Goal: Task Accomplishment & Management: Complete application form

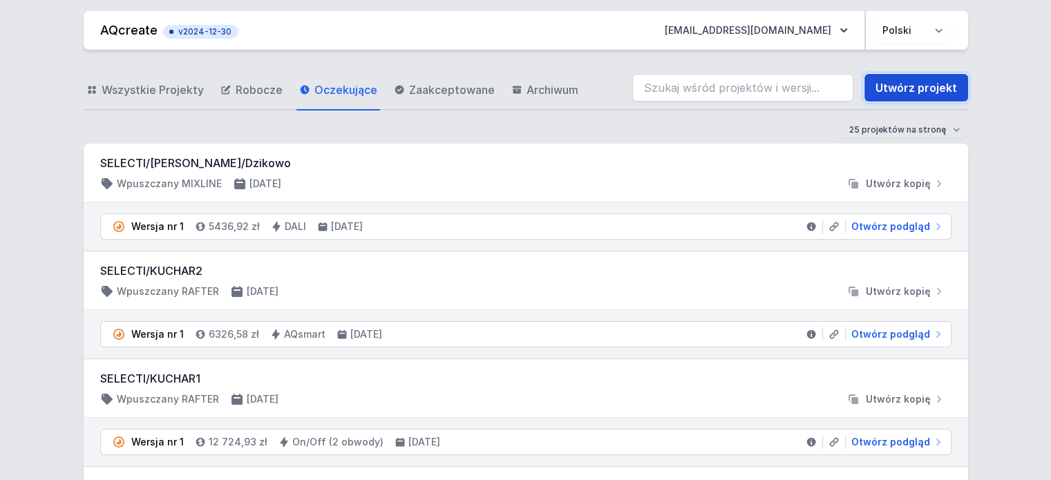
click at [934, 88] on link "Utwórz projekt" at bounding box center [916, 88] width 104 height 28
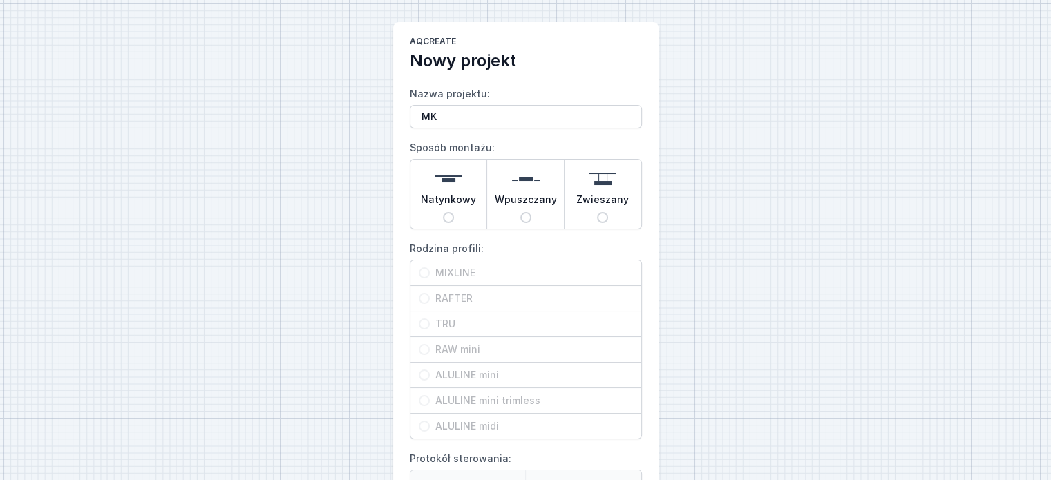
type input "M"
click at [514, 190] on img at bounding box center [526, 179] width 28 height 28
click at [520, 212] on input "Wpuszczany" at bounding box center [525, 217] width 11 height 11
radio input "true"
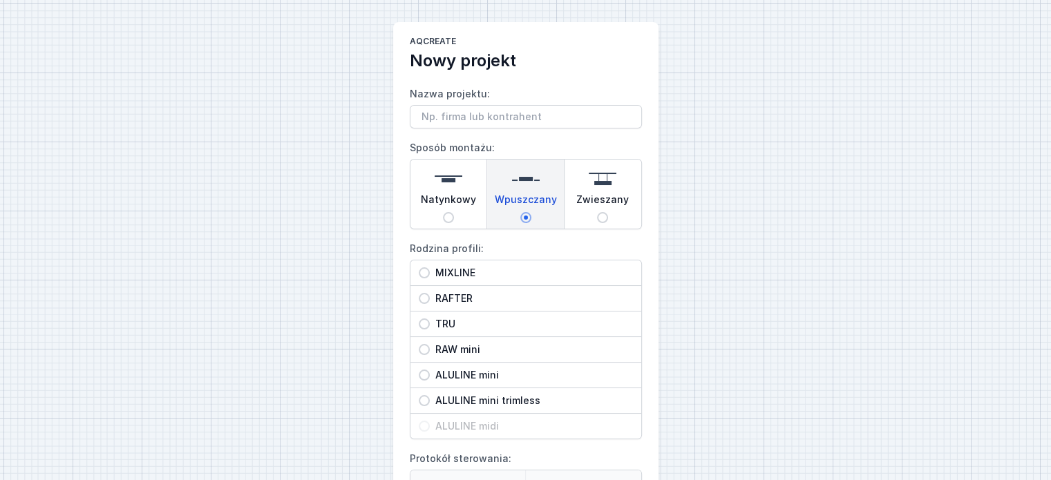
click at [452, 266] on span "MIXLINE" at bounding box center [531, 273] width 203 height 14
click at [430, 267] on input "MIXLINE" at bounding box center [424, 272] width 11 height 11
radio input "true"
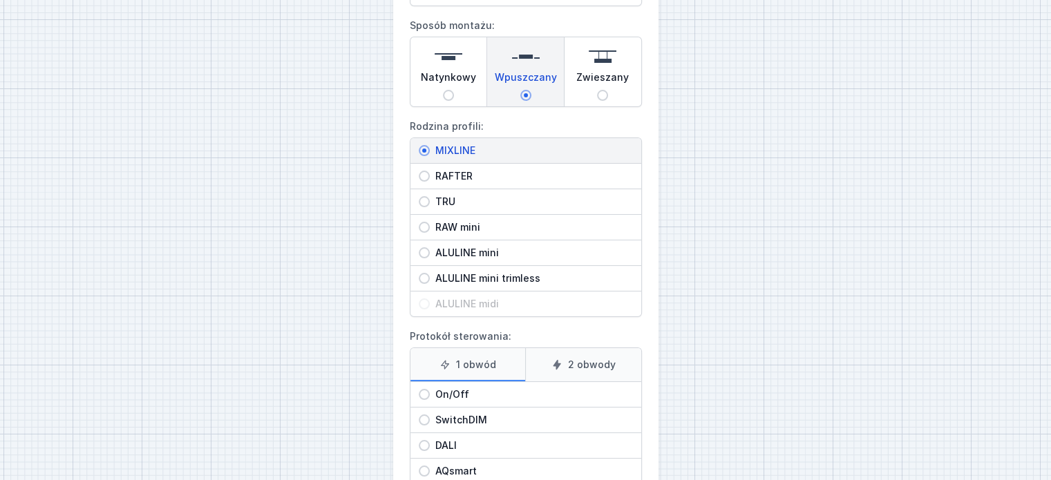
scroll to position [209, 0]
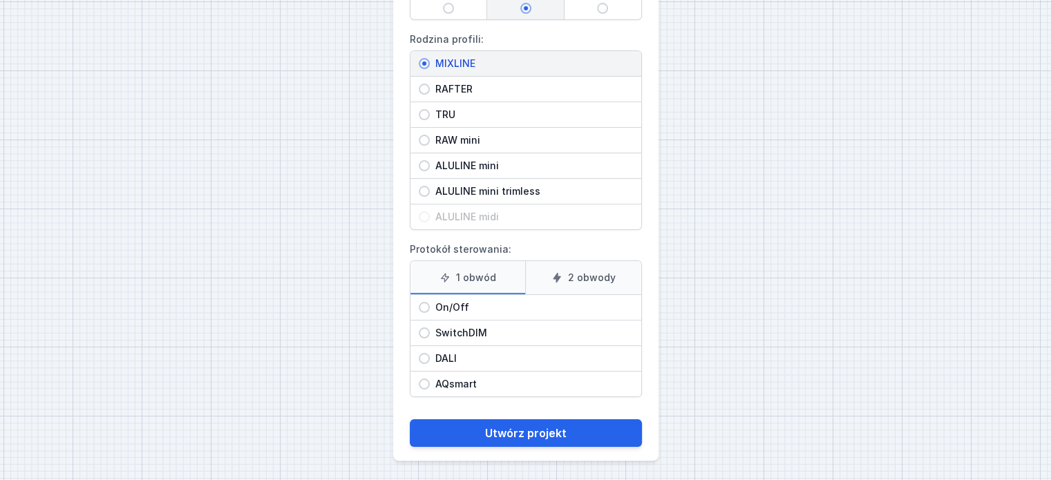
click at [457, 305] on span "On/Off" at bounding box center [531, 308] width 203 height 14
click at [430, 305] on input "On/Off" at bounding box center [424, 307] width 11 height 11
radio input "true"
click at [583, 277] on label "2 obwody" at bounding box center [583, 277] width 116 height 33
click at [0, 0] on input "2 obwody" at bounding box center [0, 0] width 0 height 0
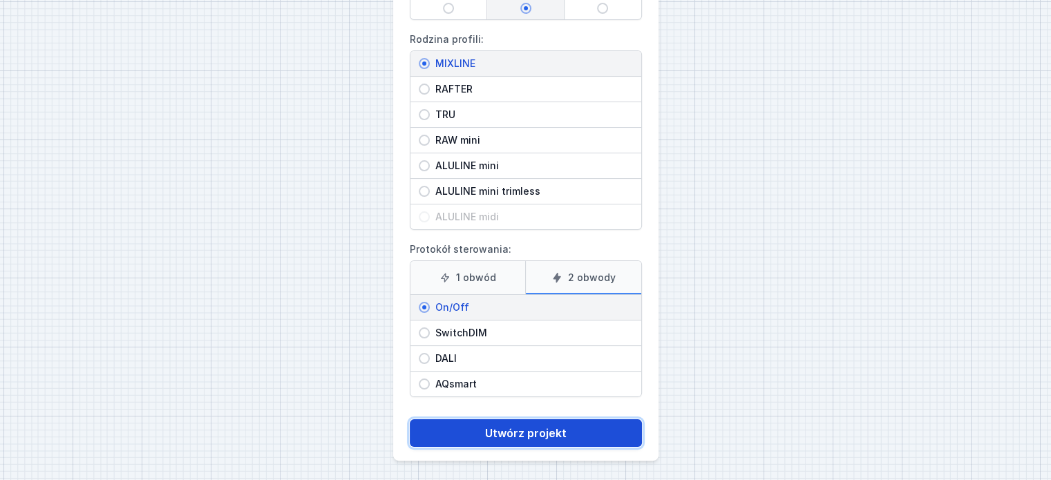
click at [562, 422] on button "Utwórz projekt" at bounding box center [526, 433] width 232 height 28
type input "mixline"
click at [531, 419] on button "Utwórz projekt" at bounding box center [526, 433] width 232 height 28
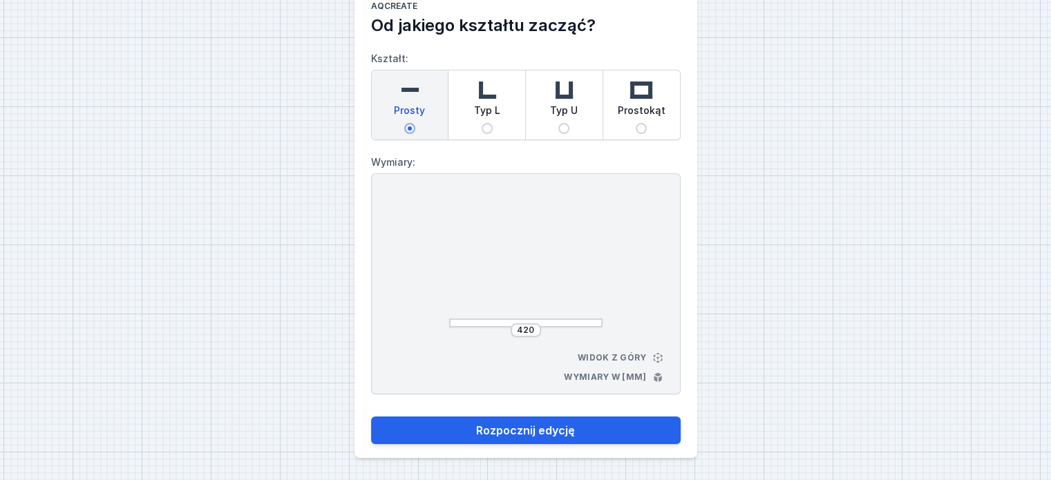
scroll to position [35, 0]
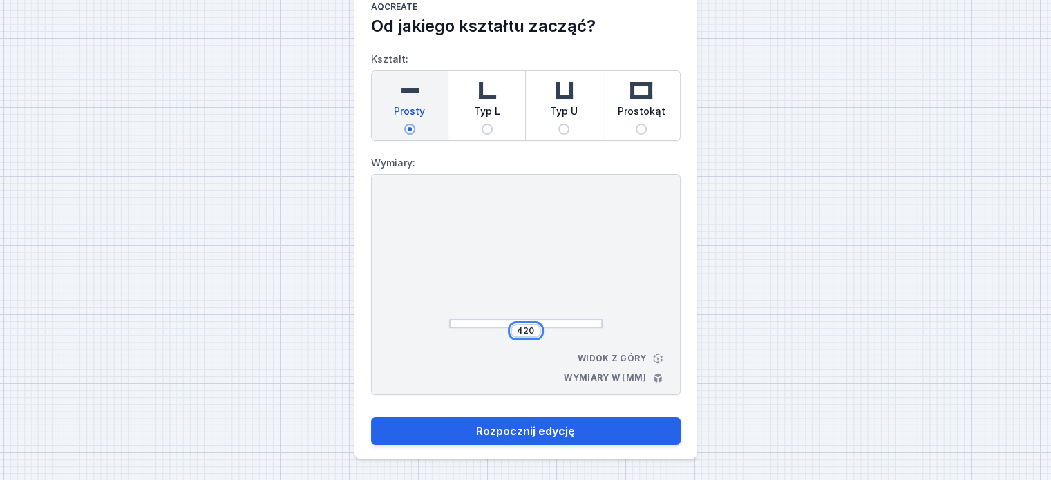
click at [526, 328] on input "420" at bounding box center [526, 330] width 22 height 11
drag, startPoint x: 536, startPoint y: 328, endPoint x: 486, endPoint y: 334, distance: 50.0
click at [486, 334] on div "420" at bounding box center [525, 331] width 153 height 14
type input "2160"
click at [639, 317] on div "2160 Widok z góry Wymiary w [mm]" at bounding box center [525, 284] width 309 height 221
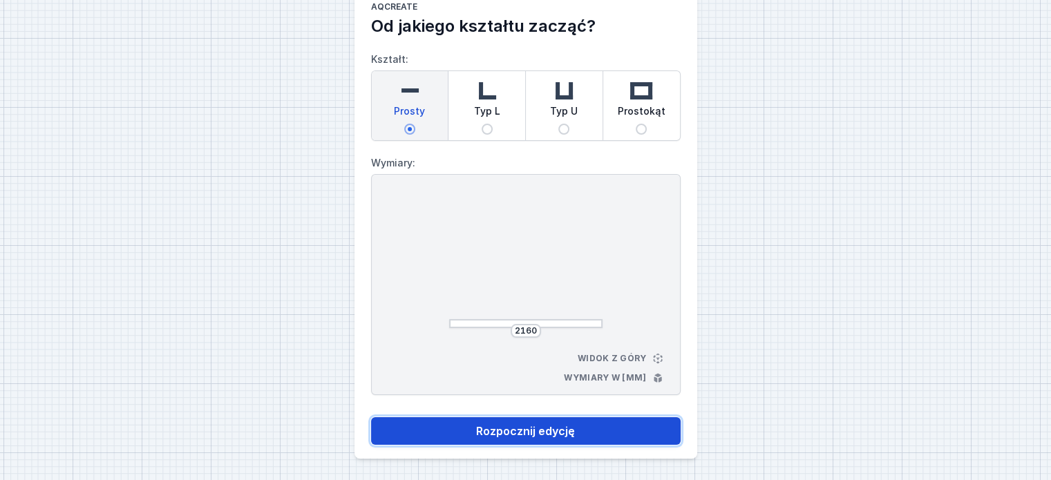
click at [528, 423] on button "Rozpocznij edycję" at bounding box center [525, 431] width 309 height 28
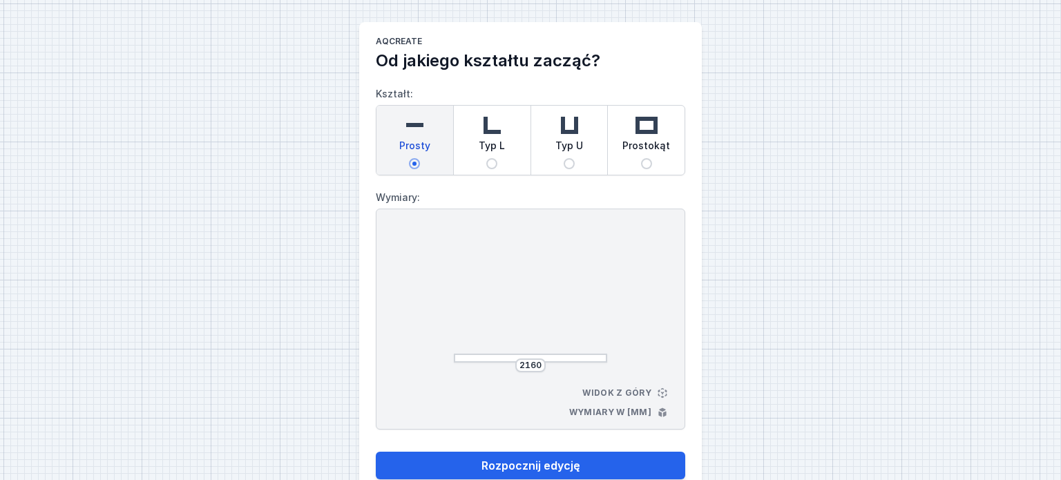
select select "3000"
select select "true"
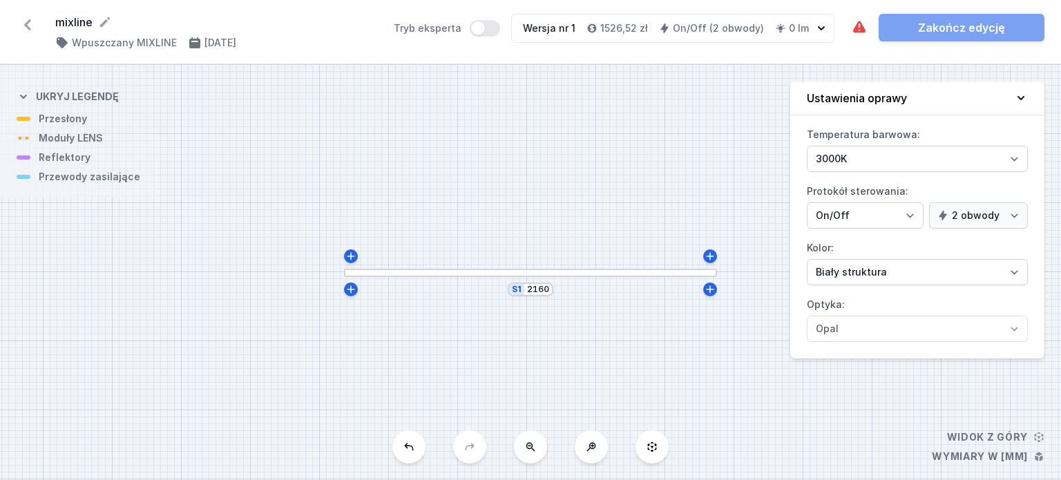
click at [448, 273] on div at bounding box center [530, 273] width 373 height 9
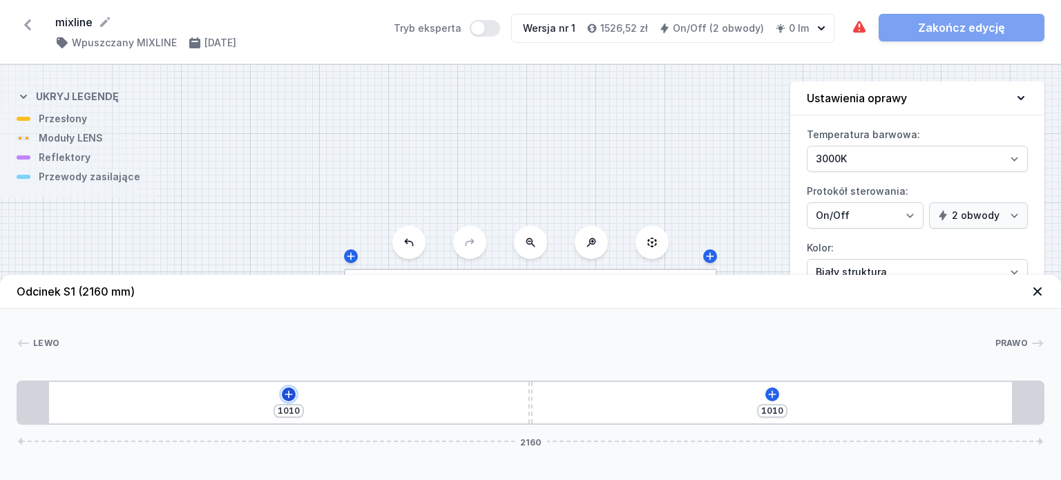
click at [288, 394] on icon at bounding box center [289, 394] width 8 height 8
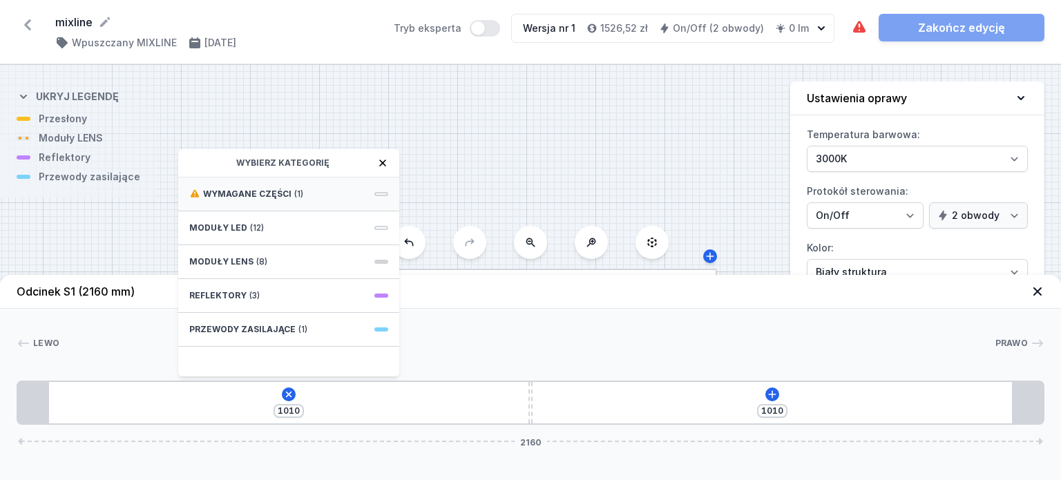
click at [268, 191] on span "Wymagane części" at bounding box center [247, 194] width 88 height 11
click at [232, 196] on span "Hole for power supply cable" at bounding box center [288, 193] width 199 height 14
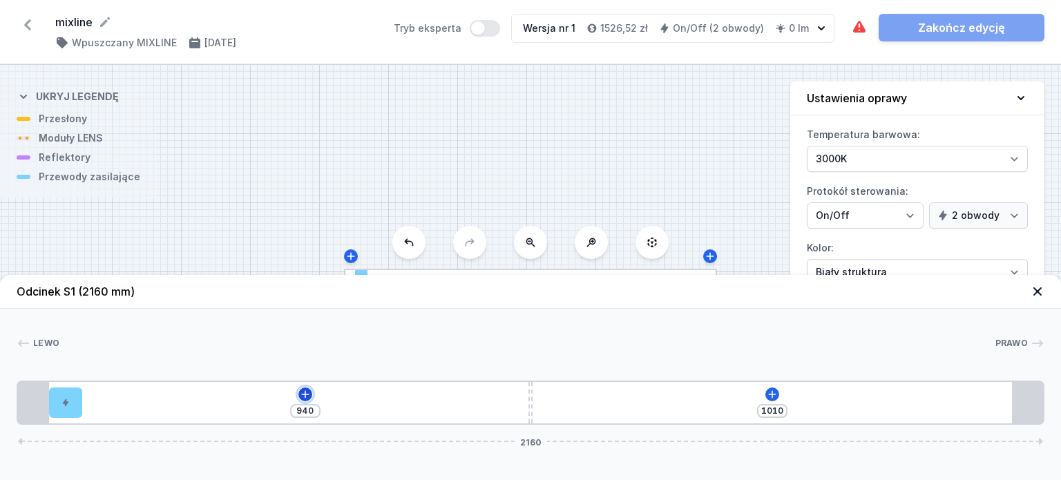
click at [309, 395] on icon at bounding box center [305, 394] width 11 height 11
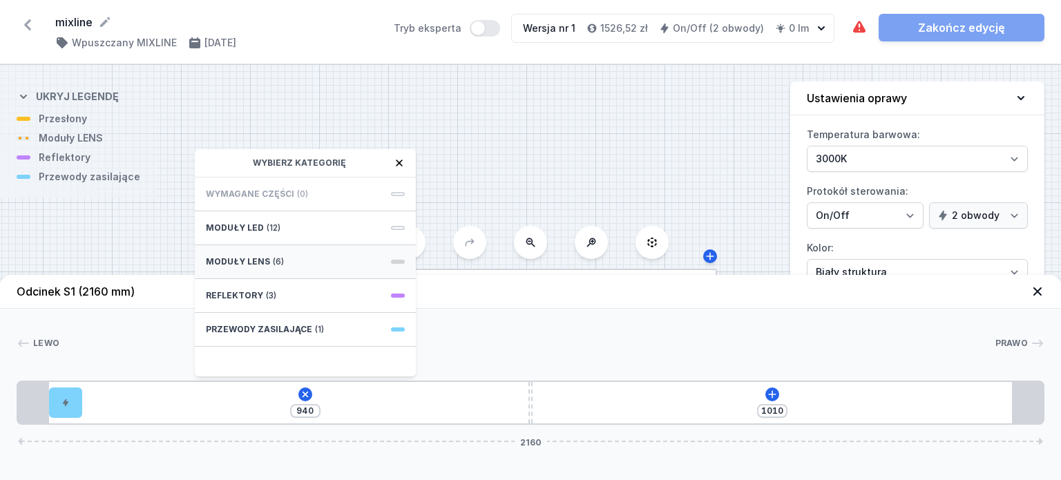
click at [266, 256] on div "Moduły LENS (6)" at bounding box center [305, 262] width 221 height 34
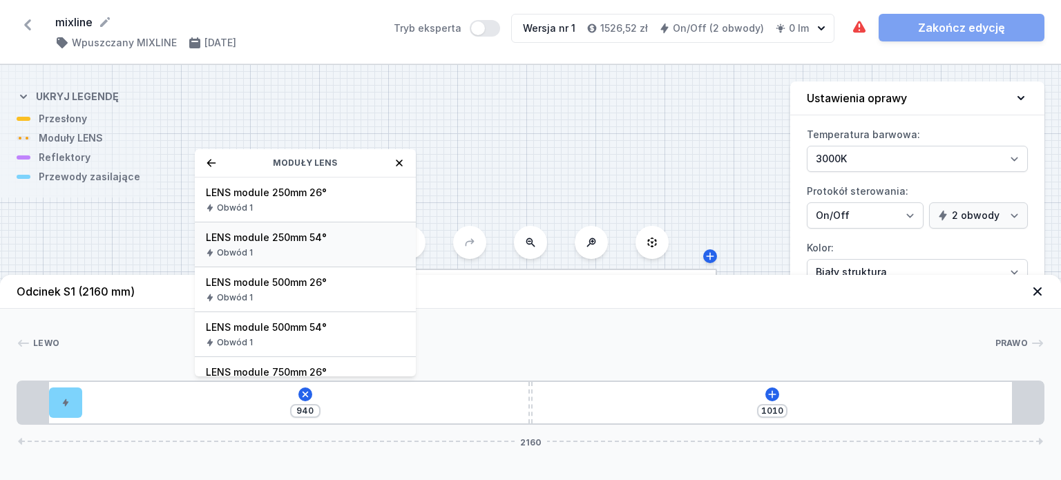
click at [315, 242] on span "LENS module 250mm 54°" at bounding box center [305, 238] width 199 height 14
type input "680"
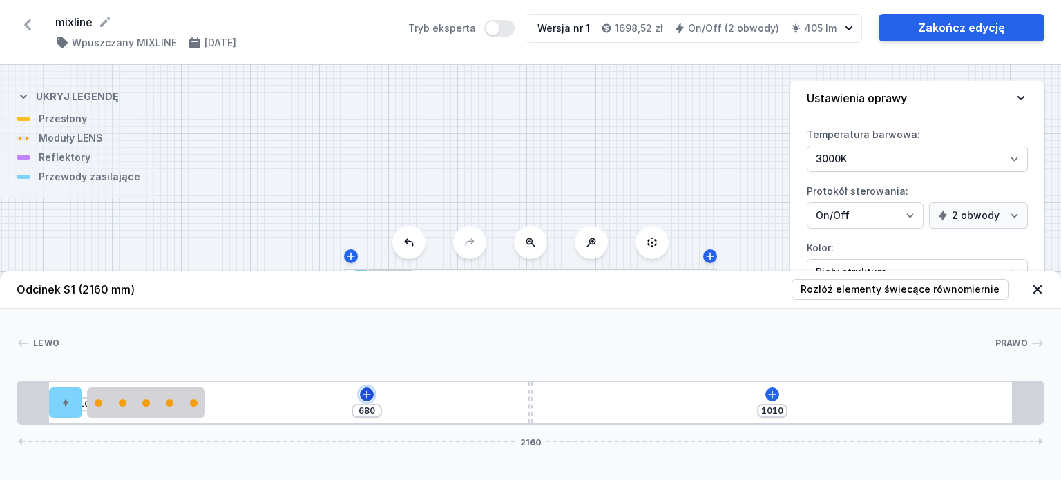
click at [362, 399] on icon at bounding box center [366, 394] width 11 height 11
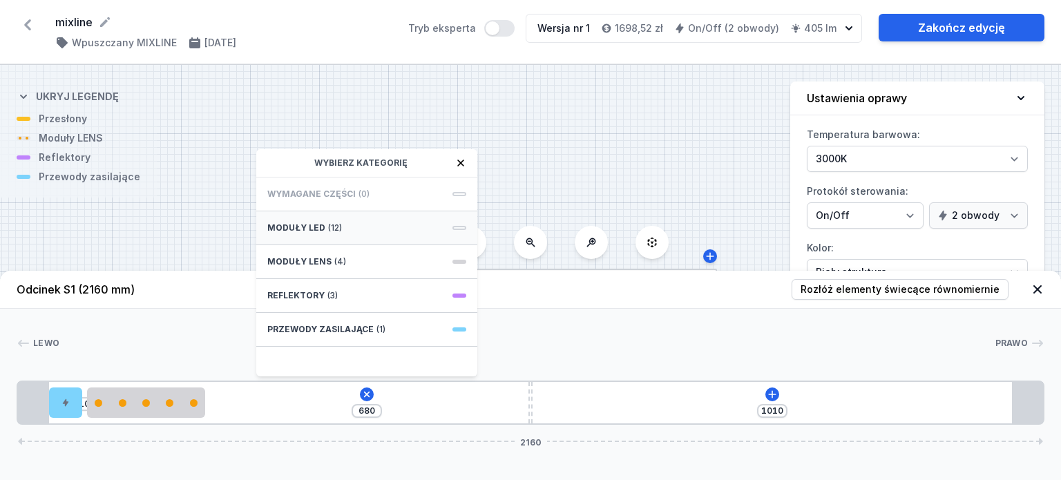
click at [343, 229] on div "Moduły LED (12)" at bounding box center [366, 228] width 221 height 34
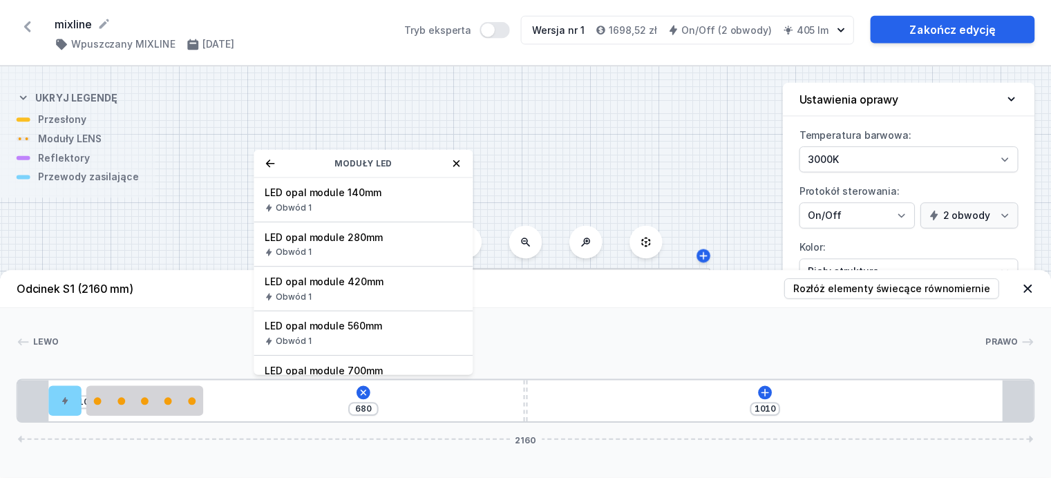
scroll to position [207, 0]
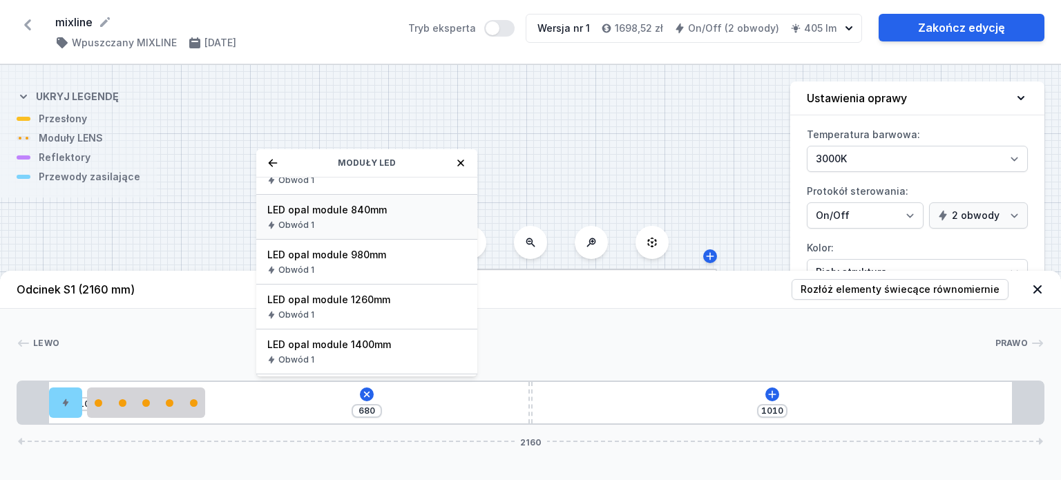
click at [362, 218] on div "LED opal module 840mm Obwód 1" at bounding box center [366, 217] width 221 height 45
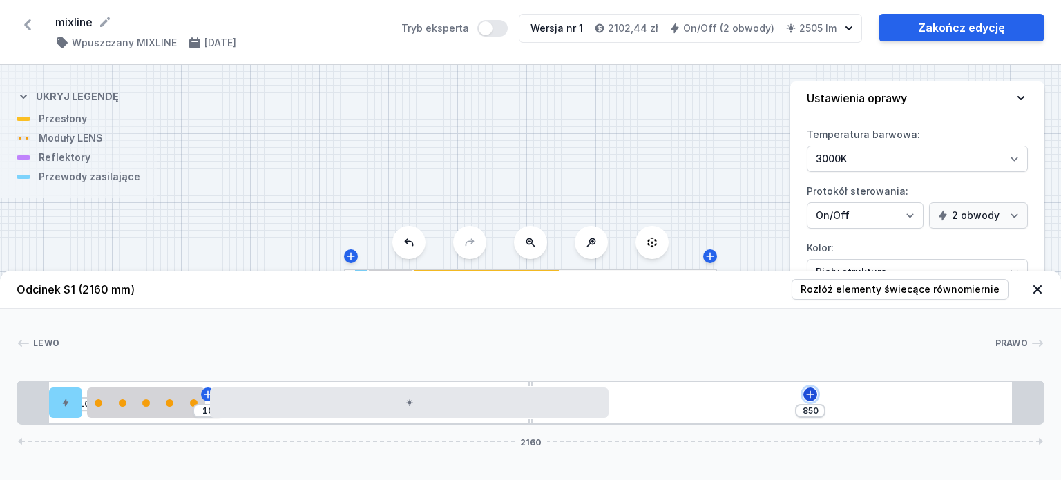
click at [810, 395] on icon at bounding box center [811, 394] width 8 height 8
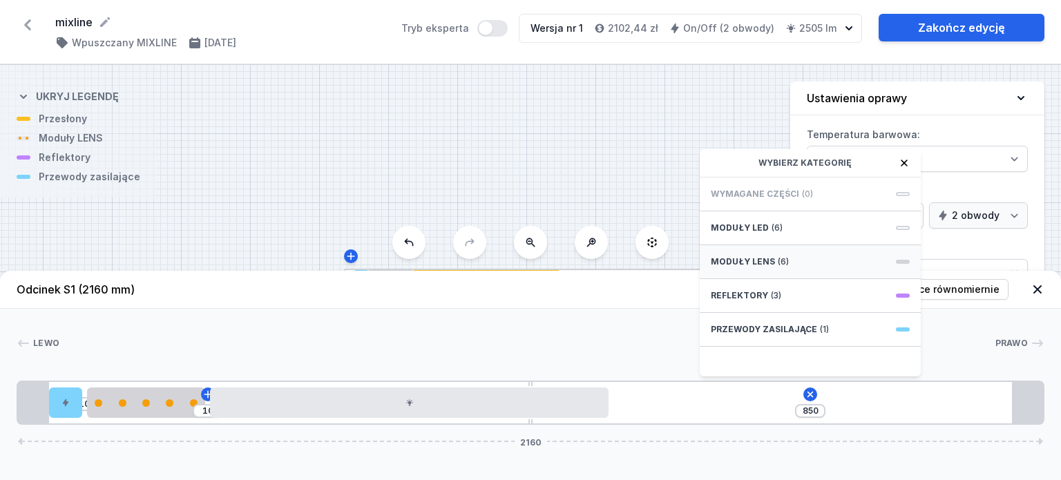
click at [809, 260] on div "Moduły LENS (6)" at bounding box center [810, 262] width 221 height 34
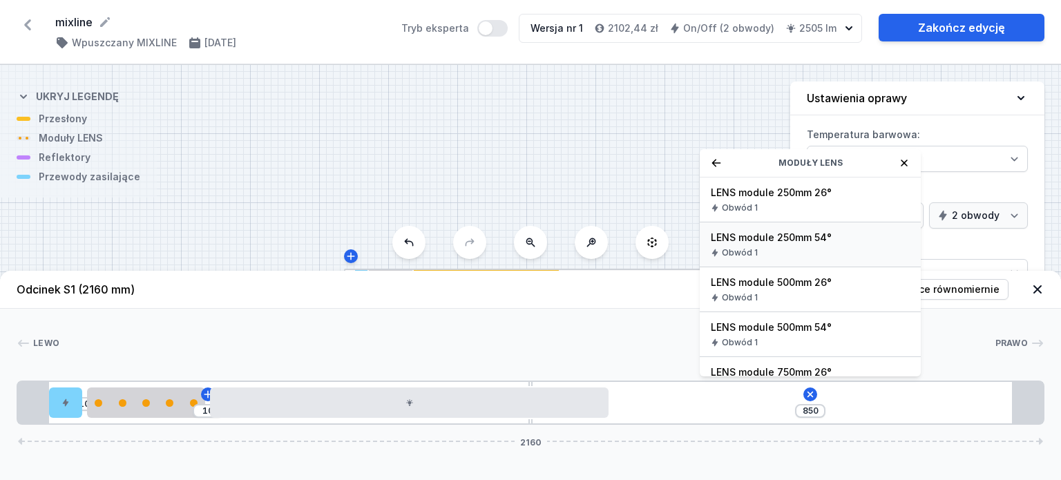
click at [817, 240] on span "LENS module 250mm 54°" at bounding box center [810, 238] width 199 height 14
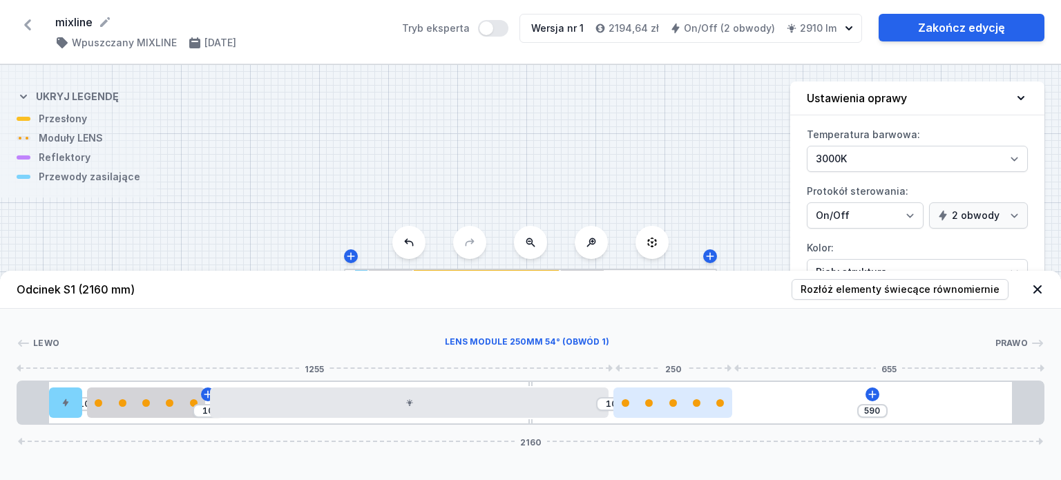
click at [666, 408] on div at bounding box center [672, 403] width 119 height 30
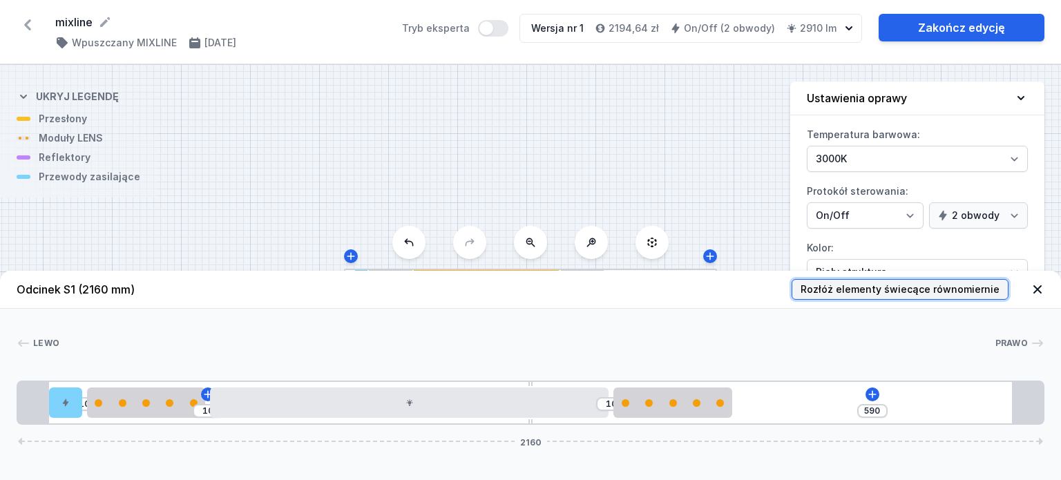
click at [973, 295] on span "Rozłóż elementy świecące równomiernie" at bounding box center [900, 290] width 199 height 14
type input "140"
type input "70"
type input "205"
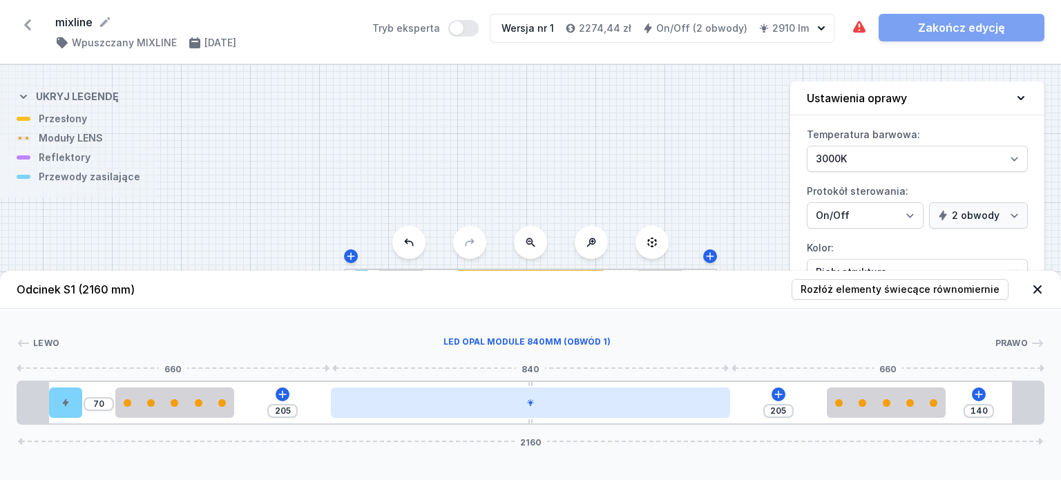
click at [549, 406] on div at bounding box center [530, 403] width 399 height 30
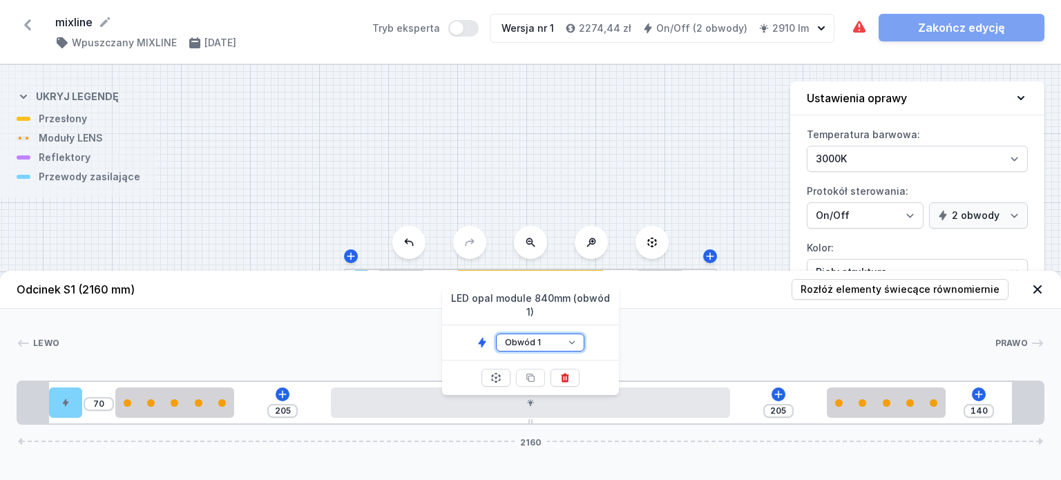
click at [531, 334] on select "Obwód 1 Obwód 2" at bounding box center [540, 343] width 88 height 18
select select "2"
click at [496, 334] on select "Obwód 1 Obwód 2" at bounding box center [540, 343] width 88 height 18
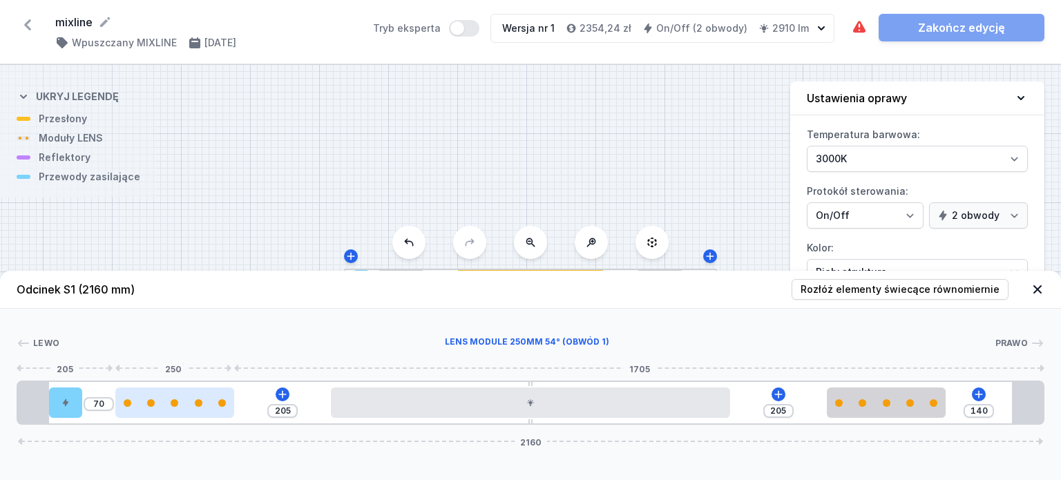
click at [224, 406] on div at bounding box center [222, 403] width 8 height 8
select select "1604"
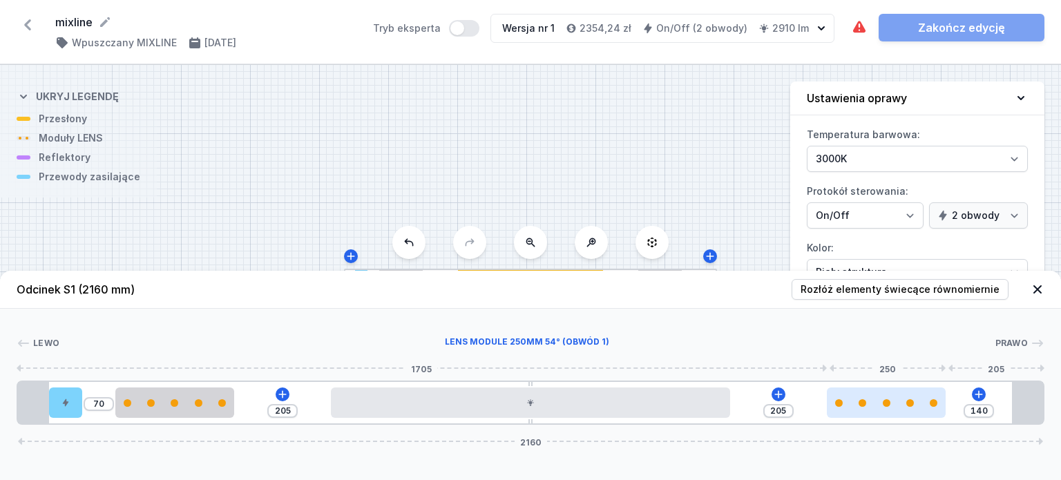
click at [854, 411] on div at bounding box center [886, 403] width 119 height 30
select select "1604"
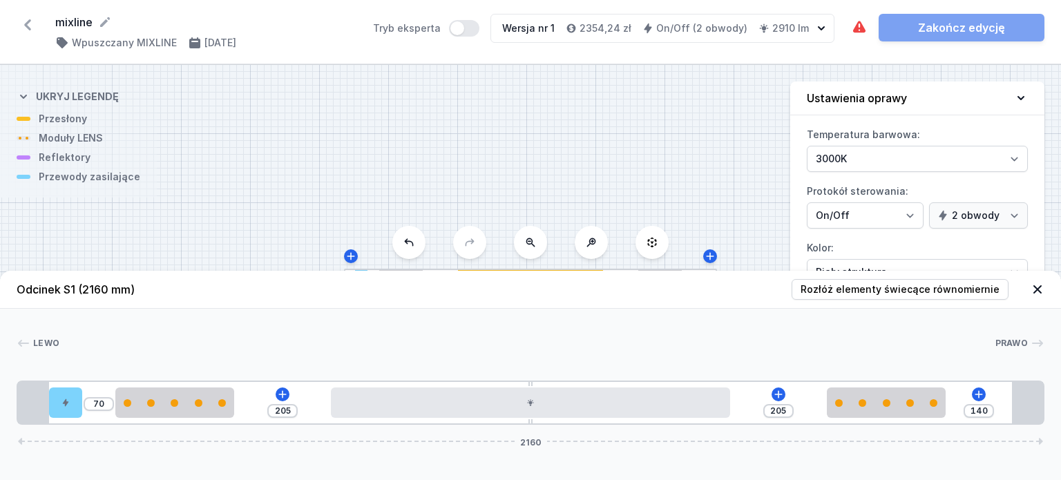
click at [752, 320] on div "Lewo Prawo 1 2 3 1 4 5 2 3 1 1 70 205 205 140 2160 65 70 70 250 205 840 205 250…" at bounding box center [530, 367] width 1061 height 116
click at [1033, 285] on icon at bounding box center [1038, 290] width 14 height 14
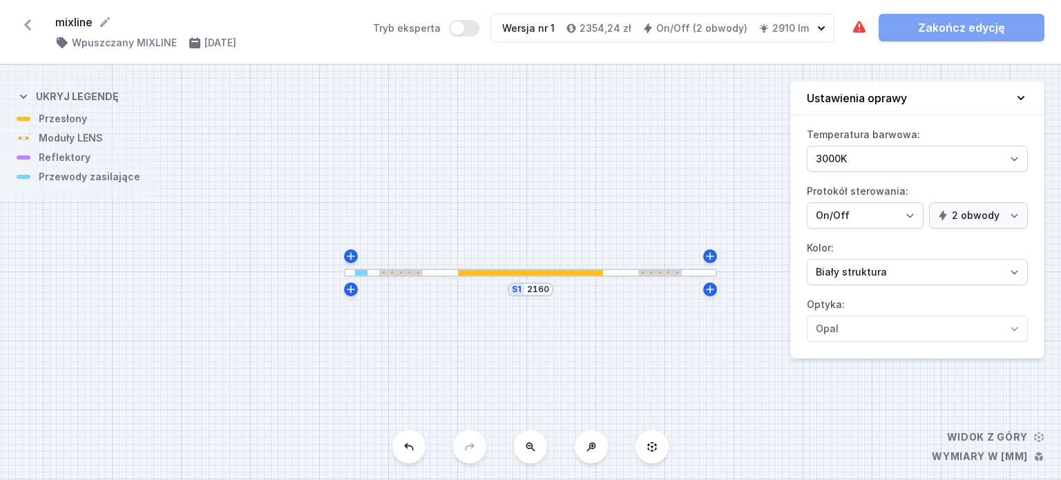
click at [606, 276] on div at bounding box center [530, 273] width 373 height 9
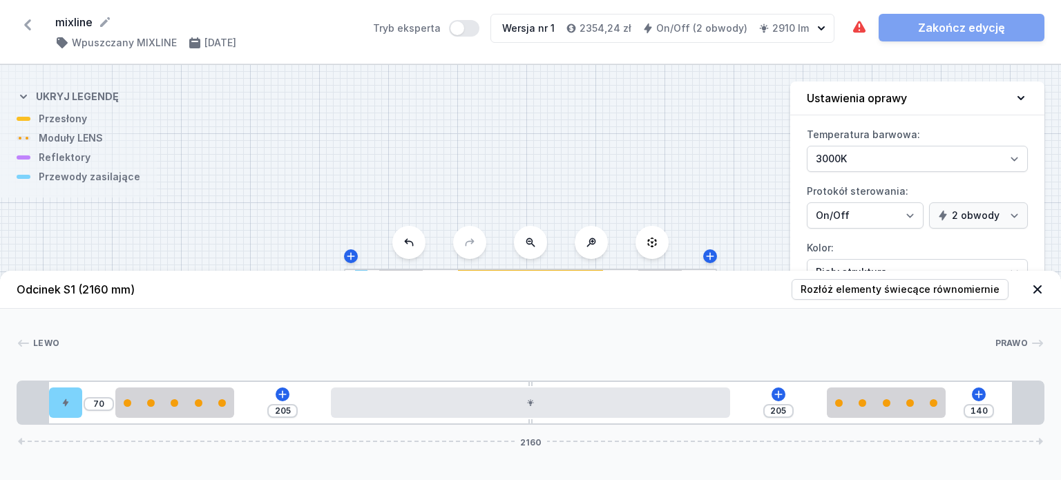
drag, startPoint x: 75, startPoint y: 413, endPoint x: 91, endPoint y: 412, distance: 15.9
click at [91, 412] on div "70 205 205 140 2160" at bounding box center [531, 403] width 1028 height 44
type input "10"
type input "138"
type input "86"
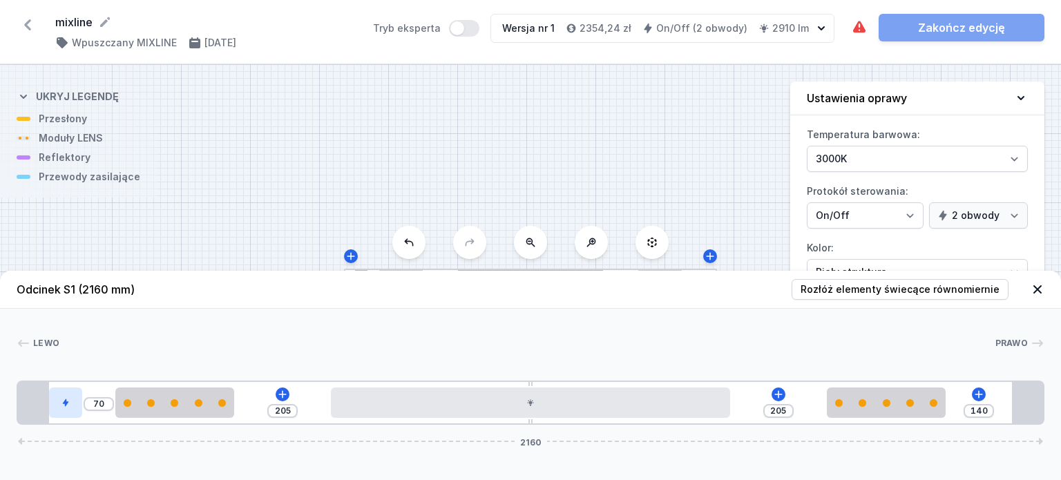
type input "10"
drag, startPoint x: 64, startPoint y: 411, endPoint x: 105, endPoint y: 411, distance: 41.5
click at [105, 411] on div at bounding box center [93, 403] width 33 height 30
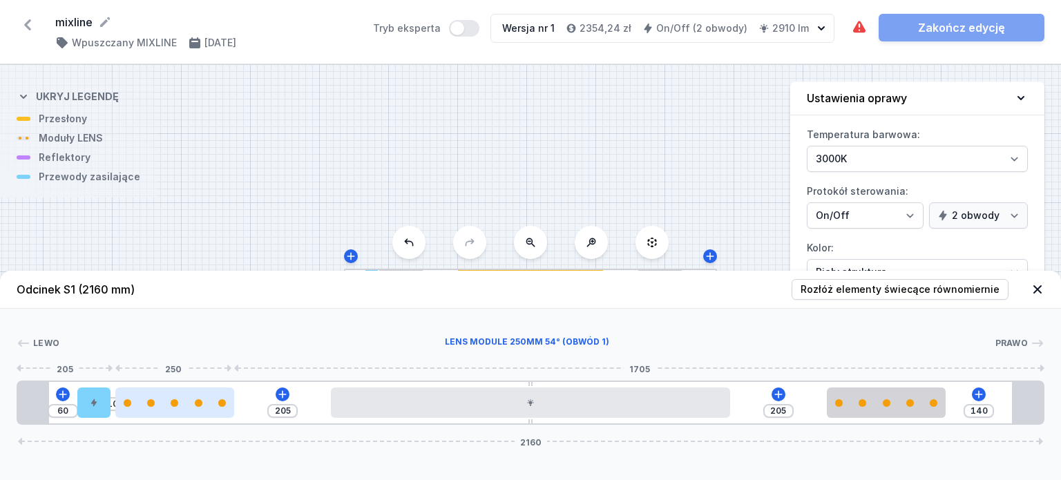
type input "132"
type input "83"
type input "108"
type input "107"
type input "97"
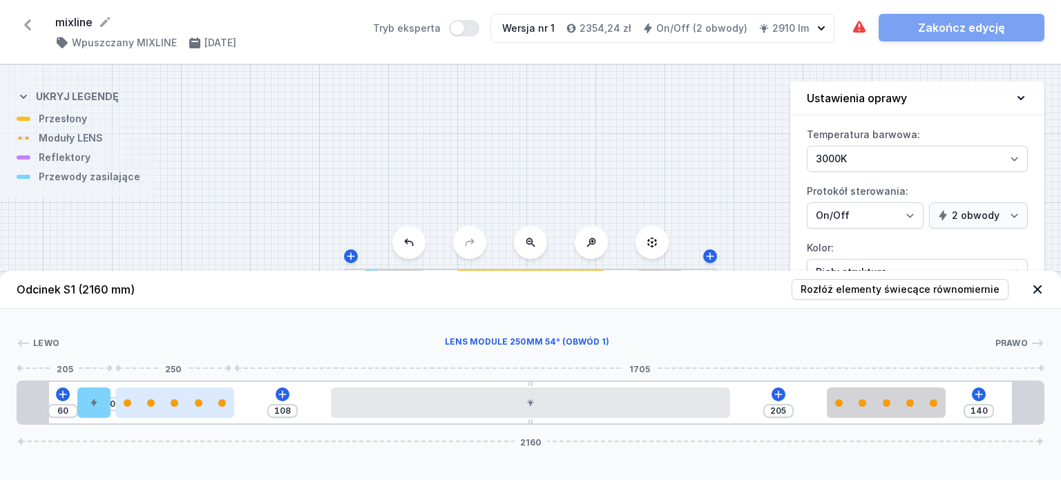
type input "118"
type input "91"
type input "124"
type input "85"
type input "130"
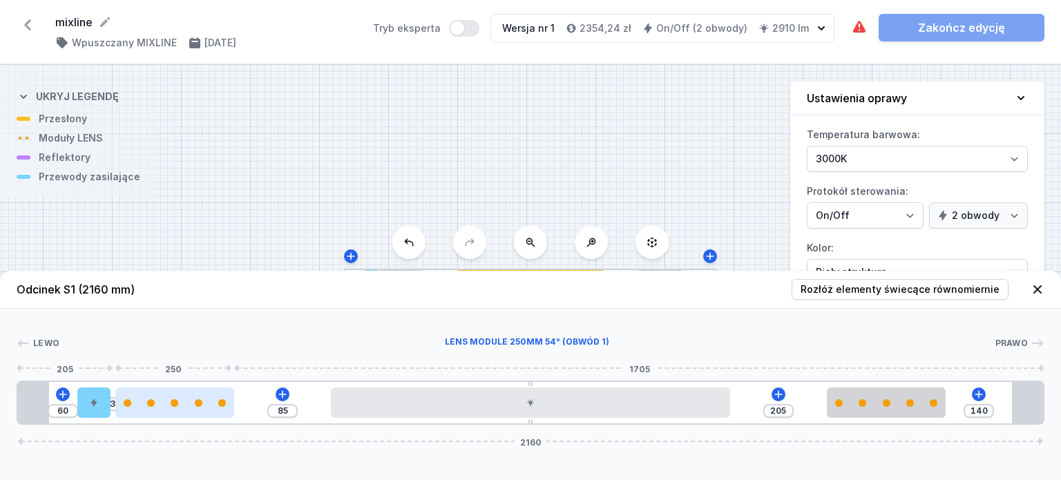
type input "82"
type input "133"
type input "78"
type input "137"
type input "74"
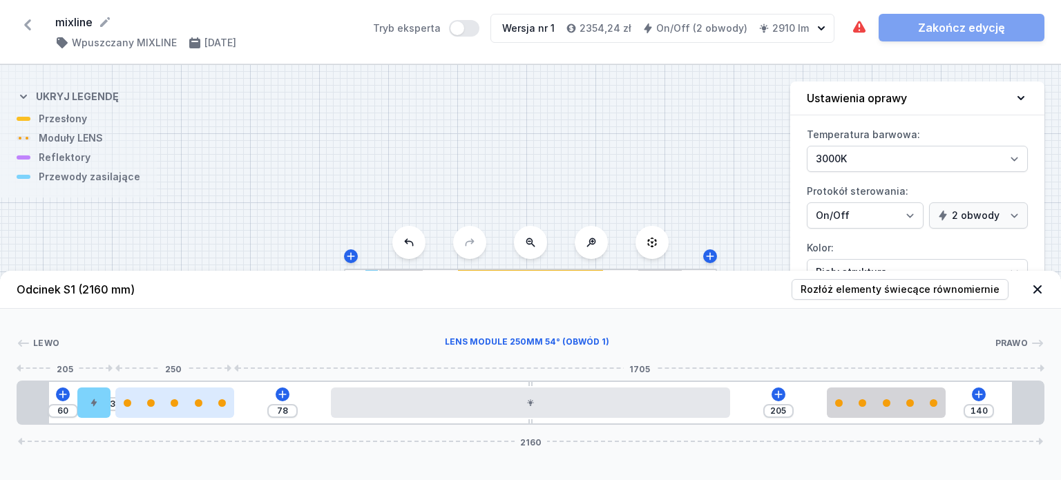
type input "141"
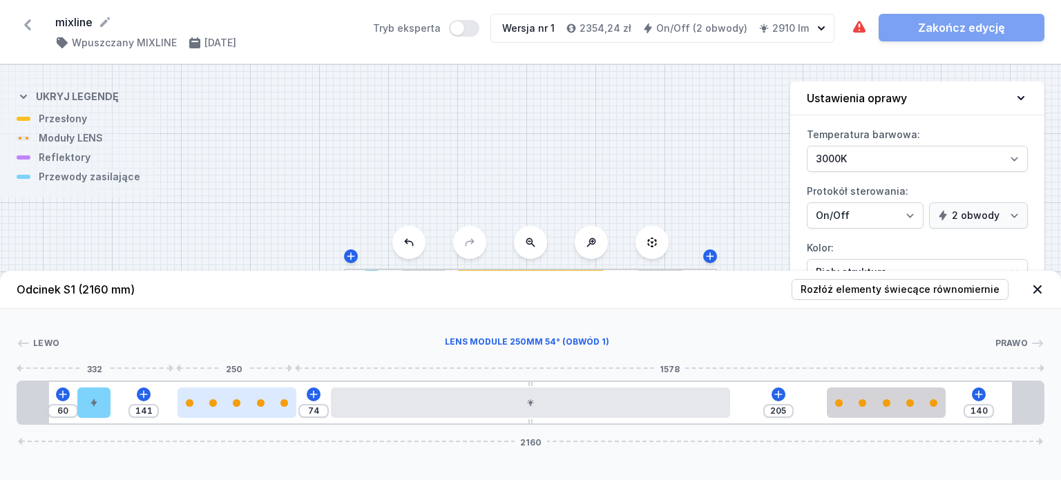
type input "70"
type input "145"
type input "68"
type input "147"
type input "67"
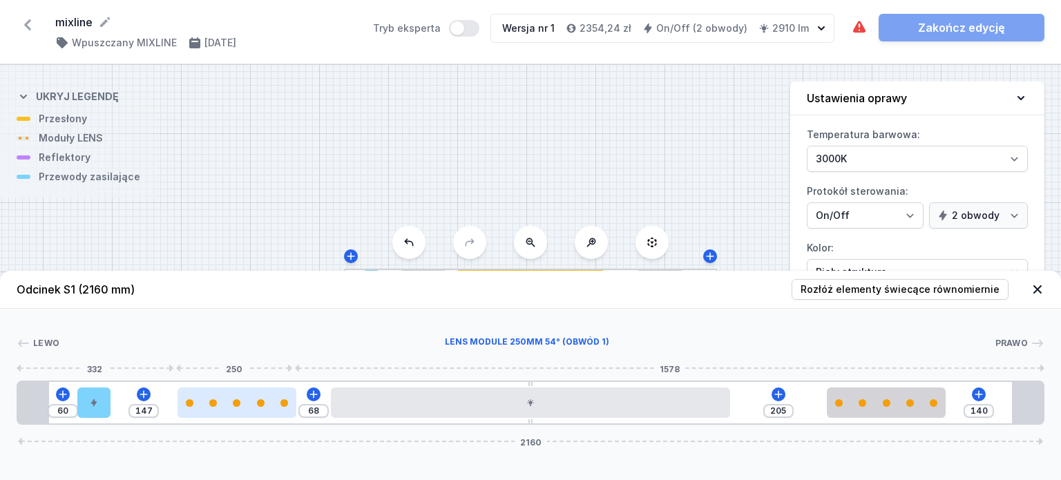
type input "148"
type input "64"
type input "151"
type input "58"
type input "157"
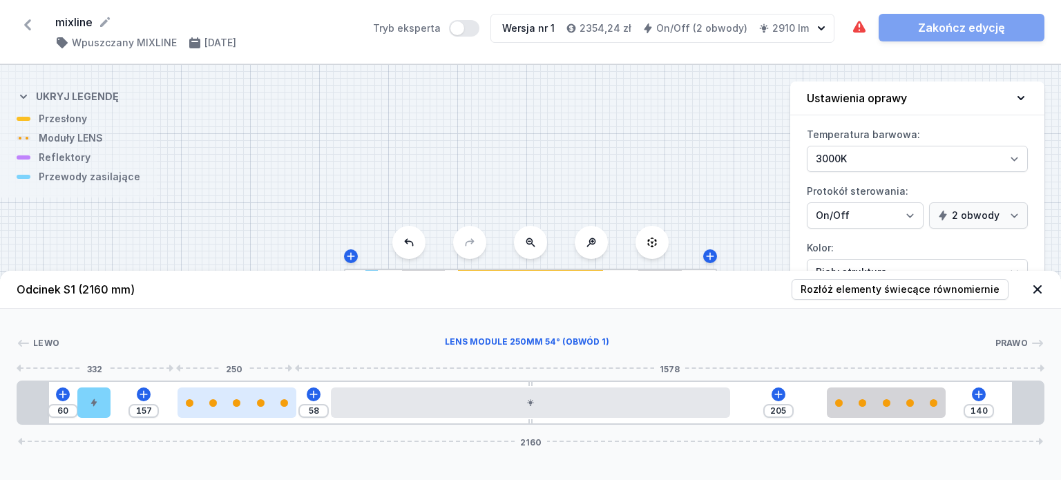
type input "52"
type input "163"
type input "48"
type input "167"
type input "44"
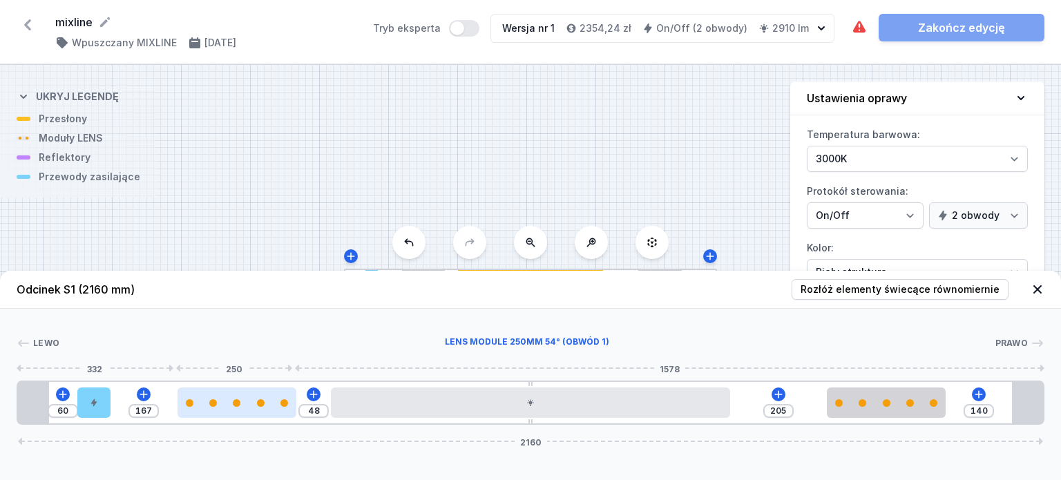
type input "171"
type input "42"
type input "173"
type input "41"
type input "174"
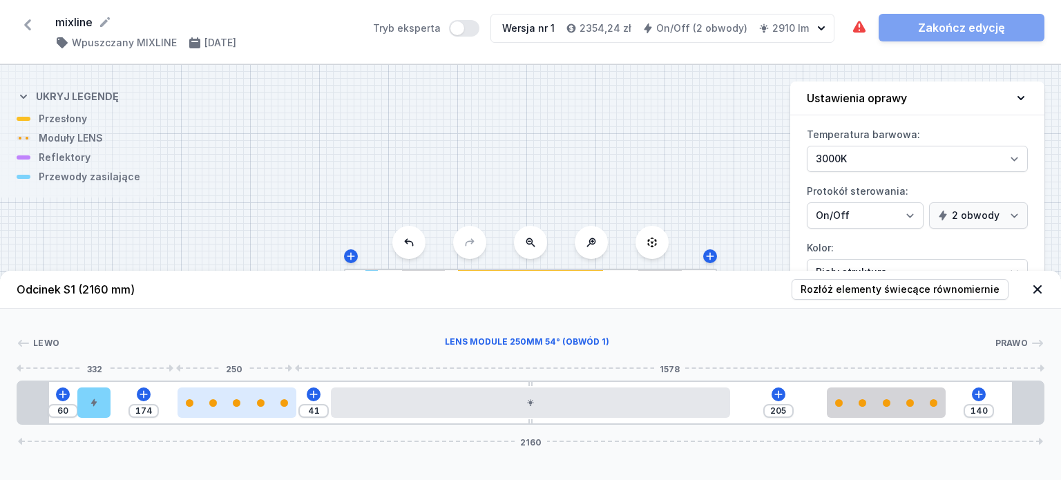
type input "10"
type input "205"
drag, startPoint x: 173, startPoint y: 404, endPoint x: 250, endPoint y: 403, distance: 76.7
click at [250, 403] on div at bounding box center [267, 403] width 119 height 8
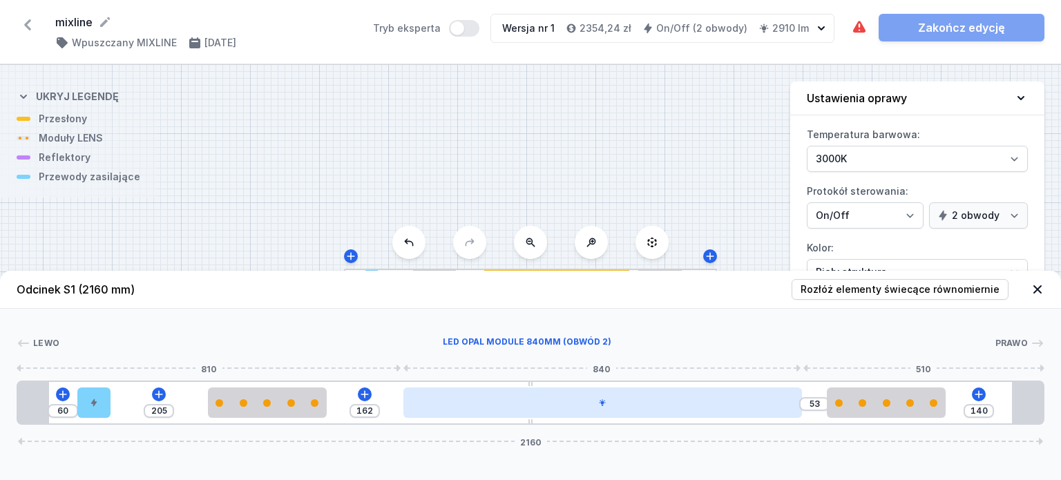
type input "50"
type input "165"
type input "43"
type input "172"
type input "10"
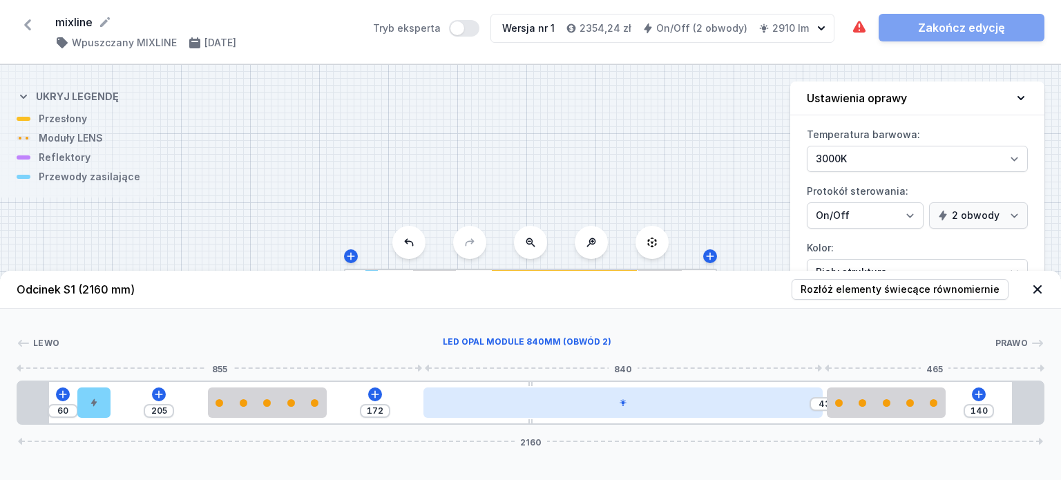
type input "205"
drag, startPoint x: 657, startPoint y: 406, endPoint x: 746, endPoint y: 405, distance: 89.1
click at [746, 405] on div at bounding box center [622, 403] width 399 height 30
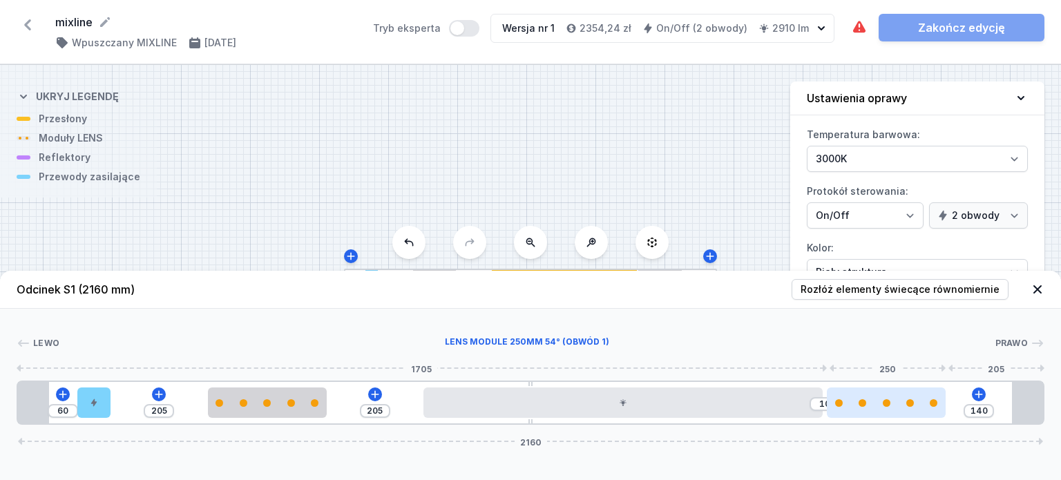
type input "92"
type input "58"
type input "106"
type input "44"
type input "109"
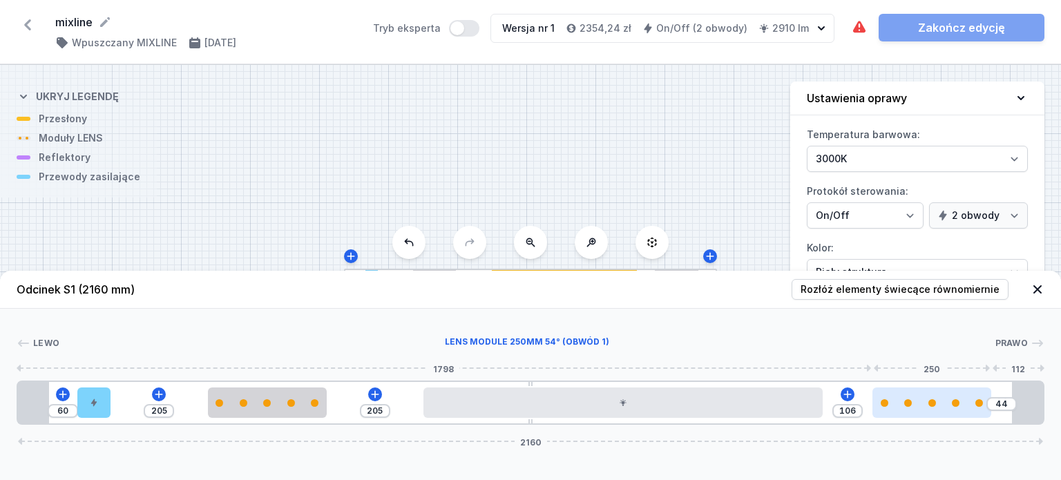
type input "41"
type input "110"
type input "40"
drag, startPoint x: 872, startPoint y: 395, endPoint x: 937, endPoint y: 396, distance: 65.6
click at [937, 396] on div at bounding box center [953, 403] width 119 height 30
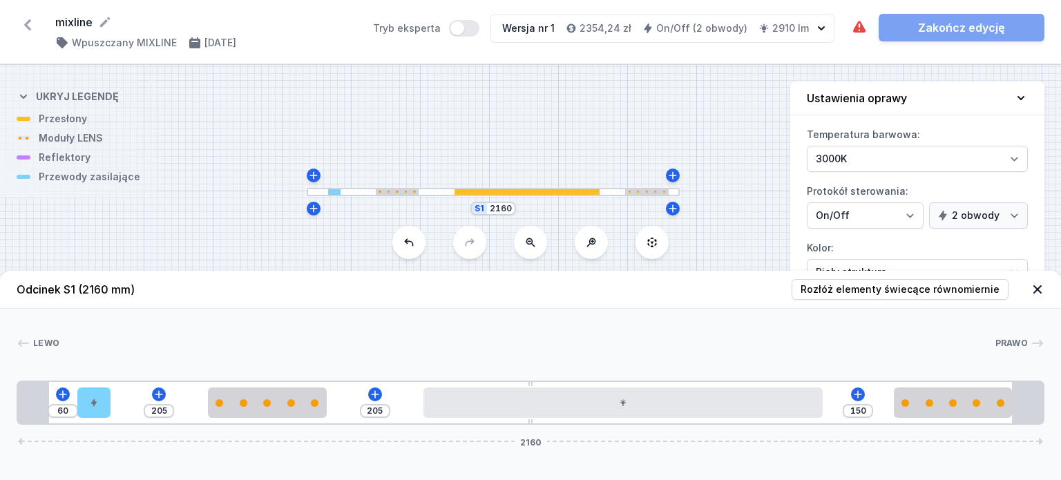
drag, startPoint x: 608, startPoint y: 187, endPoint x: 571, endPoint y: 106, distance: 89.0
click at [571, 106] on div "S1 2160" at bounding box center [530, 272] width 1061 height 415
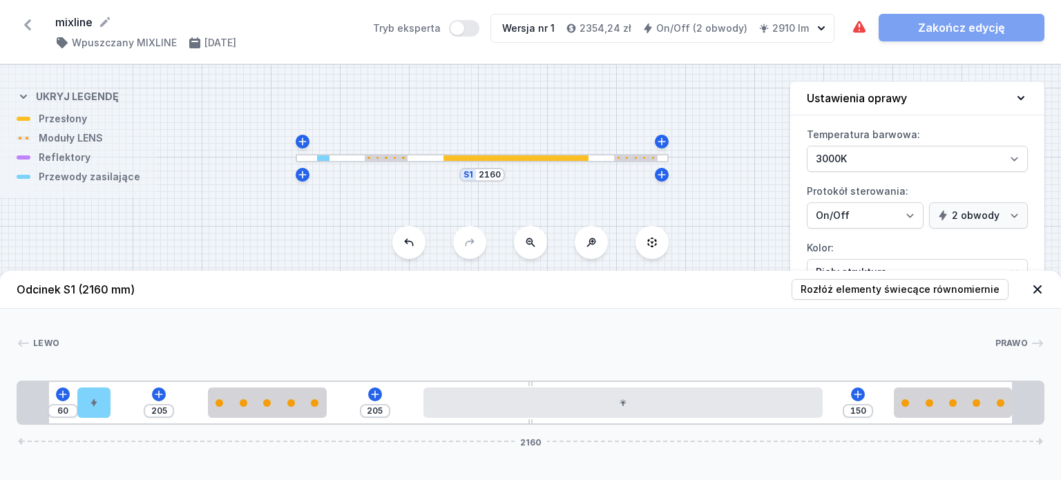
drag, startPoint x: 591, startPoint y: 121, endPoint x: 580, endPoint y: 87, distance: 35.6
click at [580, 87] on div "S1 2160" at bounding box center [530, 272] width 1061 height 415
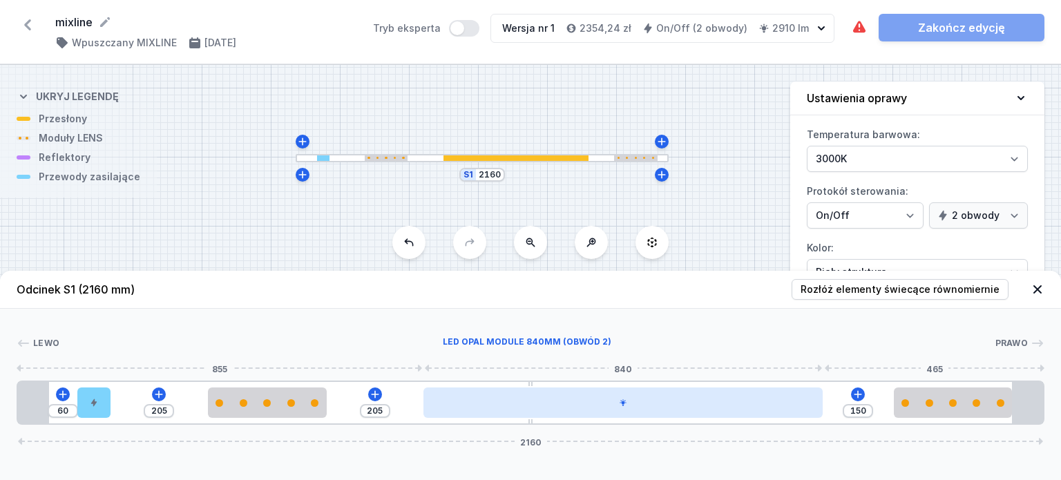
type input "148"
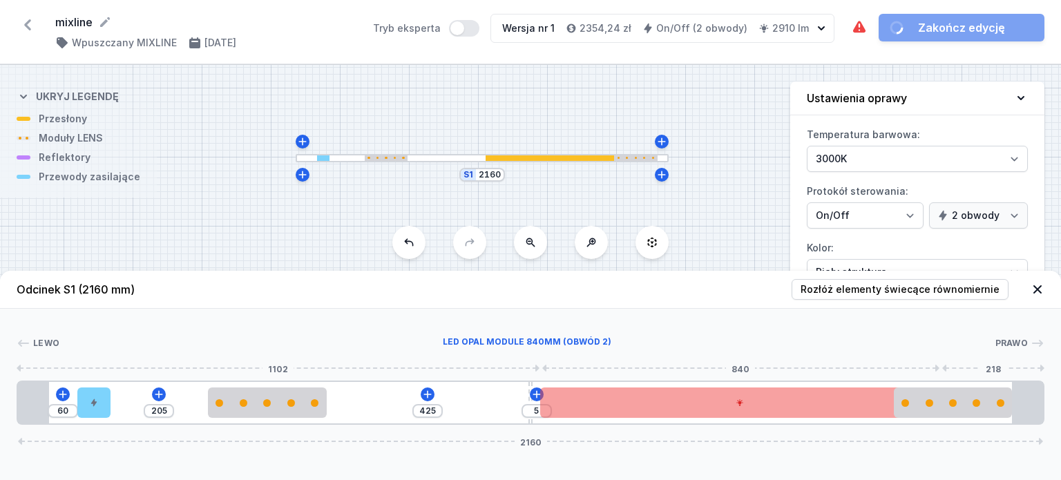
type input "3"
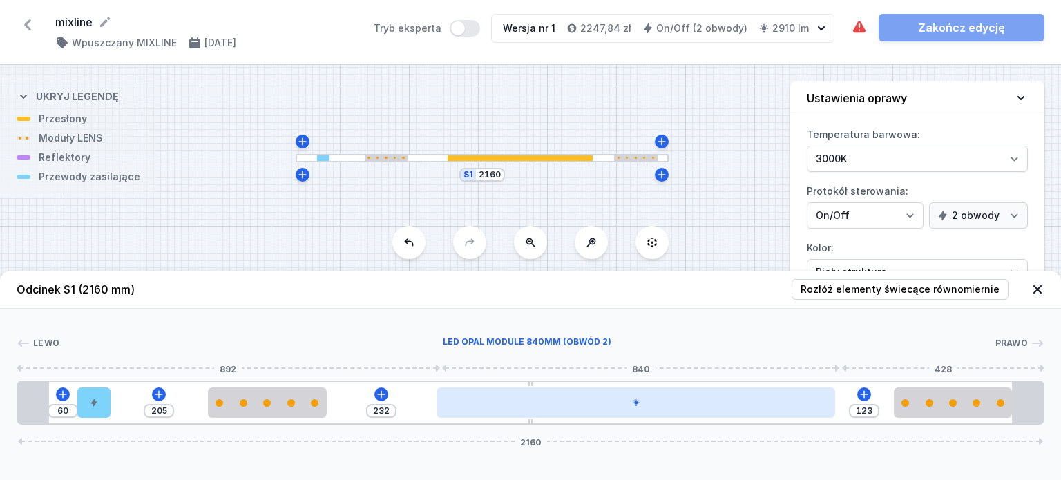
type input "217"
type input "138"
type input "196"
type input "159"
type input "176"
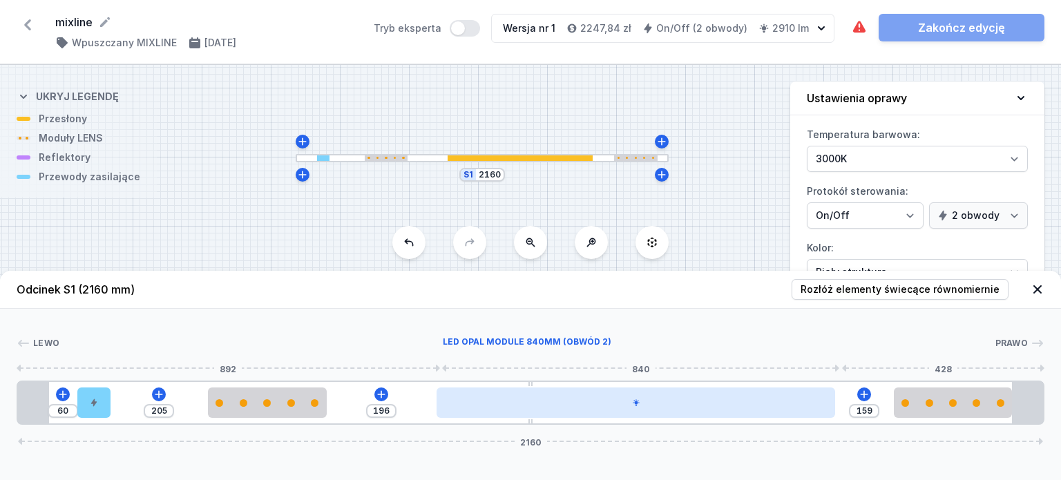
type input "179"
type input "162"
type input "193"
type input "159"
type input "196"
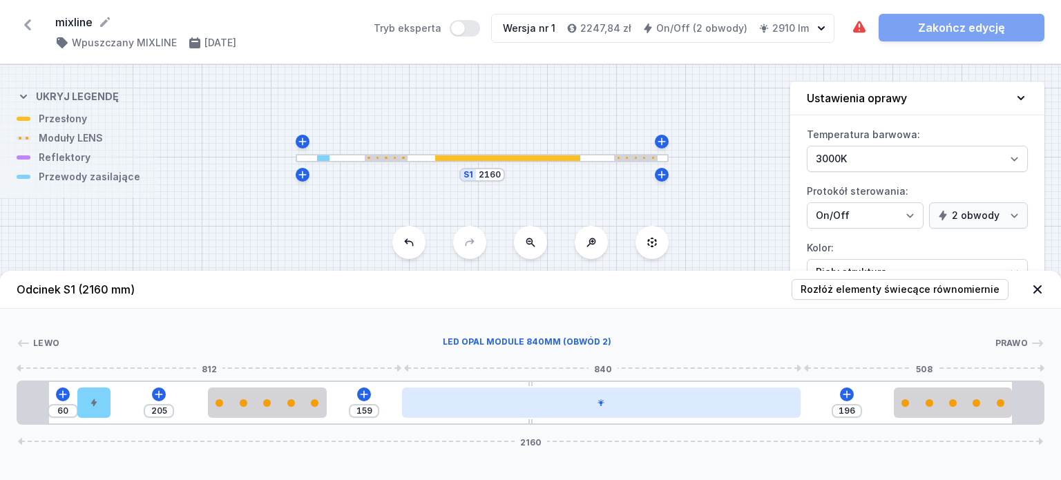
type input "156"
type input "199"
type input "150"
type input "205"
type input "146"
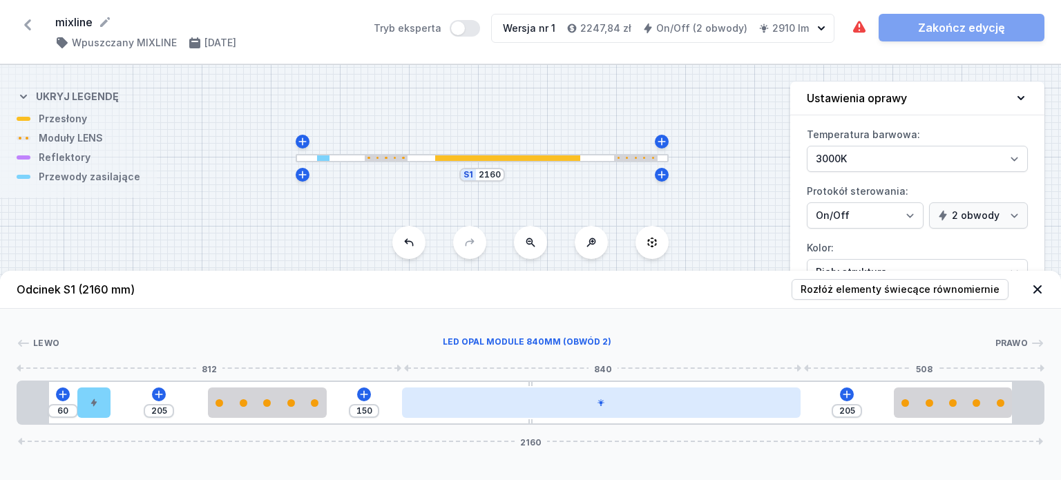
type input "209"
type input "130"
type input "225"
type input "126"
type input "229"
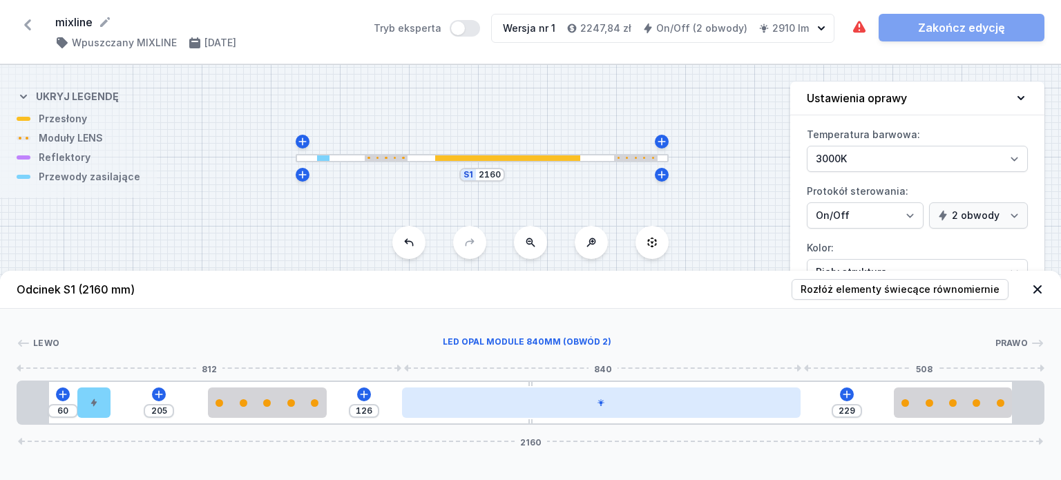
type input "125"
type input "230"
drag, startPoint x: 597, startPoint y: 403, endPoint x: 557, endPoint y: 406, distance: 40.2
click at [557, 406] on div at bounding box center [601, 403] width 399 height 30
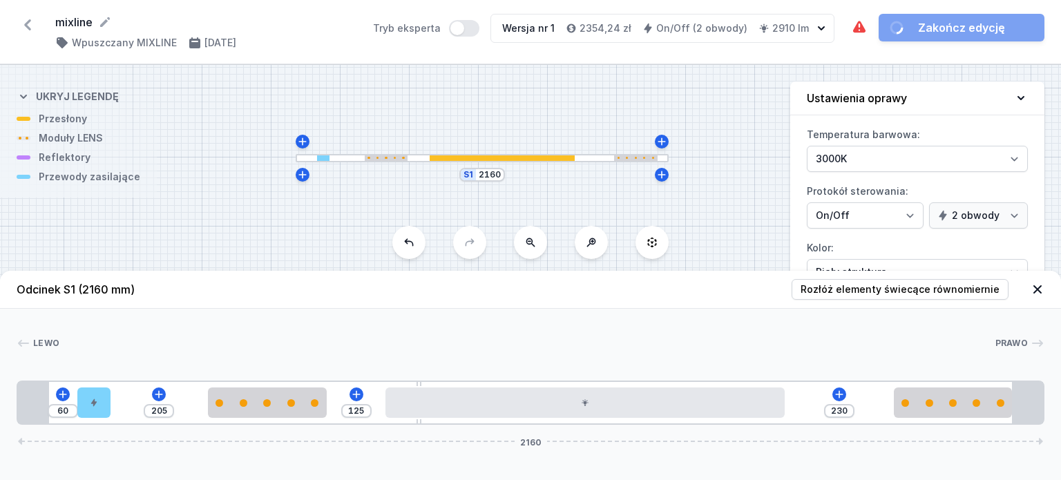
drag, startPoint x: 531, startPoint y: 384, endPoint x: 361, endPoint y: 376, distance: 169.5
click at [361, 376] on div "Lewo Prawo 1 2 3 1 4 5 2 3 1 1 60 205 125 230 2160 125 70 205 250 125 840 230 2…" at bounding box center [530, 367] width 1061 height 116
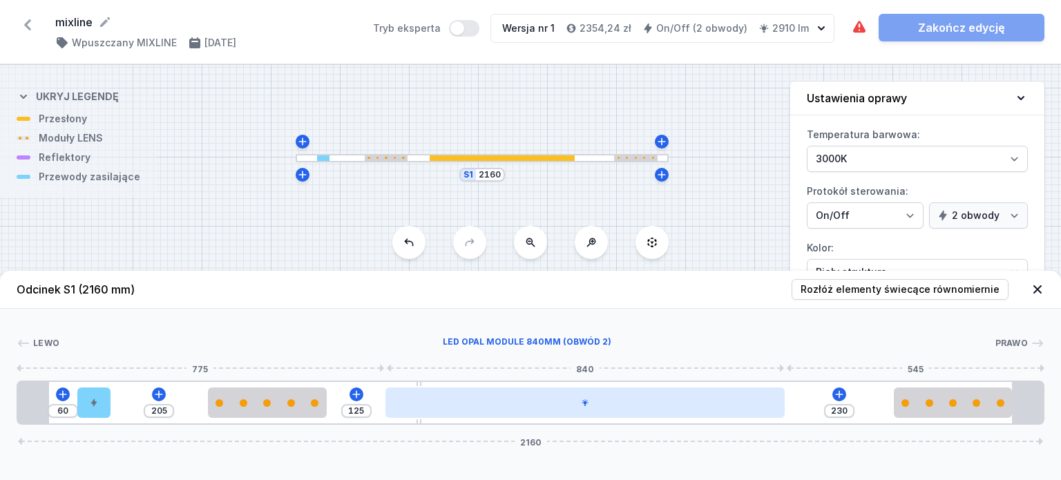
type input "139"
type input "216"
type input "152"
type input "203"
type input "159"
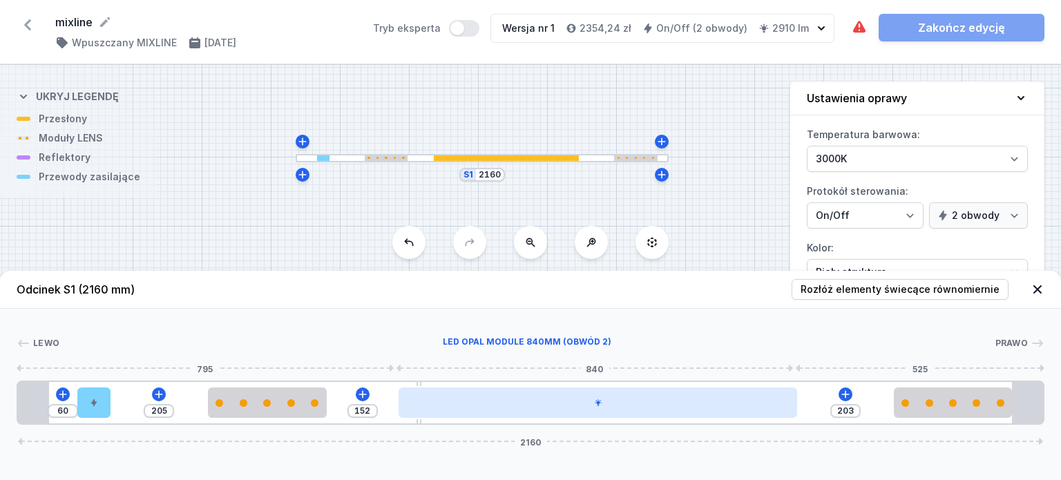
type input "196"
type input "162"
type input "193"
type input "163"
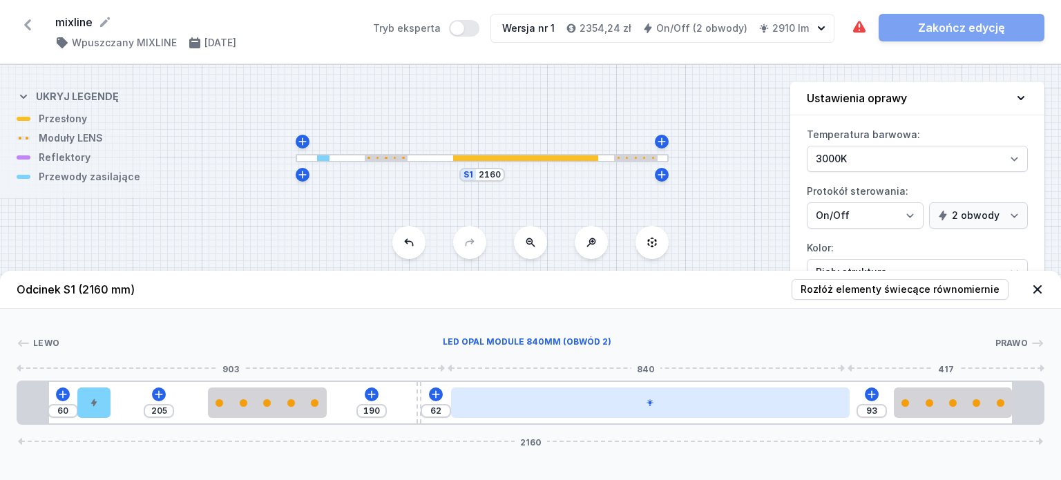
type input "92"
type input "63"
type input "85"
type input "70"
type input "76"
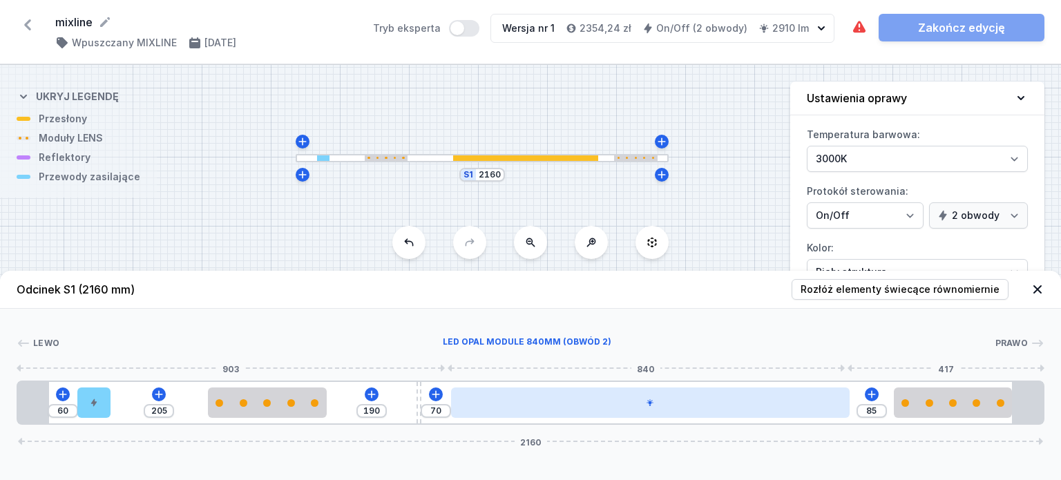
type input "79"
type input "66"
type input "89"
type input "62"
type input "93"
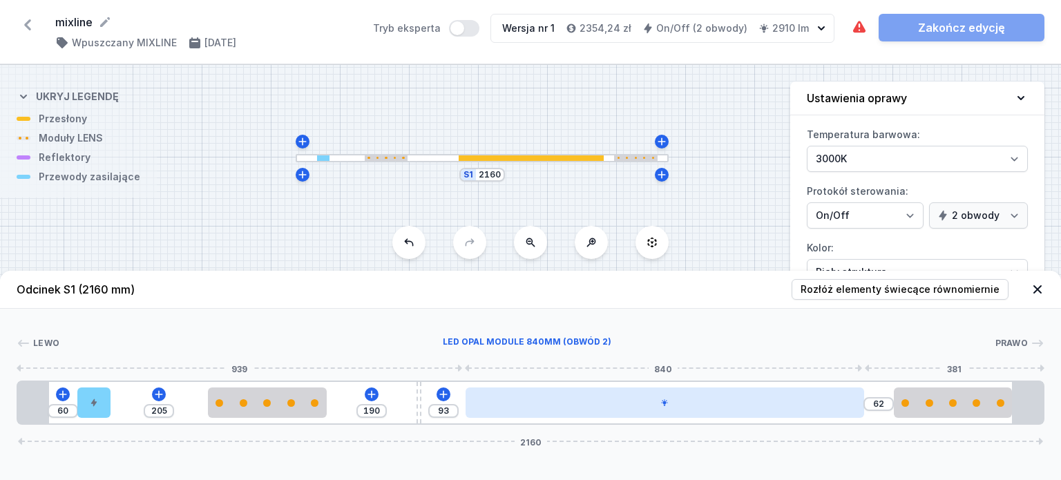
type input "61"
type input "94"
type input "68"
type input "87"
type input "81"
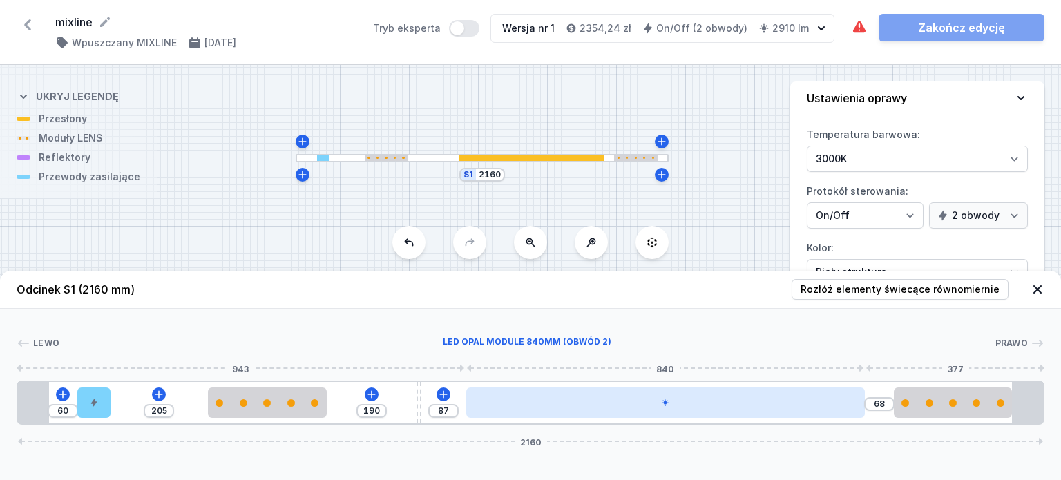
type input "74"
type input "88"
type input "67"
type input "93"
type input "62"
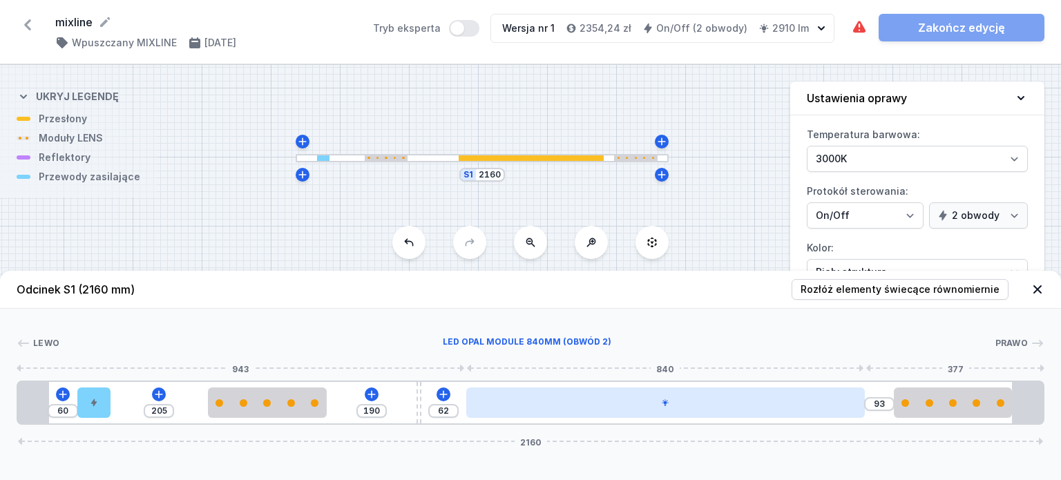
type input "95"
type input "60"
type input "96"
type input "59"
type input "98"
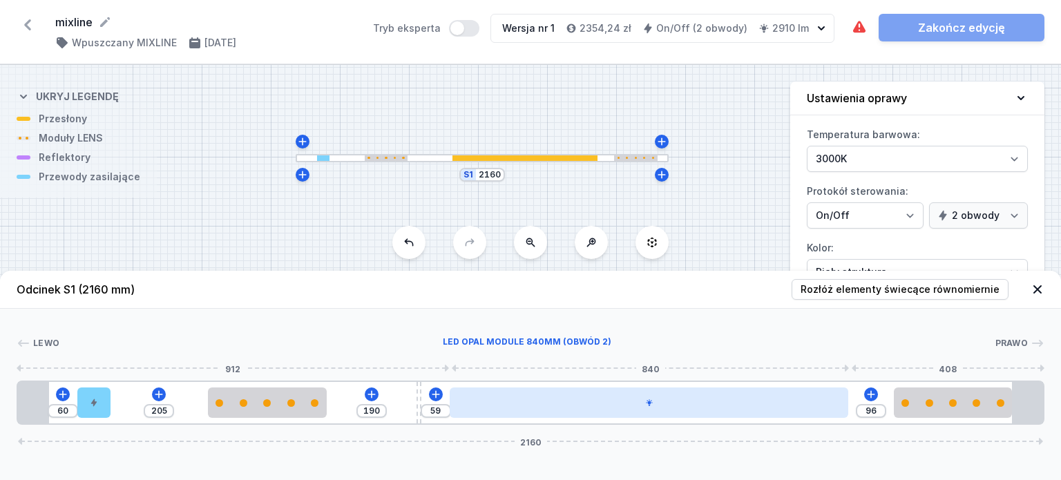
type input "57"
drag, startPoint x: 618, startPoint y: 412, endPoint x: 680, endPoint y: 412, distance: 62.2
click at [680, 412] on div at bounding box center [649, 403] width 399 height 30
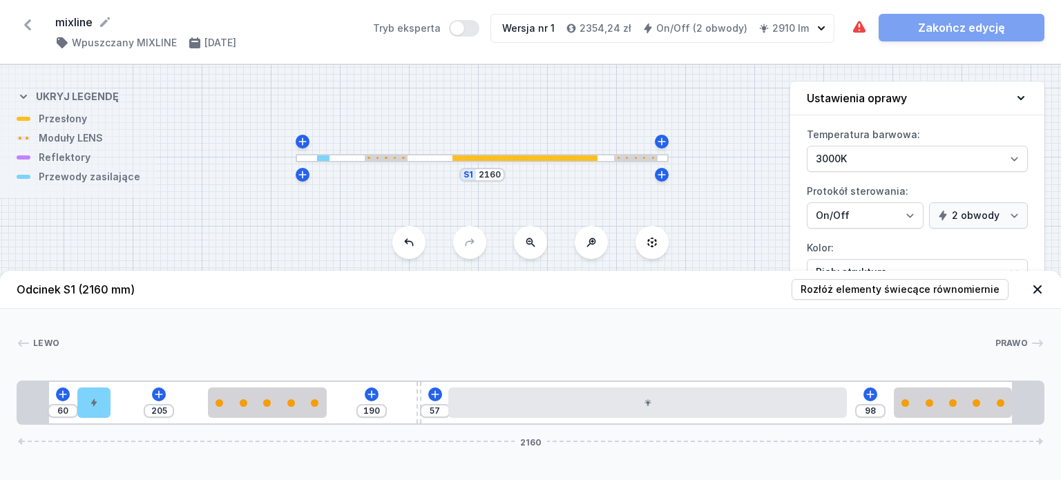
click at [930, 28] on div "Brak miejsca na wymagane zasilacze. Zakończ edycję" at bounding box center [947, 28] width 193 height 28
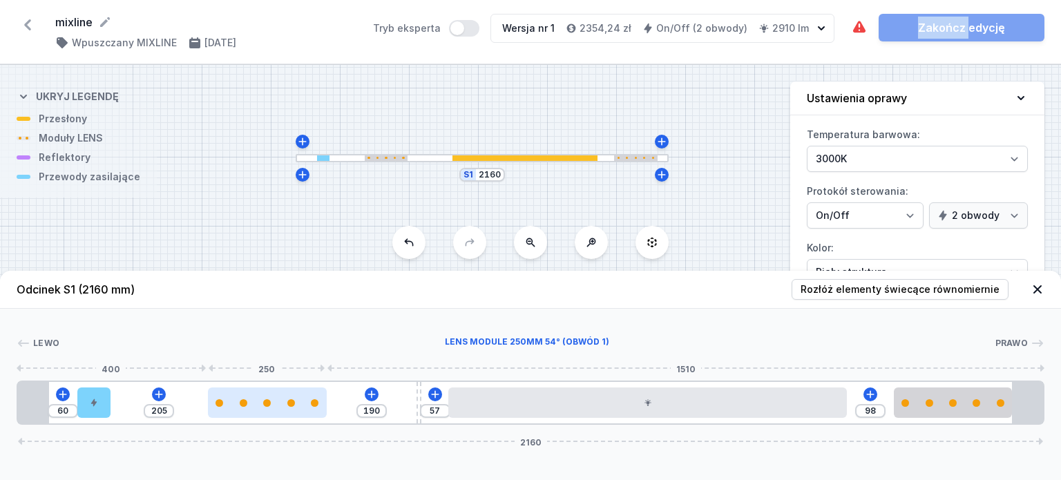
type input "217"
type input "178"
type input "222"
type input "173"
type input "255"
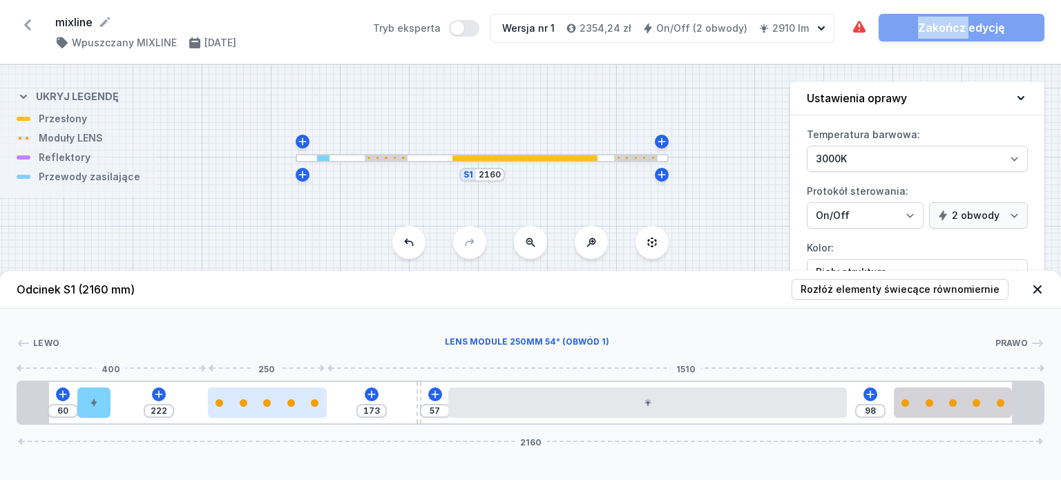
type input "140"
type input "344"
type input "51"
type input "346"
type input "49"
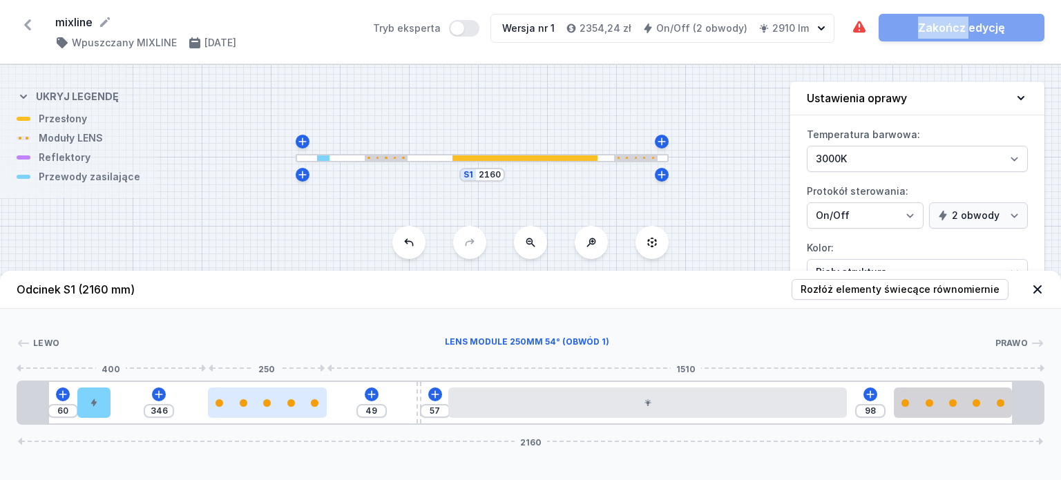
type input "348"
type input "47"
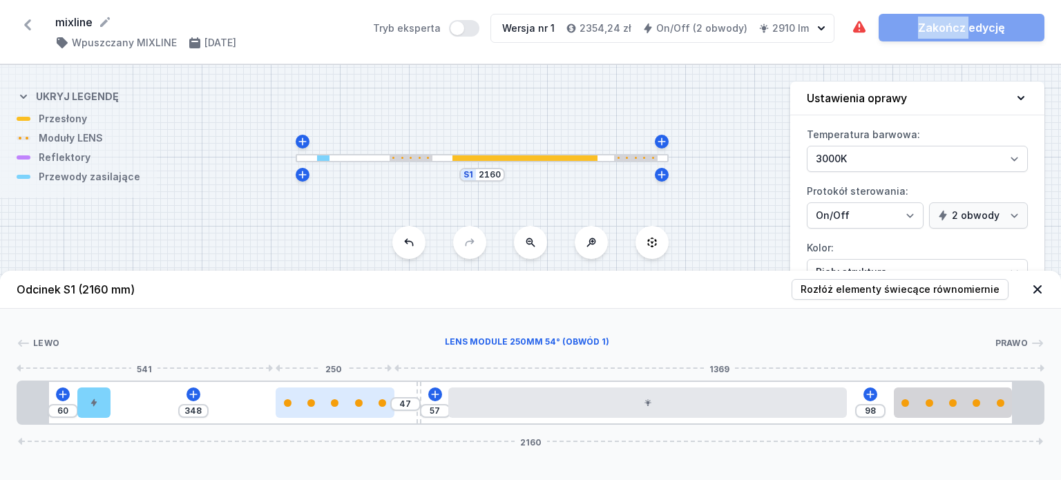
type input "349"
type input "46"
type input "352"
type input "43"
type input "354"
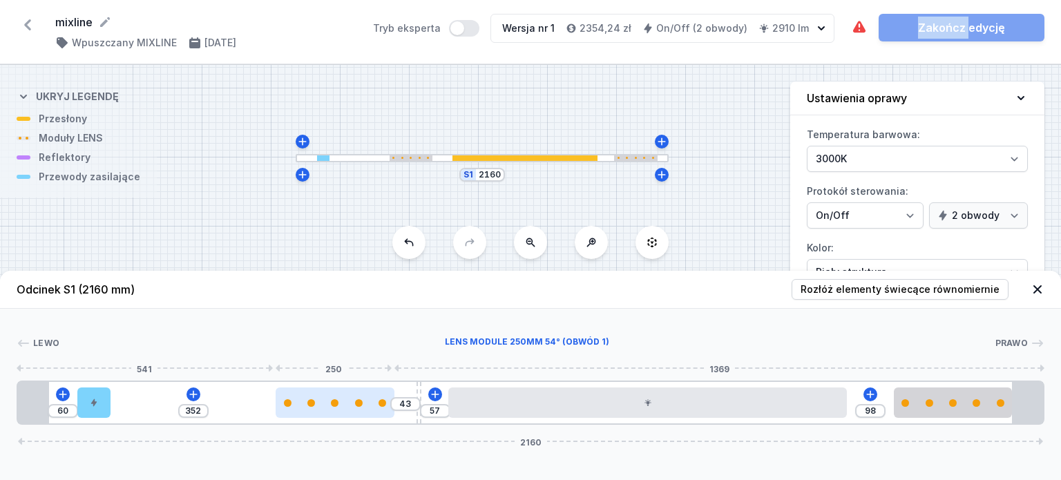
type input "41"
drag, startPoint x: 260, startPoint y: 414, endPoint x: 326, endPoint y: 414, distance: 66.3
click at [326, 414] on div at bounding box center [335, 403] width 119 height 30
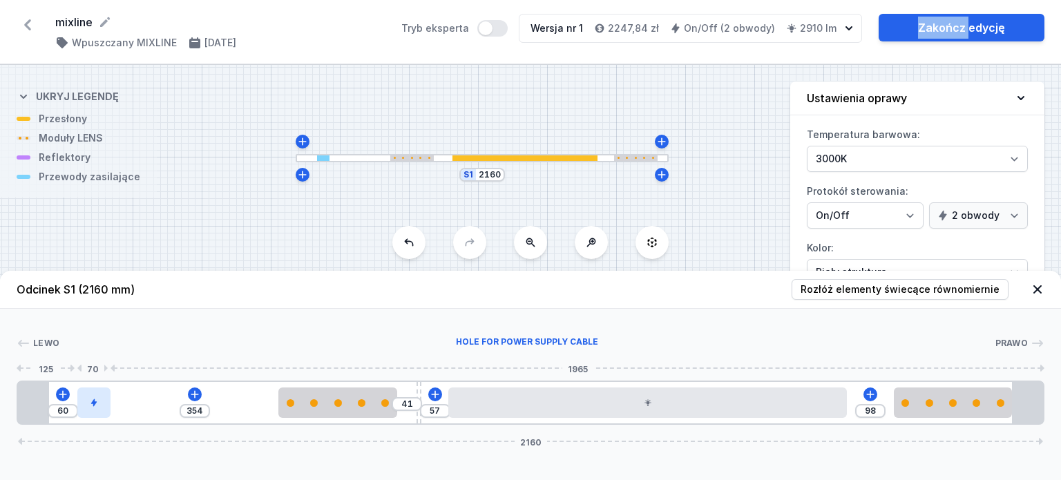
type input "327"
type input "87"
type input "314"
type input "100"
type input "301"
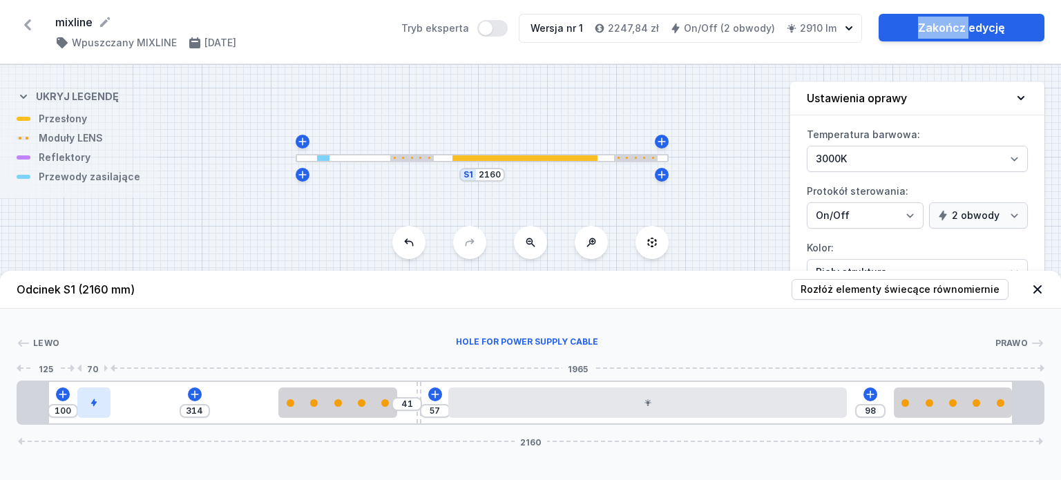
type input "113"
type input "287"
type input "127"
type input "282"
type input "132"
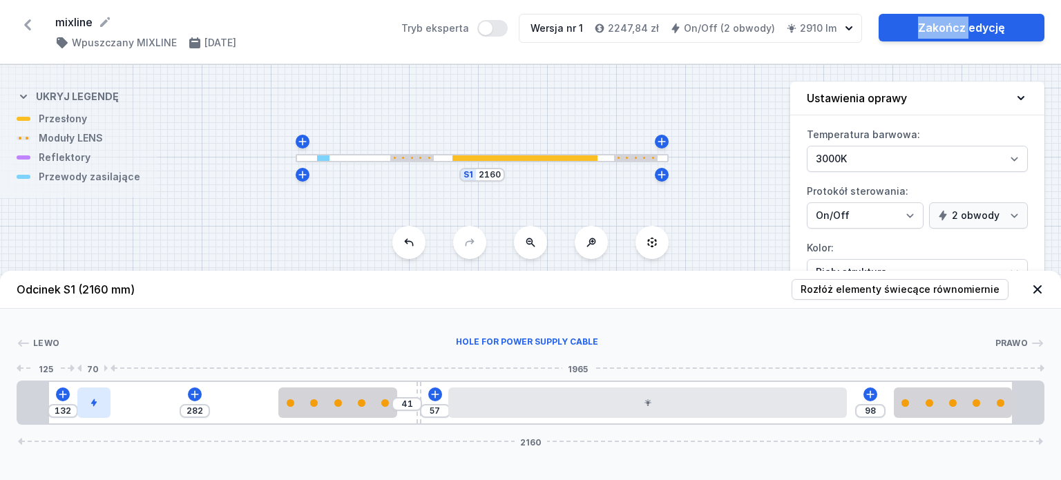
type input "280"
type input "134"
type input "274"
type input "140"
type input "271"
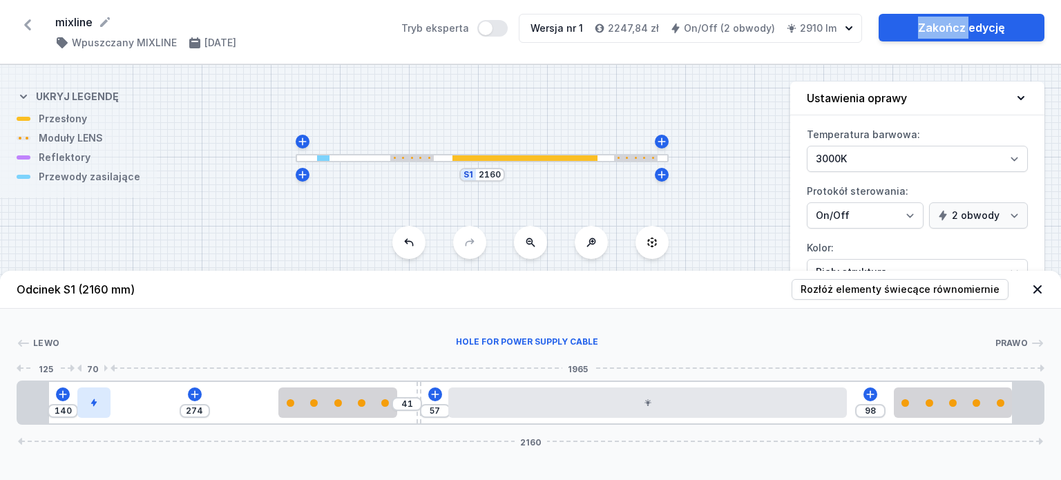
type input "143"
type input "267"
type input "147"
type input "264"
type input "150"
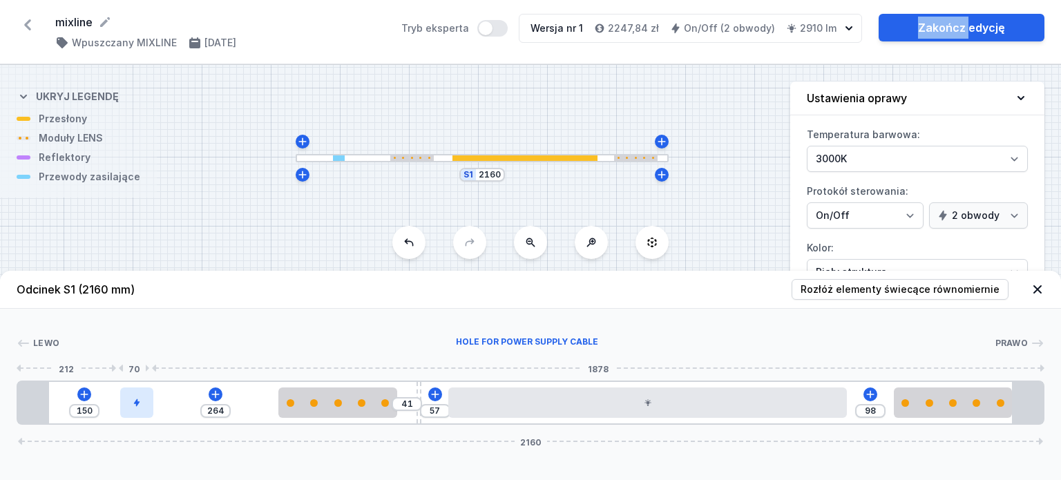
type input "262"
type input "152"
type input "260"
type input "154"
type input "254"
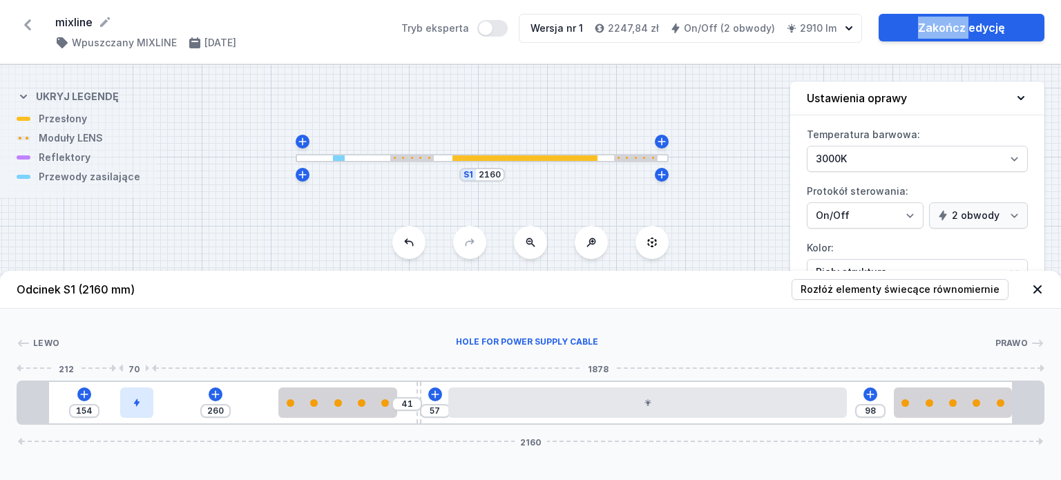
type input "160"
type input "250"
type input "164"
type input "248"
type input "166"
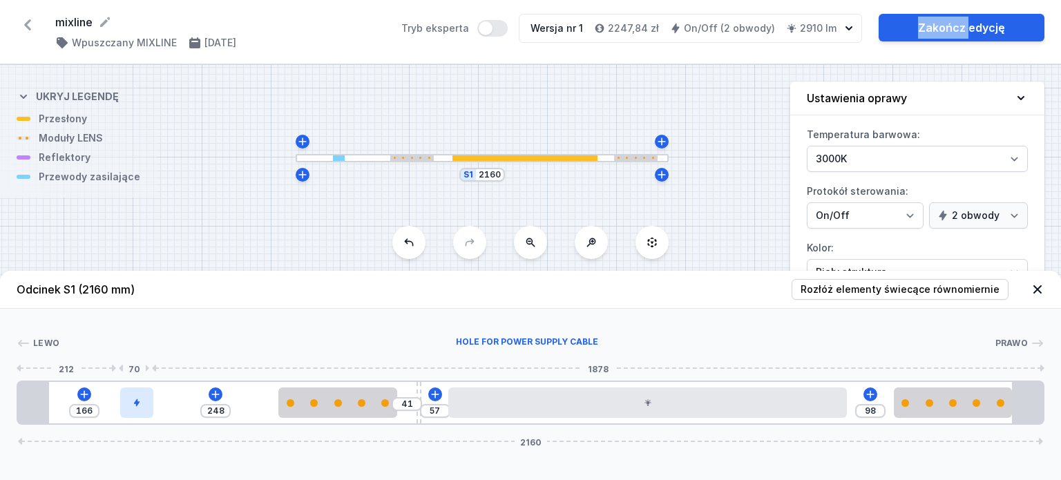
type input "247"
type input "167"
type input "244"
type input "170"
drag, startPoint x: 102, startPoint y: 412, endPoint x: 146, endPoint y: 411, distance: 44.9
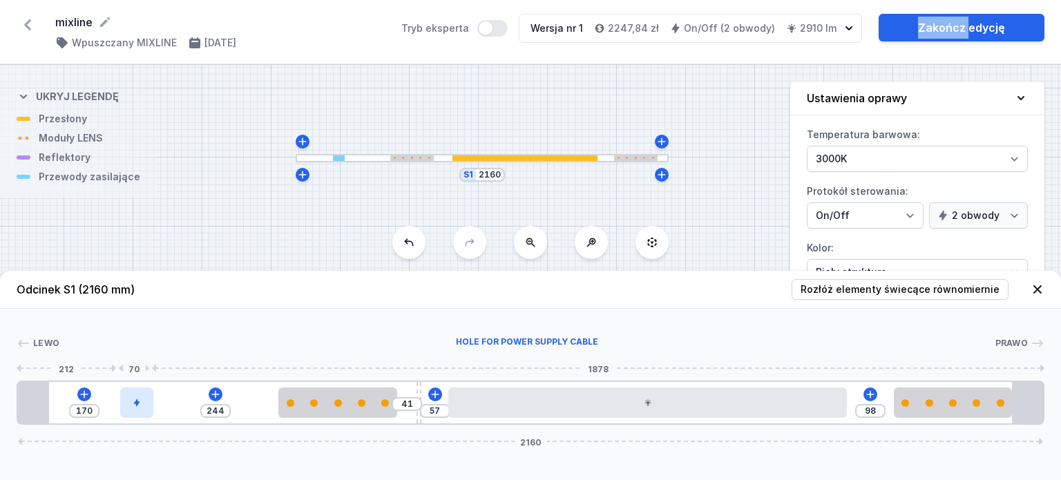
click at [146, 411] on div at bounding box center [136, 403] width 33 height 30
type input "229"
type input "185"
type input "240"
type input "174"
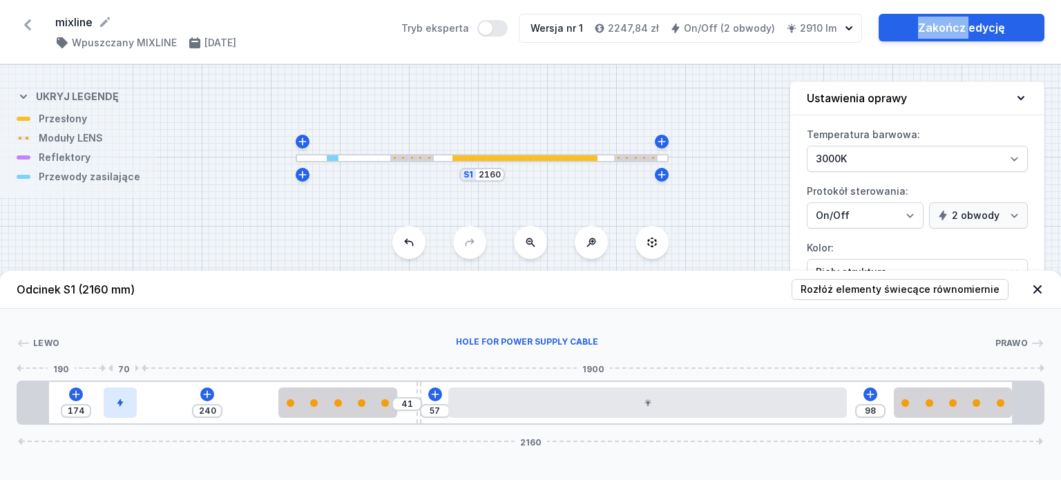
type input "299"
type input "115"
type input "300"
type input "114"
drag, startPoint x: 144, startPoint y: 406, endPoint x: 109, endPoint y: 409, distance: 34.7
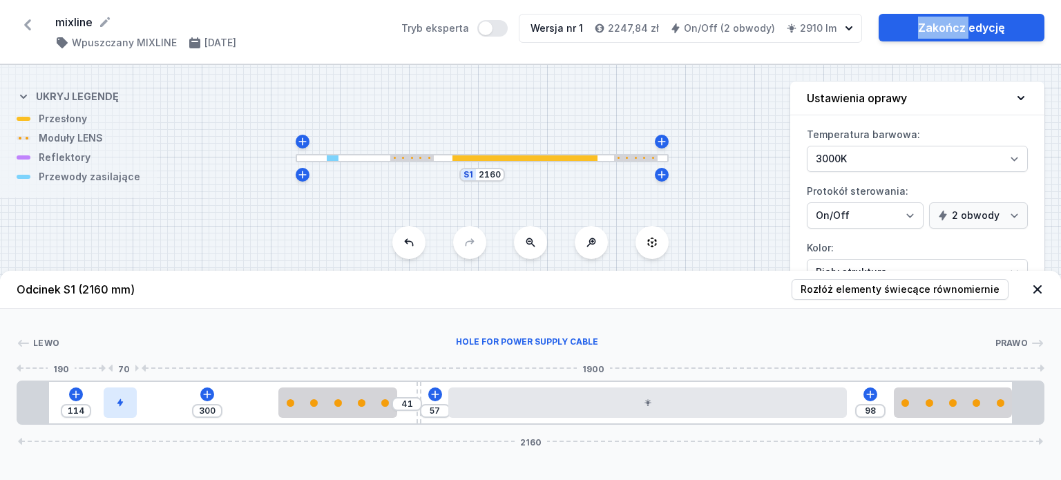
click at [109, 409] on div at bounding box center [120, 403] width 33 height 30
type input "298"
type input "116"
type input "322"
type input "92"
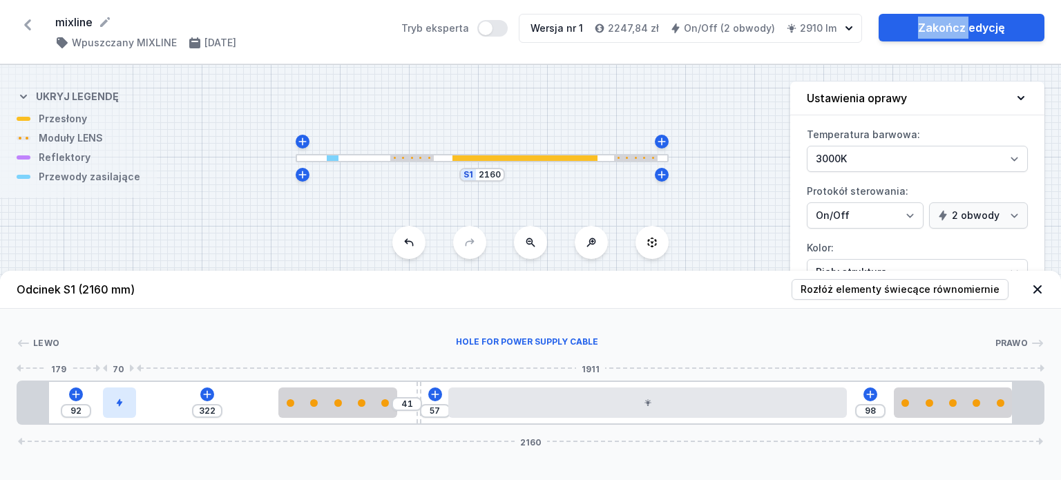
type input "324"
type input "90"
type input "325"
type input "89"
drag, startPoint x: 115, startPoint y: 401, endPoint x: 91, endPoint y: 408, distance: 25.0
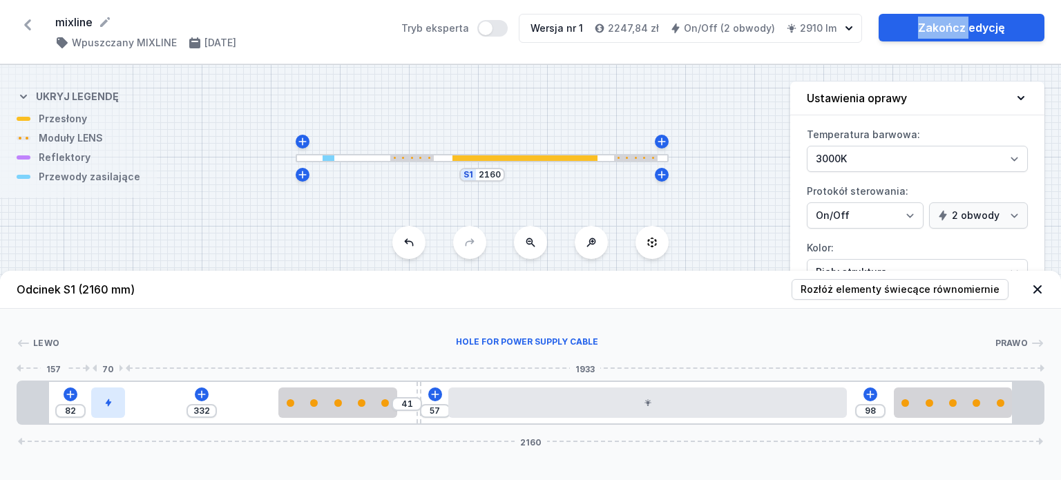
click at [91, 408] on div at bounding box center [107, 403] width 33 height 30
drag, startPoint x: 96, startPoint y: 407, endPoint x: 80, endPoint y: 410, distance: 16.1
click at [80, 410] on div at bounding box center [65, 403] width 33 height 30
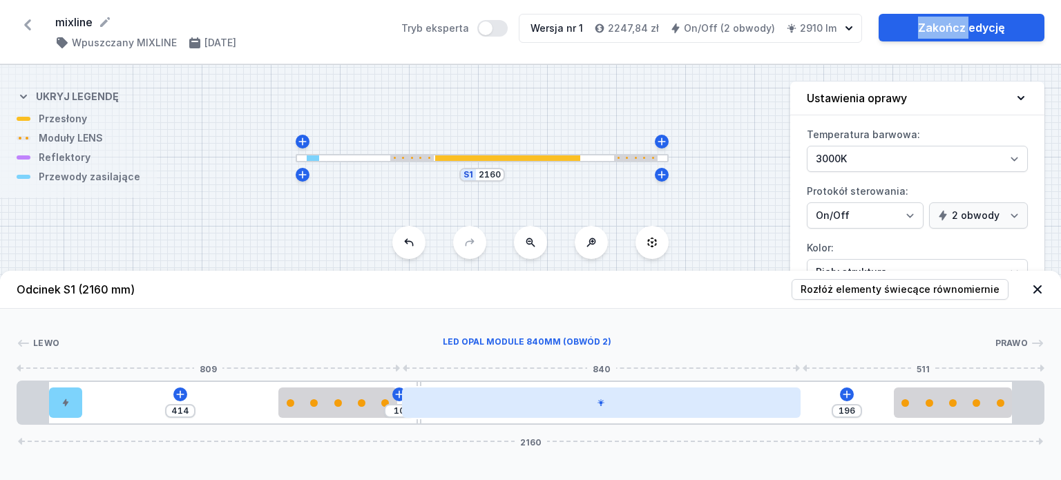
drag, startPoint x: 514, startPoint y: 405, endPoint x: 489, endPoint y: 408, distance: 25.1
click at [489, 408] on div at bounding box center [601, 403] width 399 height 30
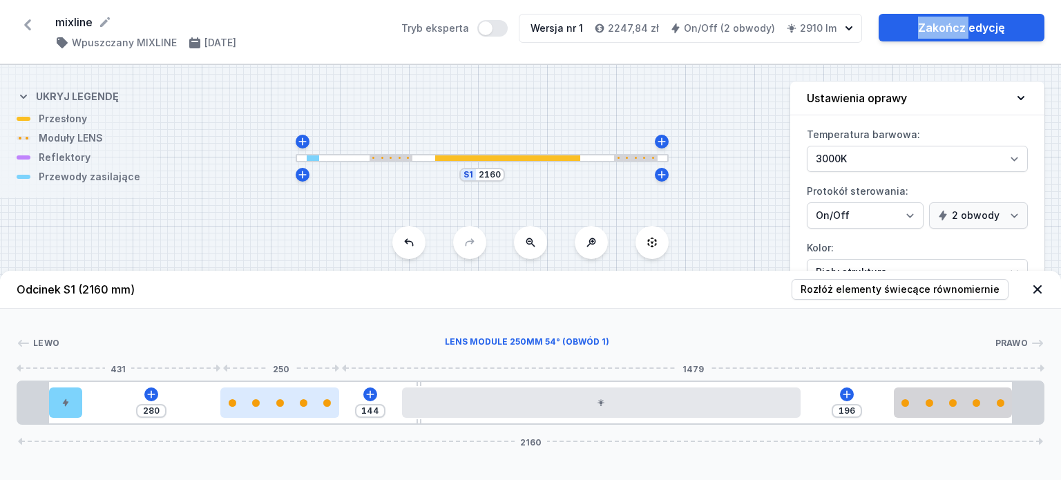
drag, startPoint x: 352, startPoint y: 411, endPoint x: 283, endPoint y: 410, distance: 69.1
click at [283, 410] on div at bounding box center [279, 403] width 119 height 30
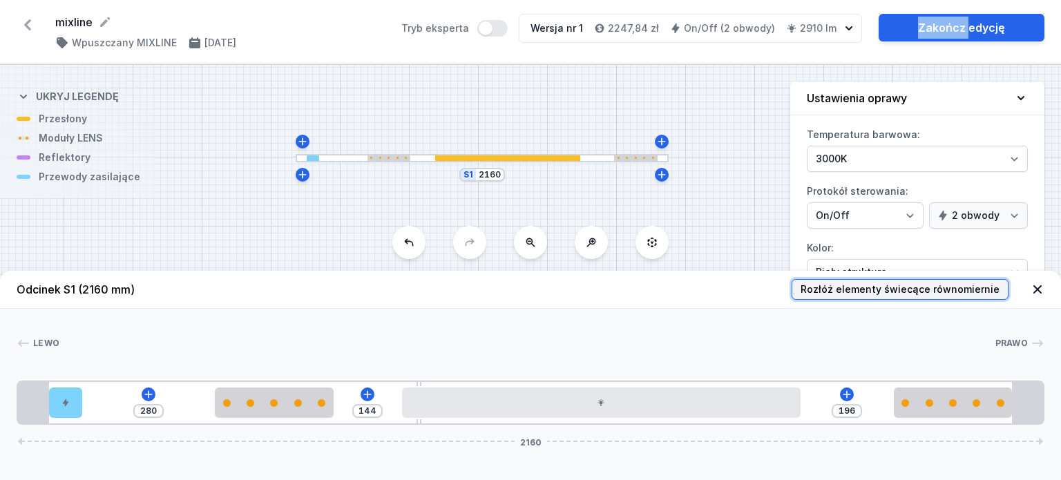
click at [940, 289] on span "Rozłóż elementy świecące równomiernie" at bounding box center [900, 290] width 199 height 14
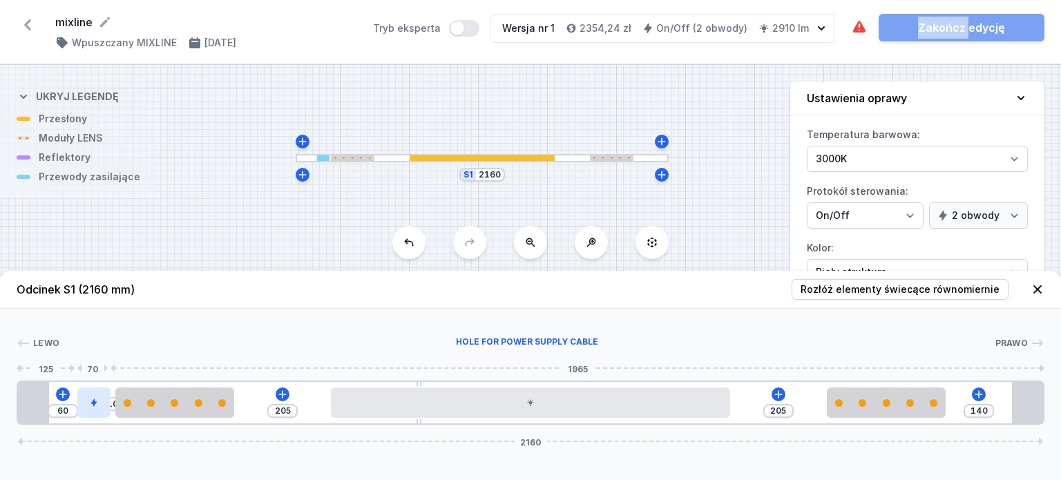
drag, startPoint x: 64, startPoint y: 414, endPoint x: 95, endPoint y: 415, distance: 31.1
click at [95, 415] on div at bounding box center [93, 403] width 33 height 30
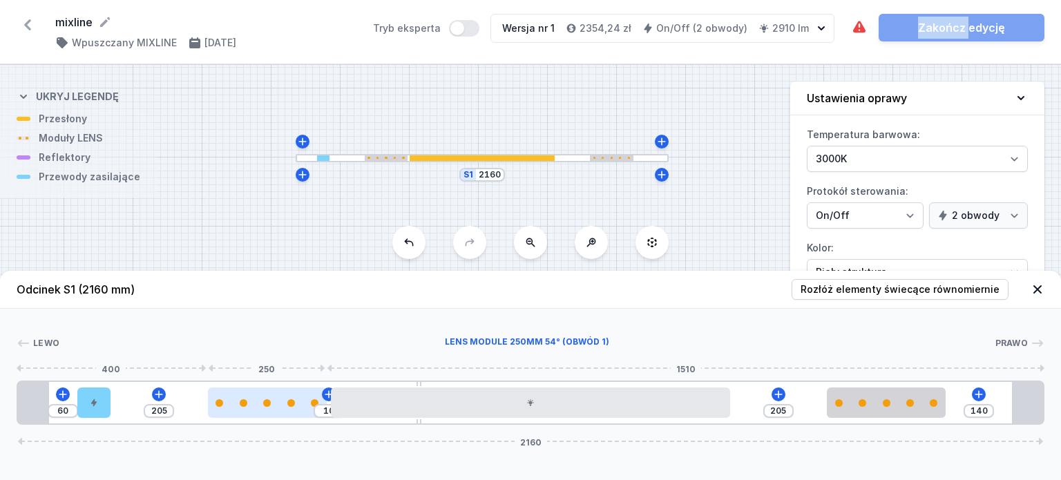
drag, startPoint x: 151, startPoint y: 406, endPoint x: 233, endPoint y: 410, distance: 82.3
click at [233, 410] on div at bounding box center [267, 403] width 119 height 30
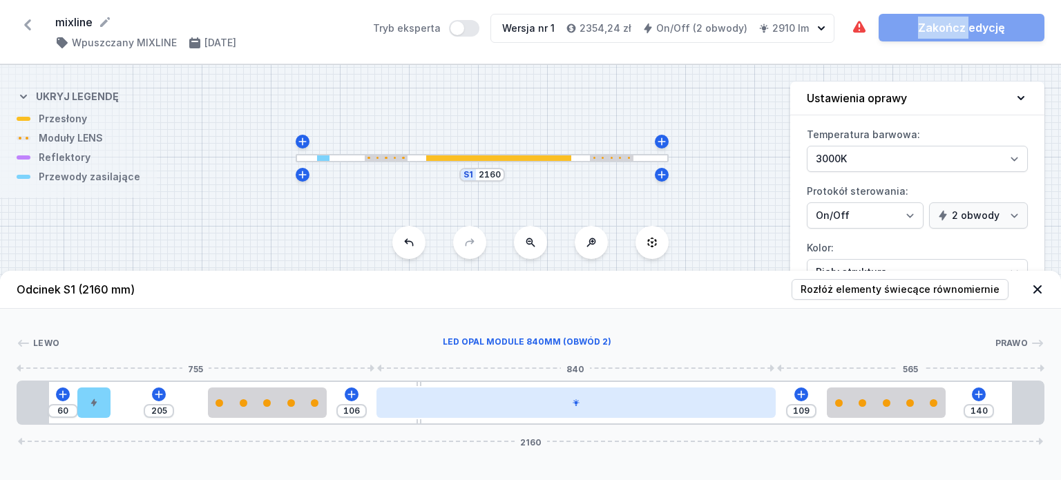
drag, startPoint x: 388, startPoint y: 414, endPoint x: 431, endPoint y: 414, distance: 43.5
click at [431, 414] on div at bounding box center [576, 403] width 399 height 30
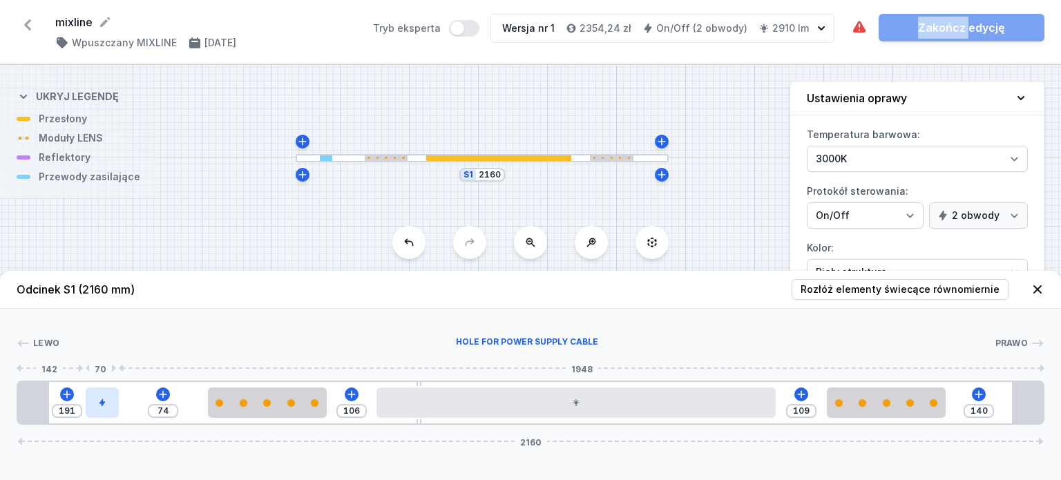
drag, startPoint x: 102, startPoint y: 404, endPoint x: 157, endPoint y: 403, distance: 55.3
click at [119, 403] on div at bounding box center [102, 403] width 33 height 30
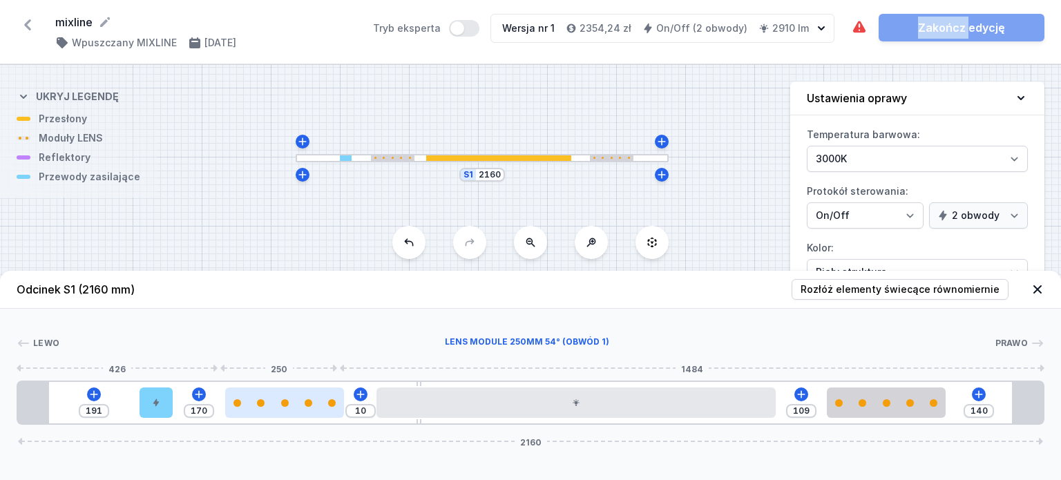
drag, startPoint x: 257, startPoint y: 406, endPoint x: 313, endPoint y: 410, distance: 56.1
click at [313, 410] on div at bounding box center [284, 403] width 119 height 30
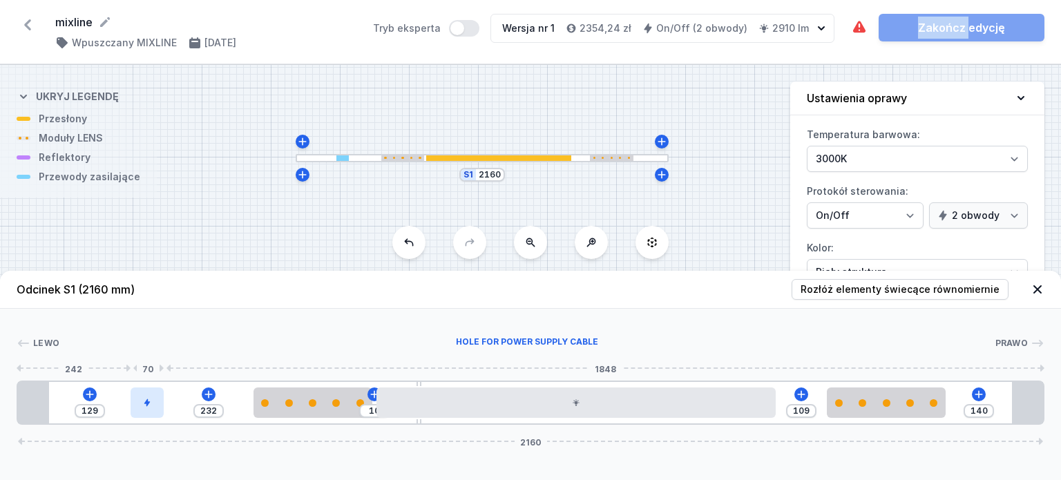
drag, startPoint x: 141, startPoint y: 412, endPoint x: 120, endPoint y: 414, distance: 20.8
click at [131, 414] on div at bounding box center [147, 403] width 33 height 30
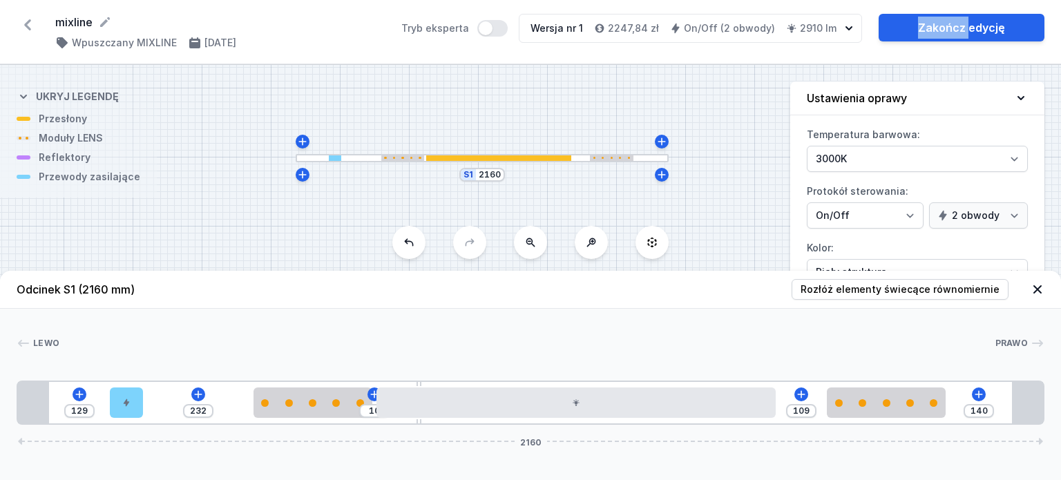
drag, startPoint x: 417, startPoint y: 382, endPoint x: 384, endPoint y: 385, distance: 32.6
click at [384, 385] on div "129 232 10 109 140 2160" at bounding box center [531, 403] width 1028 height 44
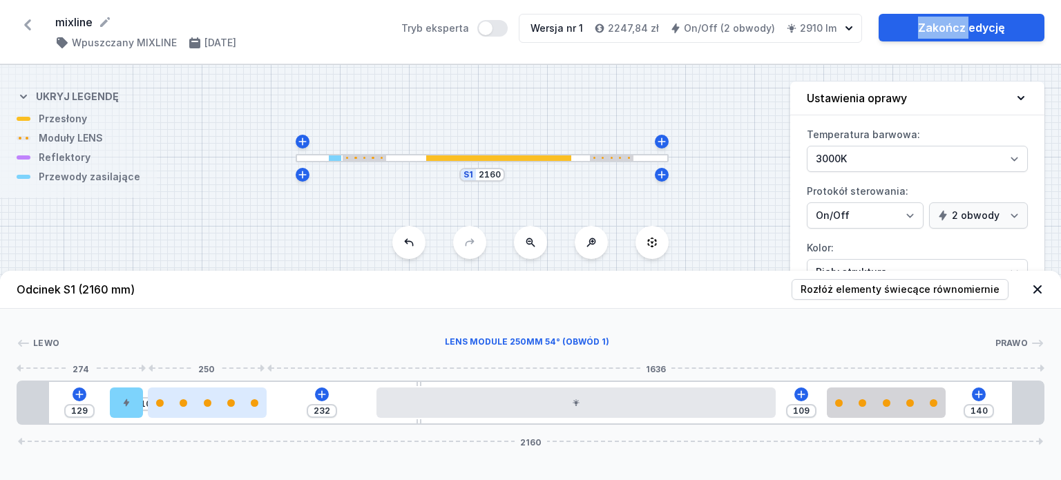
drag, startPoint x: 293, startPoint y: 414, endPoint x: 202, endPoint y: 417, distance: 91.3
click at [202, 417] on div at bounding box center [207, 403] width 119 height 30
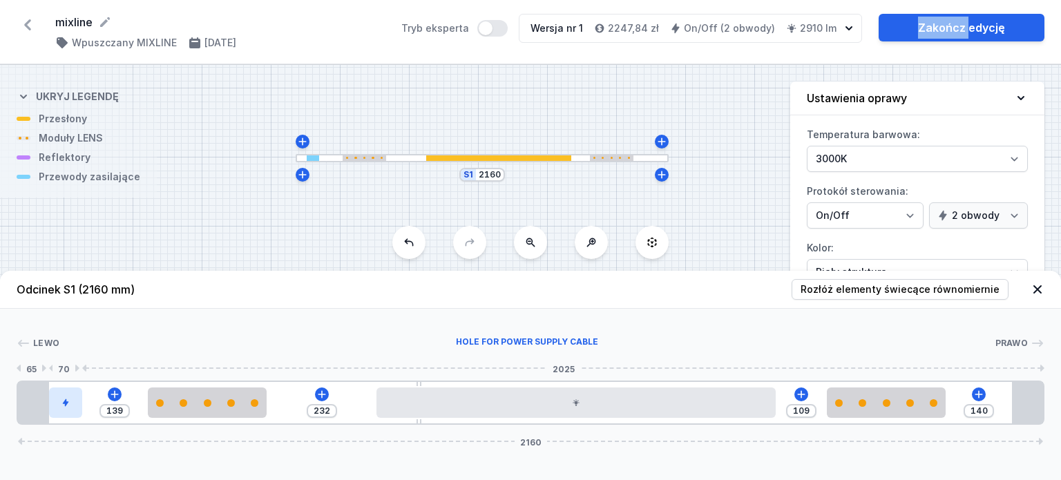
drag, startPoint x: 123, startPoint y: 413, endPoint x: 79, endPoint y: 410, distance: 43.7
click at [79, 410] on div at bounding box center [65, 403] width 33 height 30
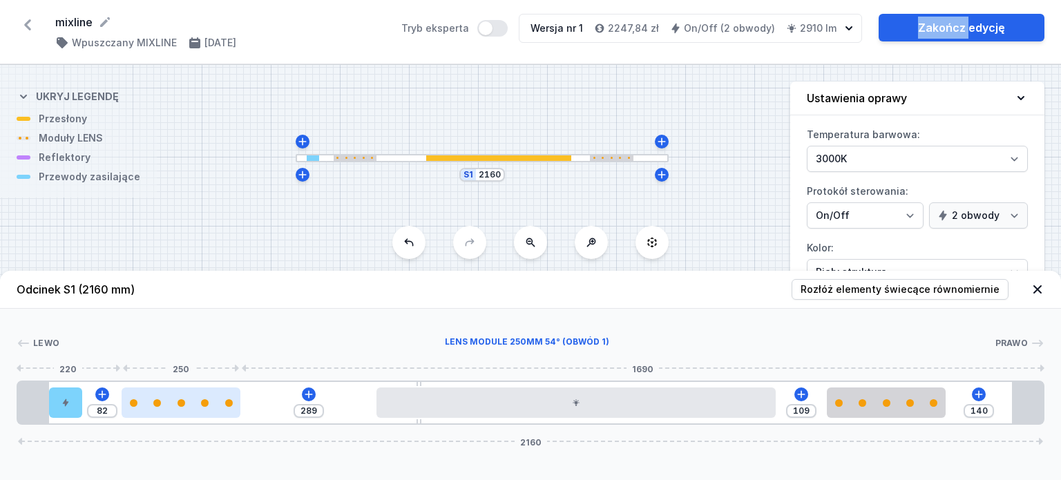
drag, startPoint x: 211, startPoint y: 408, endPoint x: 176, endPoint y: 409, distance: 34.5
click at [176, 409] on div at bounding box center [181, 403] width 119 height 30
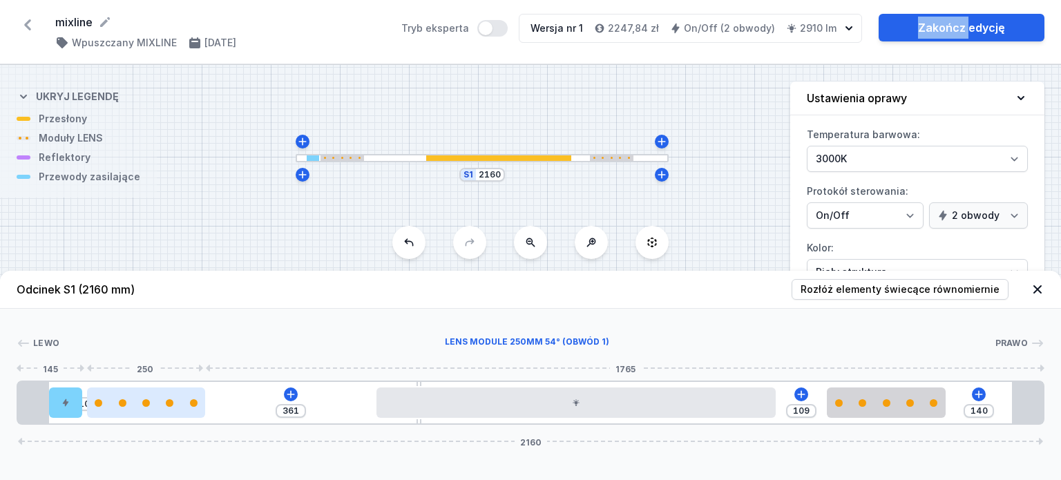
drag, startPoint x: 199, startPoint y: 406, endPoint x: 191, endPoint y: 406, distance: 8.3
click at [191, 406] on div at bounding box center [146, 403] width 119 height 8
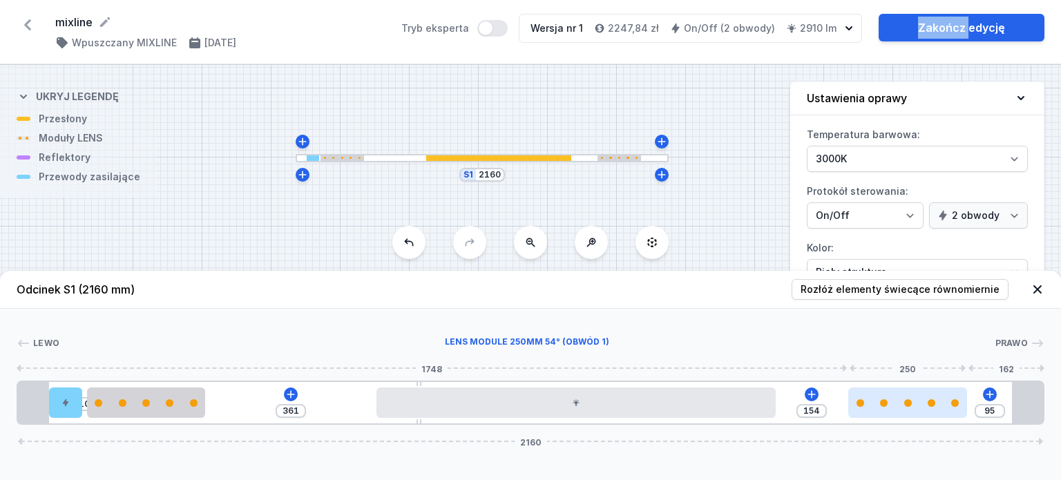
drag, startPoint x: 895, startPoint y: 412, endPoint x: 924, endPoint y: 412, distance: 29.0
click at [924, 412] on div at bounding box center [907, 403] width 119 height 30
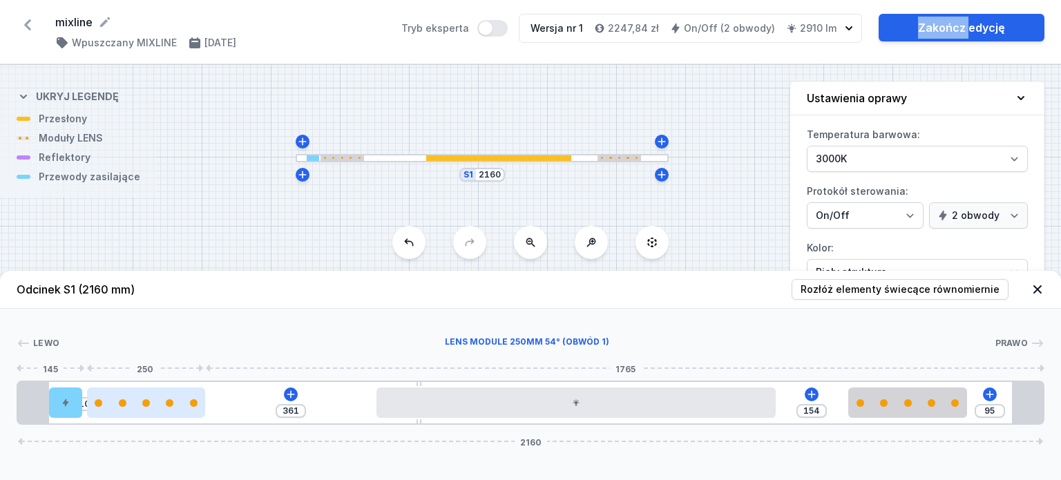
drag, startPoint x: 147, startPoint y: 397, endPoint x: 171, endPoint y: 408, distance: 26.6
click at [173, 406] on div at bounding box center [146, 403] width 119 height 30
drag, startPoint x: 160, startPoint y: 408, endPoint x: 149, endPoint y: 411, distance: 11.4
click at [149, 411] on div at bounding box center [146, 403] width 119 height 30
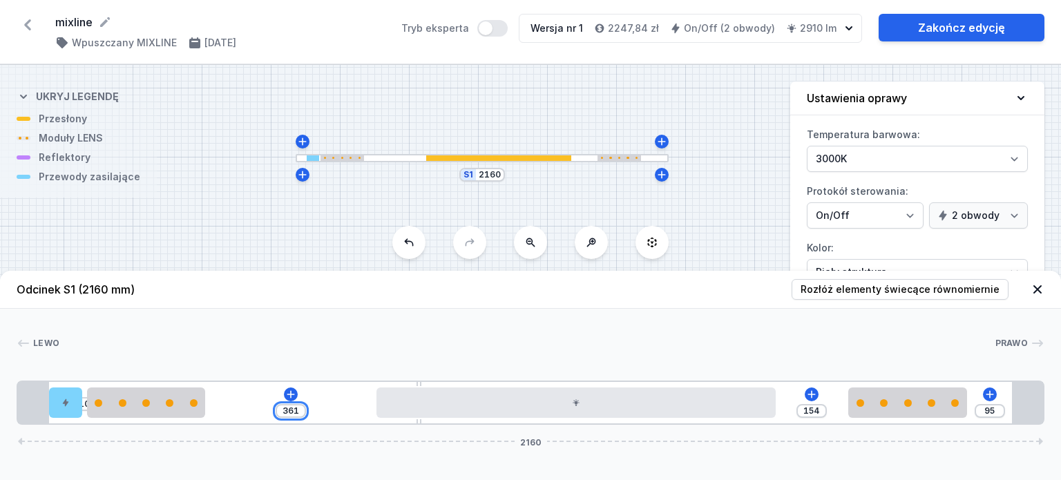
click at [294, 417] on div "361" at bounding box center [291, 411] width 30 height 14
click at [249, 408] on div "10 366 149 95 2160" at bounding box center [531, 403] width 1028 height 44
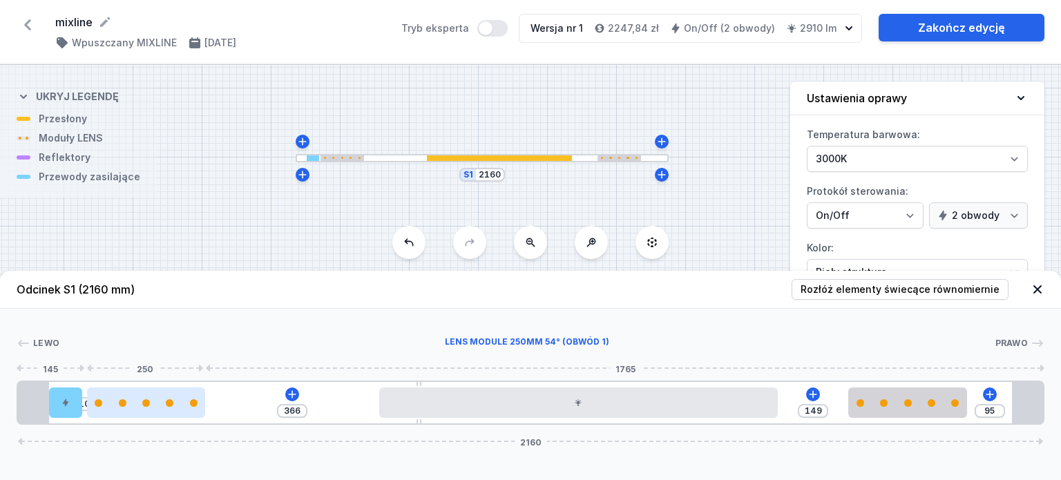
click at [104, 411] on div at bounding box center [146, 403] width 119 height 30
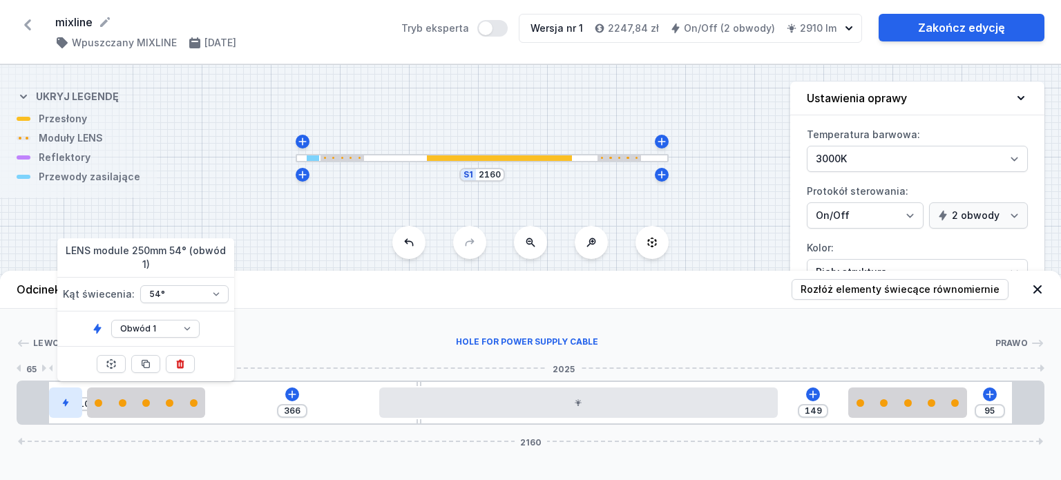
click at [75, 412] on div at bounding box center [65, 403] width 33 height 30
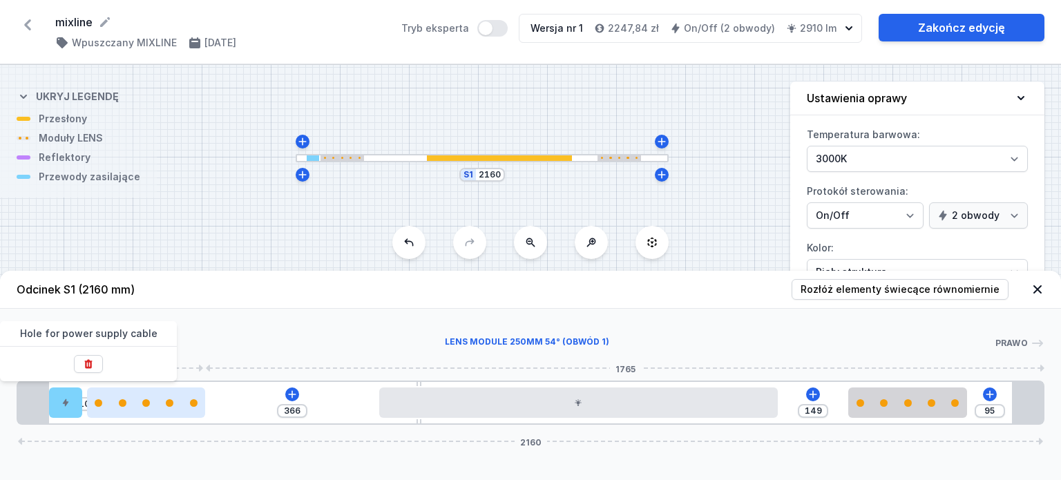
click at [104, 409] on div at bounding box center [146, 403] width 119 height 30
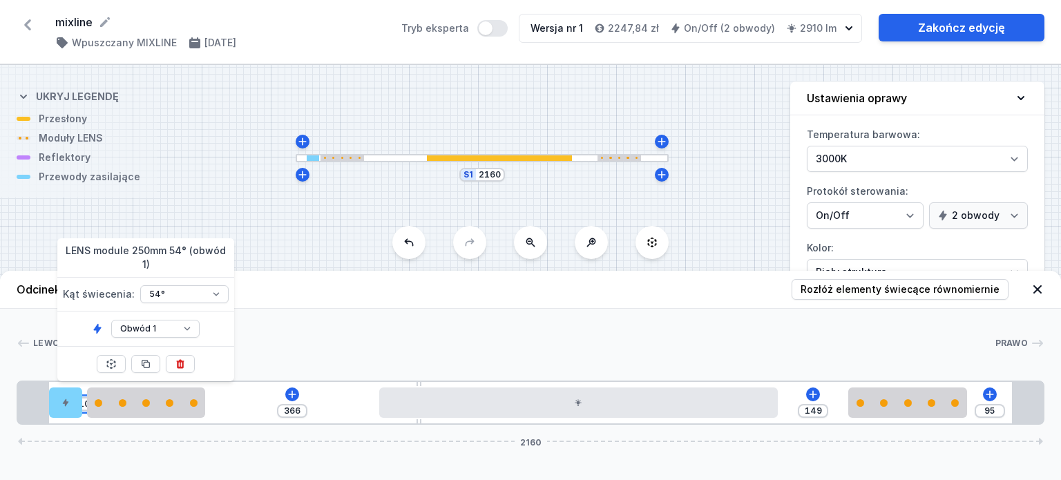
click at [84, 406] on input "10" at bounding box center [84, 404] width 22 height 11
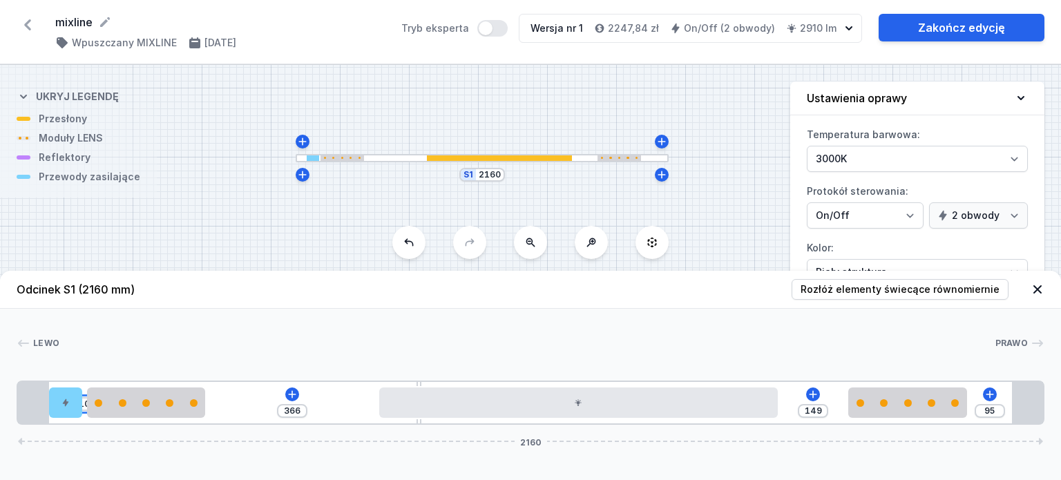
click at [84, 406] on input "10" at bounding box center [84, 404] width 22 height 11
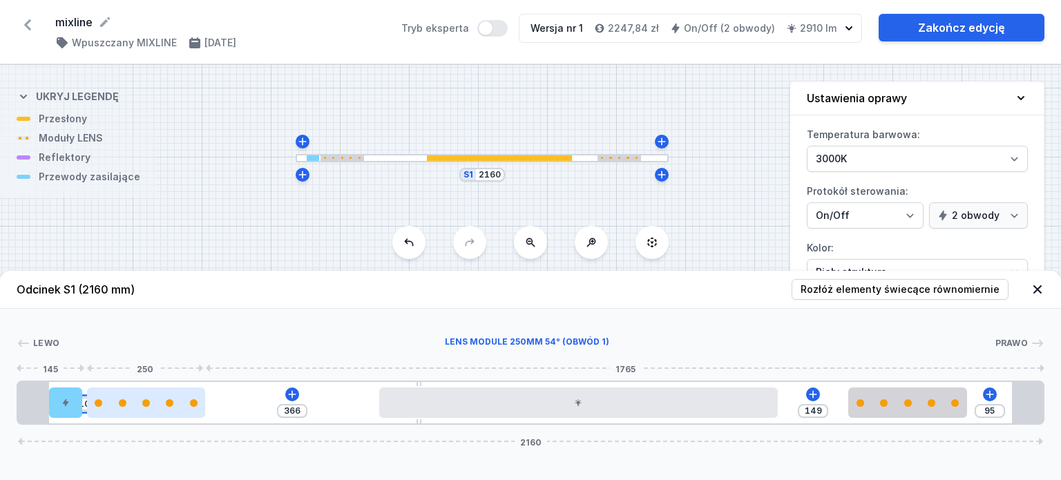
drag, startPoint x: 84, startPoint y: 406, endPoint x: 103, endPoint y: 408, distance: 18.9
click at [18, 403] on div "10" at bounding box center [18, 403] width 0 height 0
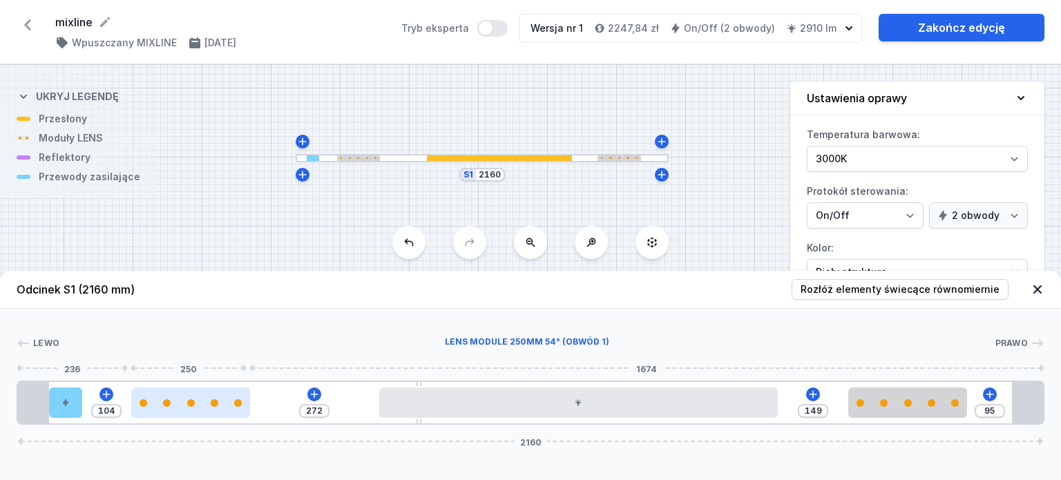
drag, startPoint x: 113, startPoint y: 410, endPoint x: 149, endPoint y: 412, distance: 35.9
click at [150, 412] on div at bounding box center [190, 403] width 119 height 30
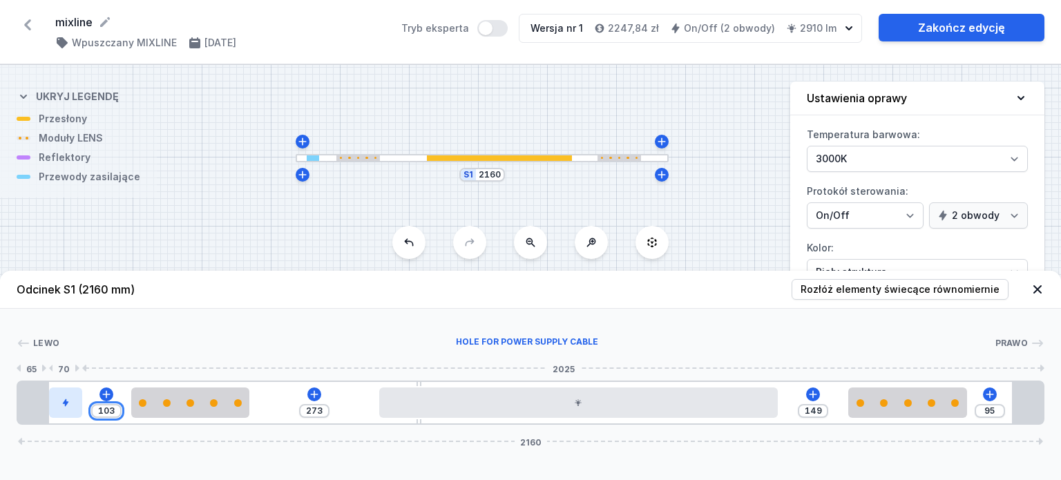
drag, startPoint x: 117, startPoint y: 411, endPoint x: 69, endPoint y: 414, distance: 47.7
click at [69, 414] on div "103 273 149 95 2160" at bounding box center [531, 403] width 1028 height 44
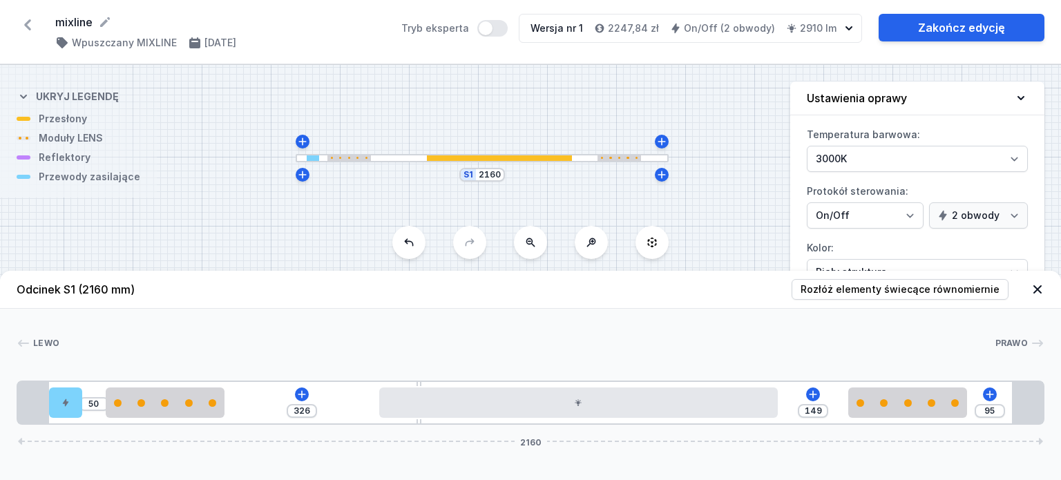
click at [326, 351] on div "[PERSON_NAME]" at bounding box center [531, 345] width 1028 height 19
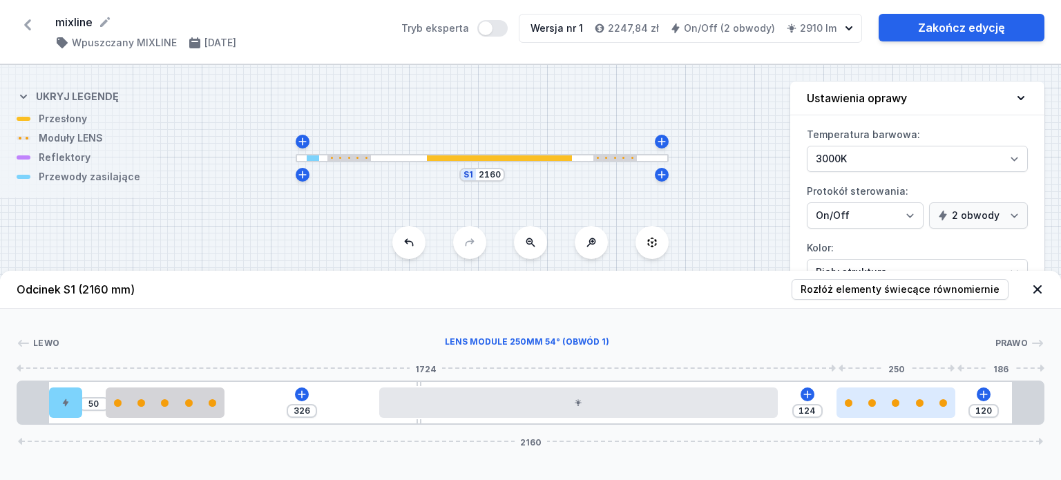
click at [913, 406] on div at bounding box center [896, 403] width 119 height 8
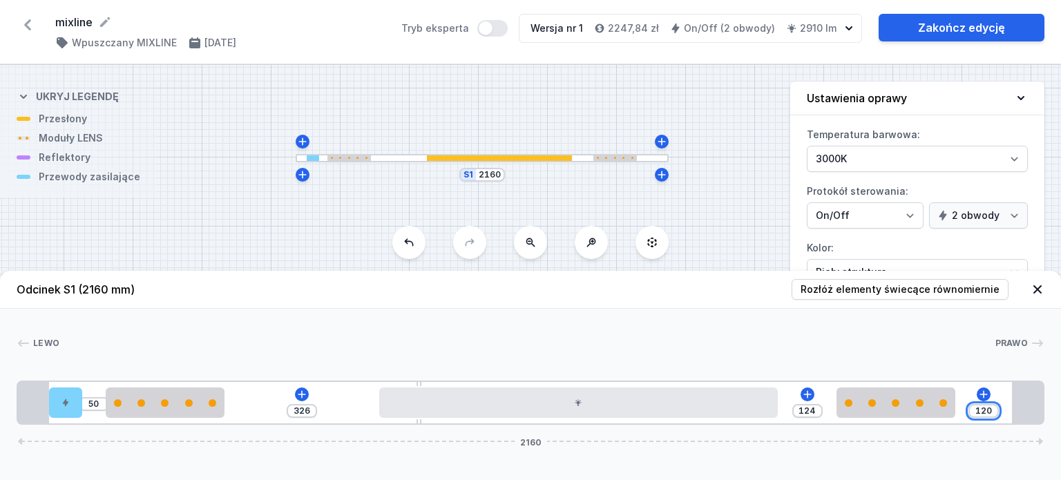
drag, startPoint x: 987, startPoint y: 414, endPoint x: 998, endPoint y: 415, distance: 11.8
click at [998, 415] on div "50 326 124 120 2160" at bounding box center [531, 403] width 1028 height 44
drag, startPoint x: 983, startPoint y: 412, endPoint x: 1009, endPoint y: 412, distance: 25.6
click at [1009, 412] on div "50 326 134 110 2160" at bounding box center [531, 403] width 1028 height 44
click at [928, 358] on div "Lewo Prawo 1 2 3 1 4 5 2 3 1 1 50 326 123 121 2160 65 70 50 250 326 840 123 250…" at bounding box center [530, 367] width 1061 height 116
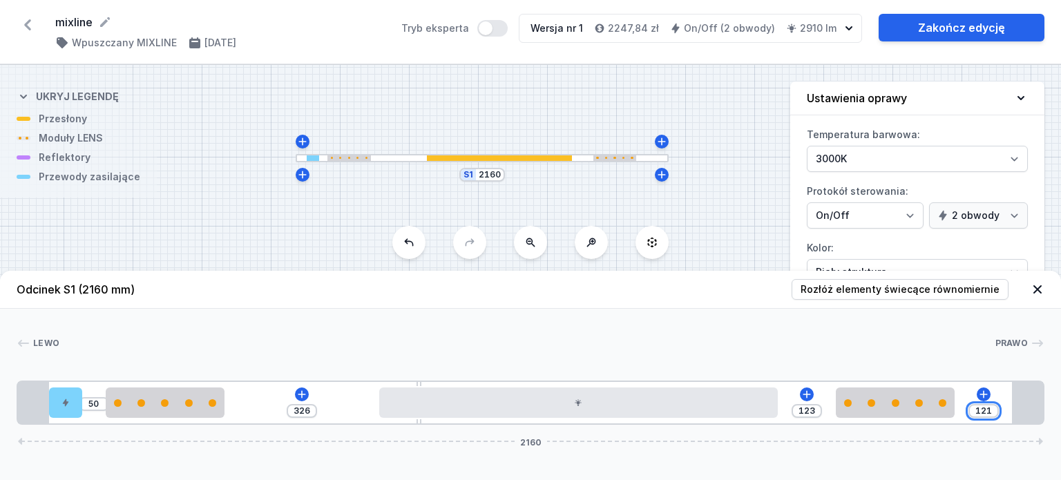
drag, startPoint x: 987, startPoint y: 412, endPoint x: 995, endPoint y: 412, distance: 7.6
click at [995, 412] on div "121" at bounding box center [984, 411] width 30 height 14
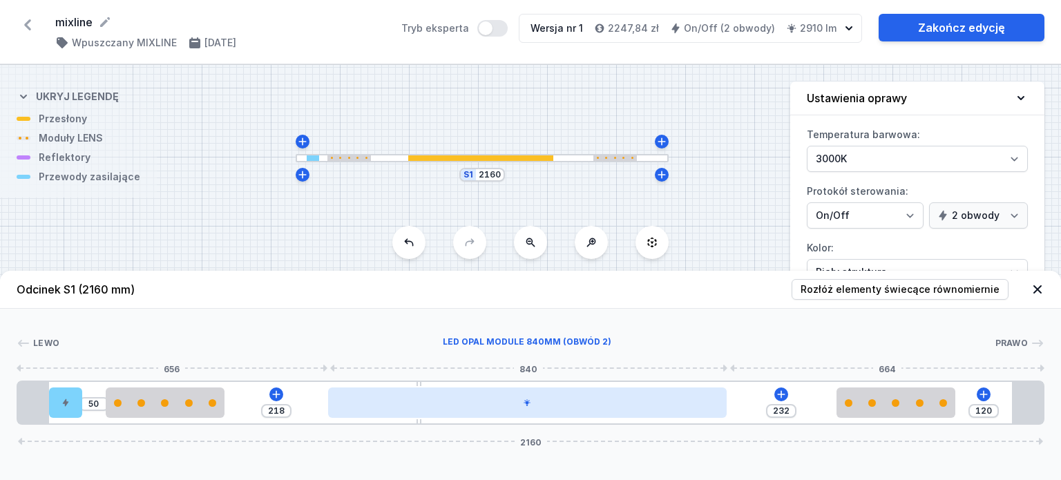
drag, startPoint x: 500, startPoint y: 398, endPoint x: 446, endPoint y: 408, distance: 55.6
click at [446, 408] on div at bounding box center [527, 403] width 399 height 30
click at [542, 412] on div at bounding box center [530, 403] width 399 height 30
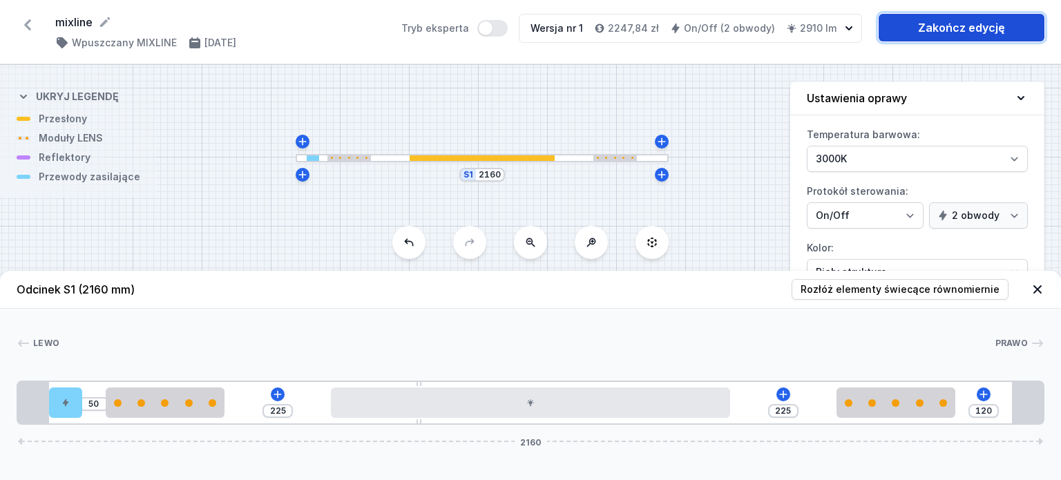
click at [975, 19] on link "Zakończ edycję" at bounding box center [962, 28] width 166 height 28
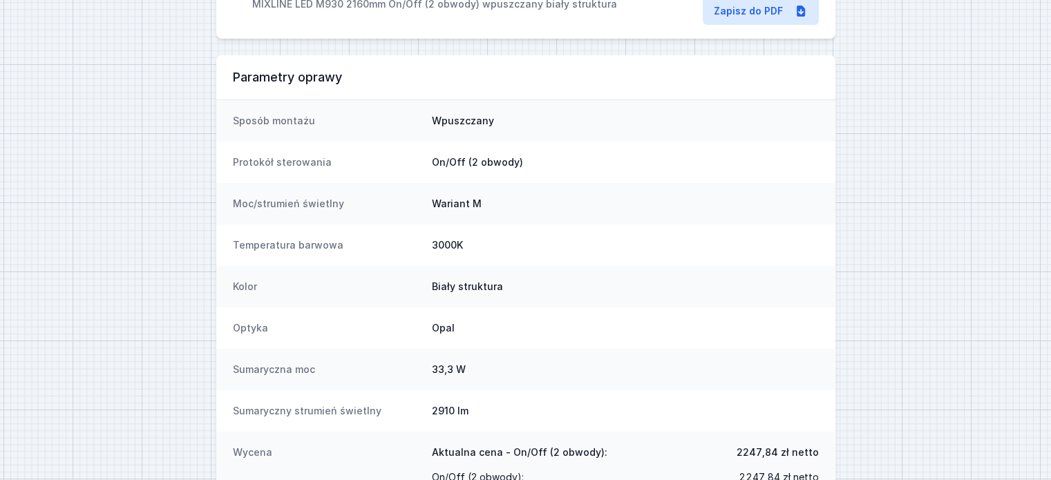
scroll to position [223, 0]
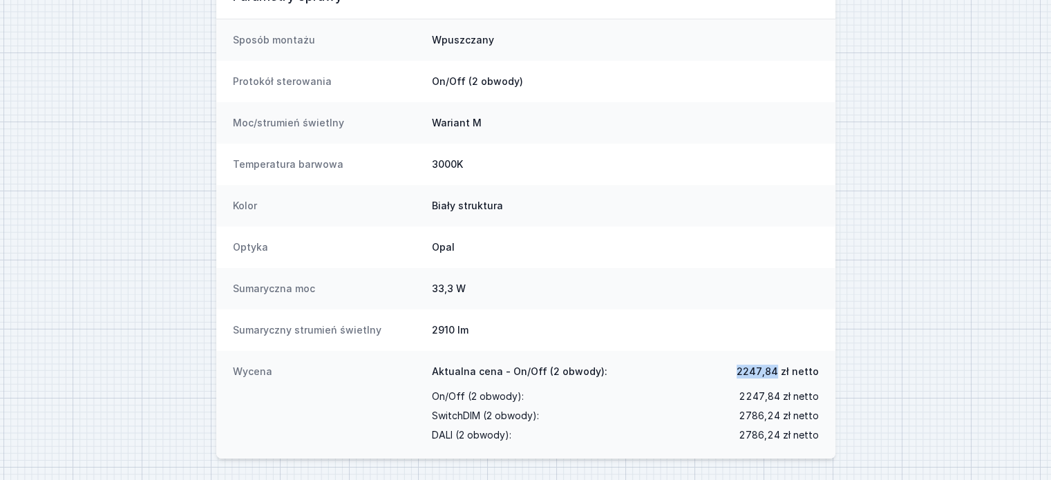
drag, startPoint x: 781, startPoint y: 367, endPoint x: 742, endPoint y: 372, distance: 39.1
click at [742, 372] on span "2247,84 zł netto" at bounding box center [777, 372] width 82 height 14
copy span "2247,84"
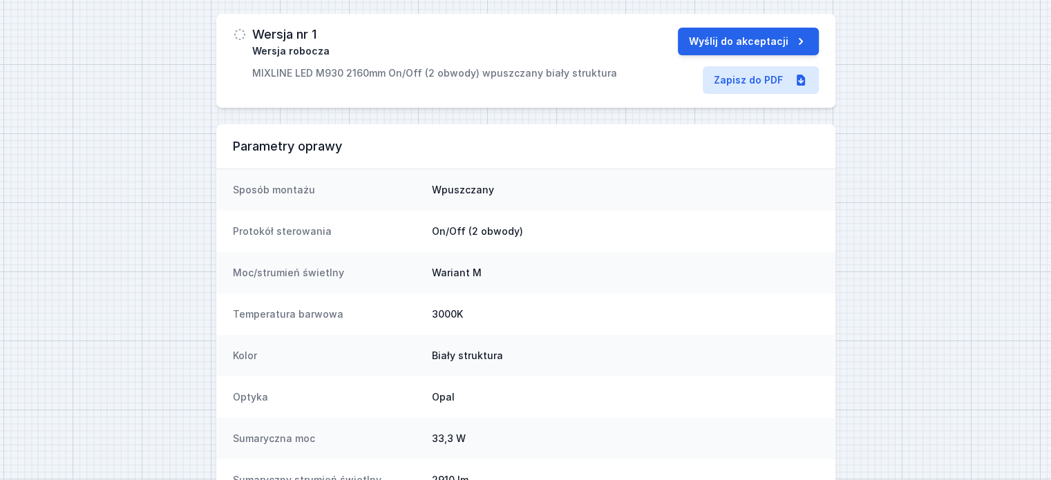
scroll to position [0, 0]
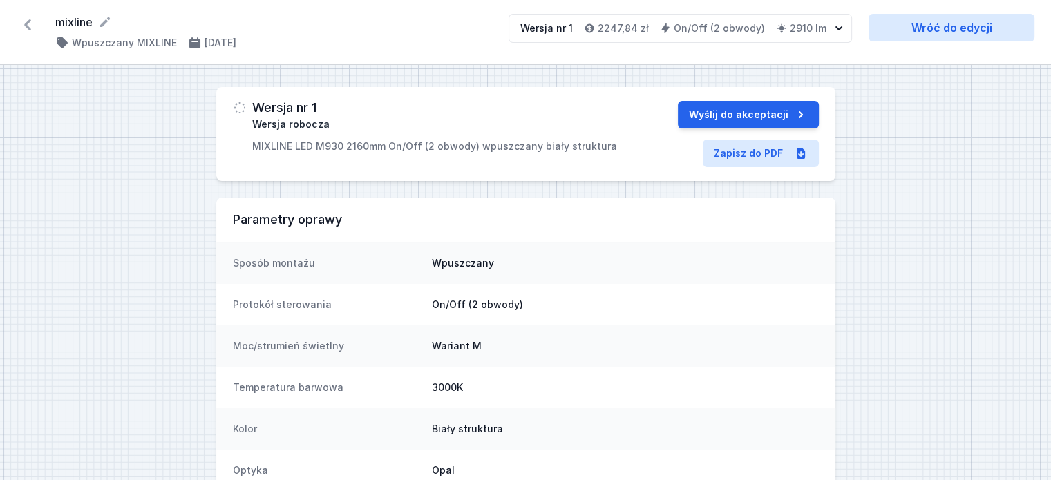
click at [602, 145] on p "MIXLINE LED M930 2160mm On/Off (2 obwody) wpuszczany biały struktura" at bounding box center [434, 147] width 365 height 14
click at [958, 35] on link "Wróć do edycji" at bounding box center [951, 28] width 166 height 28
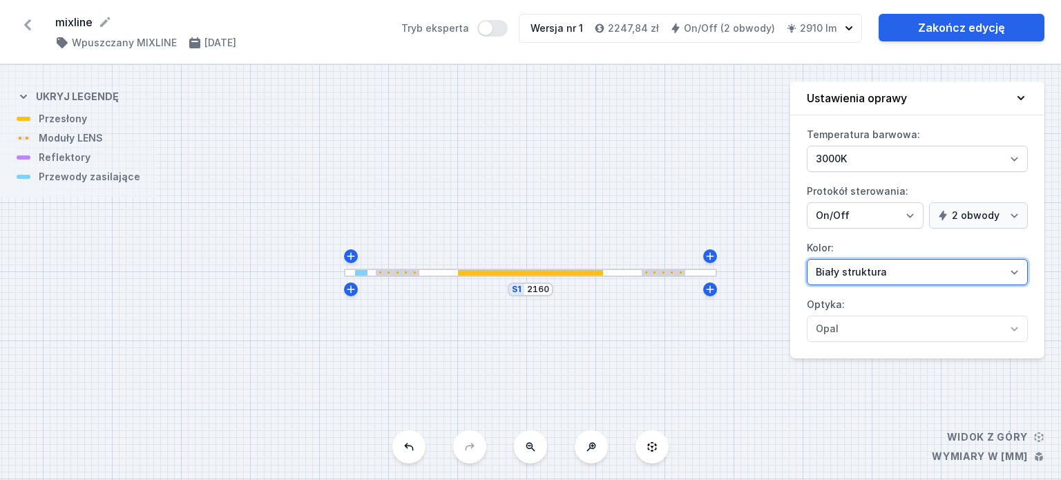
click at [905, 261] on select "Biały struktura Czarny struktura Złoty struktura Miedziany Szary Inny (z palety…" at bounding box center [917, 272] width 221 height 26
click at [807, 259] on select "Biały struktura Czarny struktura Złoty struktura Miedziany Szary Inny (z palety…" at bounding box center [917, 272] width 221 height 26
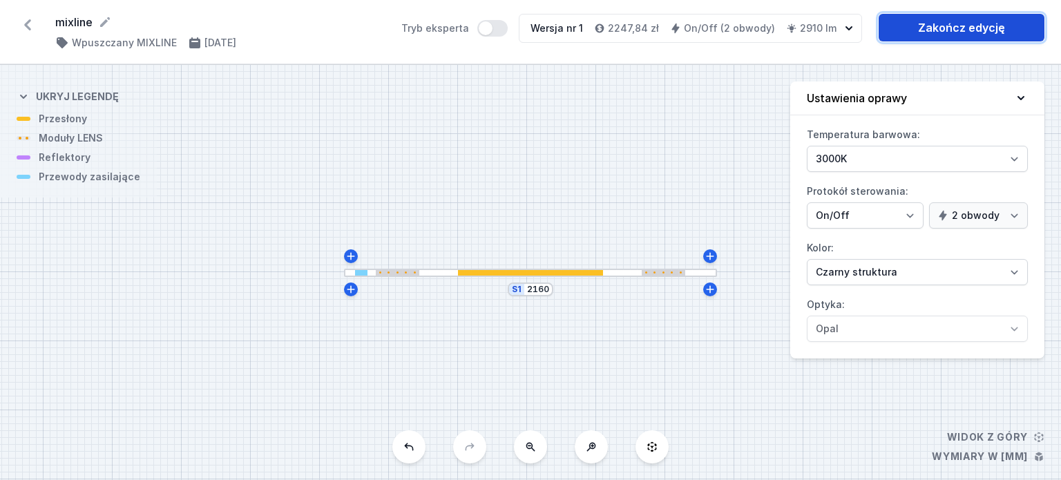
click at [958, 33] on link "Zakończ edycję" at bounding box center [962, 28] width 166 height 28
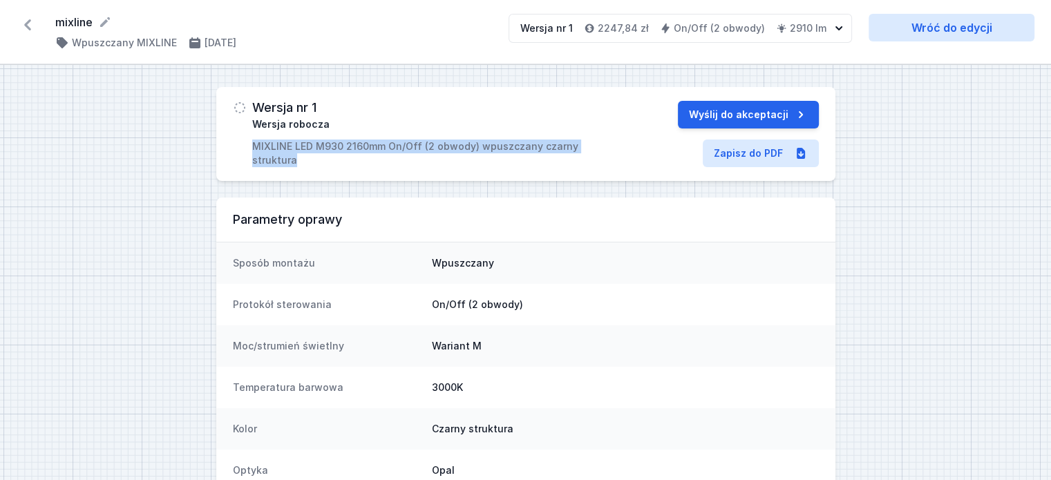
drag, startPoint x: 611, startPoint y: 146, endPoint x: 254, endPoint y: 146, distance: 357.9
click at [254, 146] on div "Wersja nr 1 Wersja robocza MIXLINE LED M930 2160mm On/Off (2 obwody) wpuszczany…" at bounding box center [428, 134] width 390 height 66
copy p "MIXLINE LED M930 2160mm On/Off (2 obwody) wpuszczany czarny struktura"
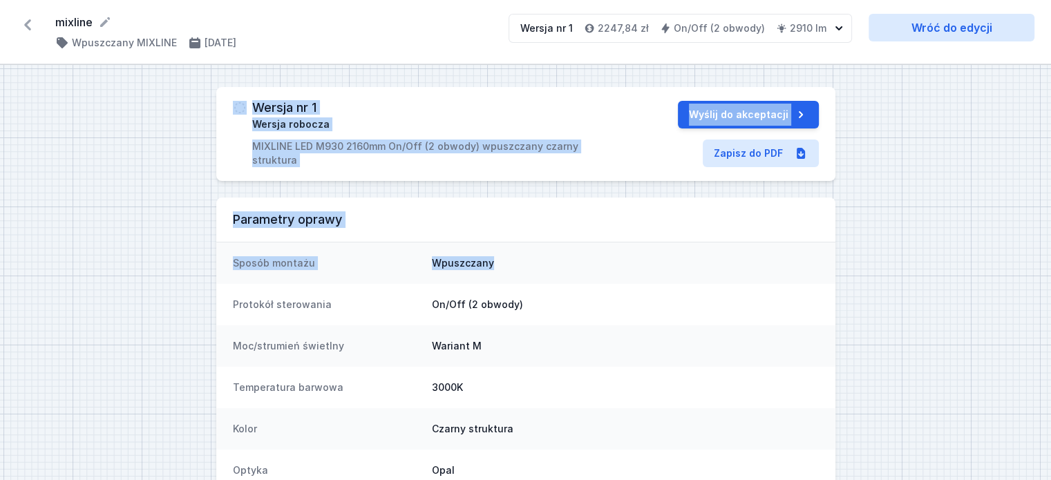
drag, startPoint x: 525, startPoint y: 269, endPoint x: 225, endPoint y: 101, distance: 344.2
click at [225, 101] on div "Wersja nr 1 Wersja robocza MIXLINE LED M930 2160mm On/Off (2 obwody) wpuszczany…" at bounding box center [525, 384] width 1051 height 639
click at [225, 101] on div "Wersja nr 1 Wersja robocza MIXLINE LED M930 2160mm On/Off (2 obwody) wpuszczany…" at bounding box center [525, 134] width 619 height 94
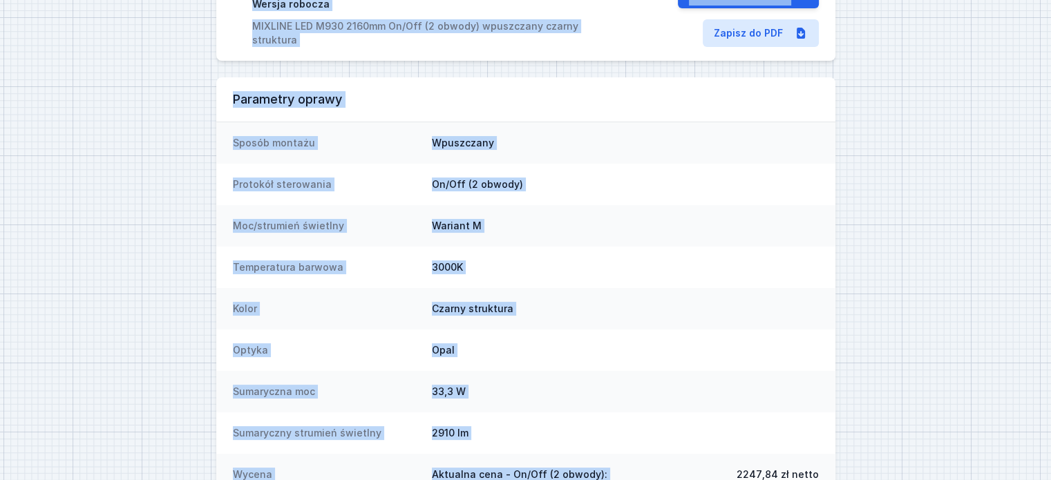
scroll to position [223, 0]
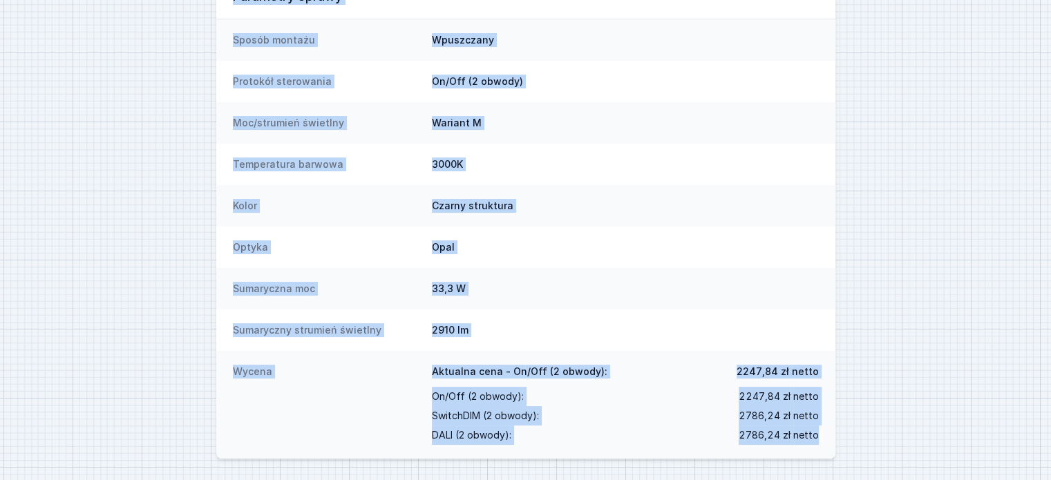
drag, startPoint x: 225, startPoint y: 99, endPoint x: 821, endPoint y: 439, distance: 685.7
click at [818, 441] on div "Wersja nr 1 Wersja robocza MIXLINE LED M930 2160mm On/Off (2 obwody) wpuszczany…" at bounding box center [525, 161] width 1051 height 639
click at [821, 439] on div "Wycena Aktualna cena - On/Off (2 obwody): 2247,84 zł netto On/Off (2 obwody) : …" at bounding box center [525, 405] width 619 height 108
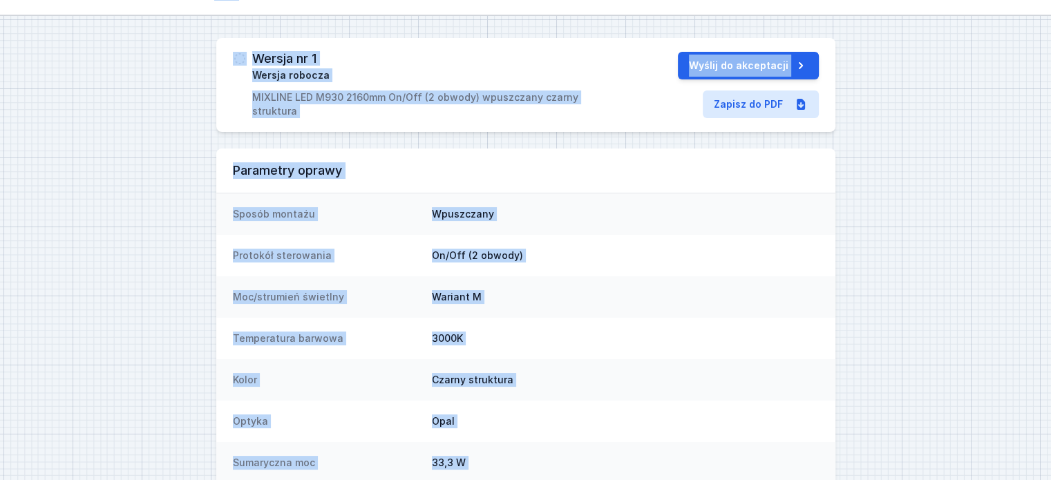
scroll to position [0, 0]
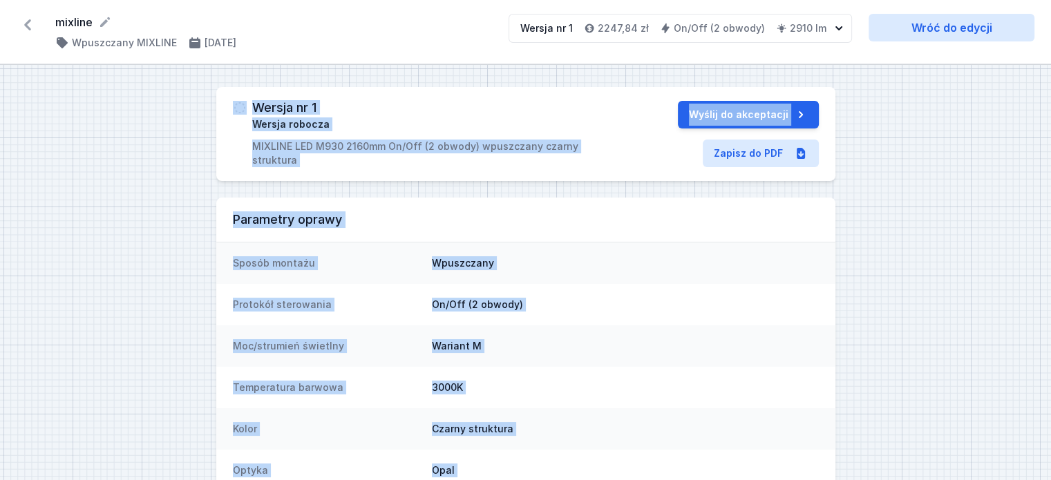
drag, startPoint x: 819, startPoint y: 435, endPoint x: 227, endPoint y: 93, distance: 684.0
click at [227, 93] on div "Wersja nr 1 Wersja robocza MIXLINE LED M930 2160mm On/Off (2 obwody) wpuszczany…" at bounding box center [525, 384] width 1051 height 639
click at [379, 111] on div "Wersja nr 1 Wersja robocza MIXLINE LED M930 2160mm On/Off (2 obwody) wpuszczany…" at bounding box center [437, 134] width 371 height 66
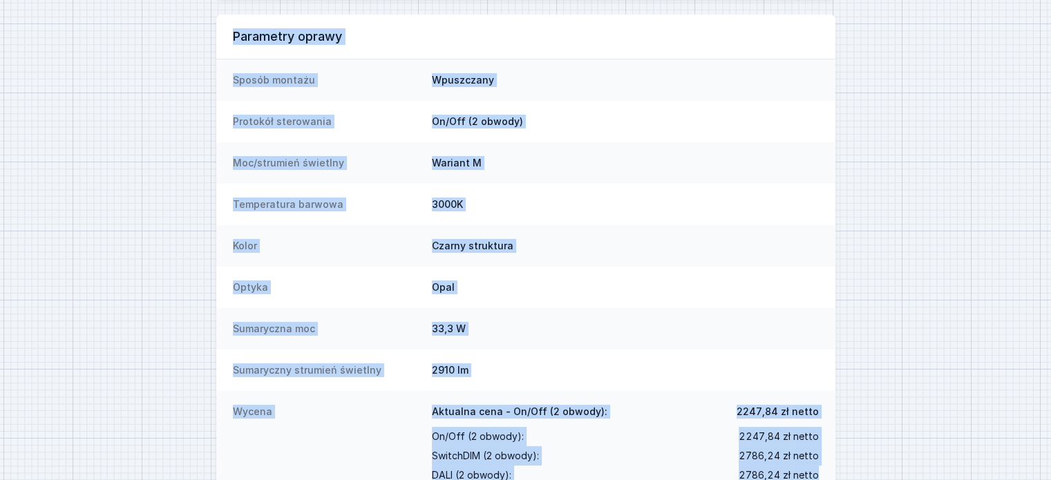
scroll to position [223, 0]
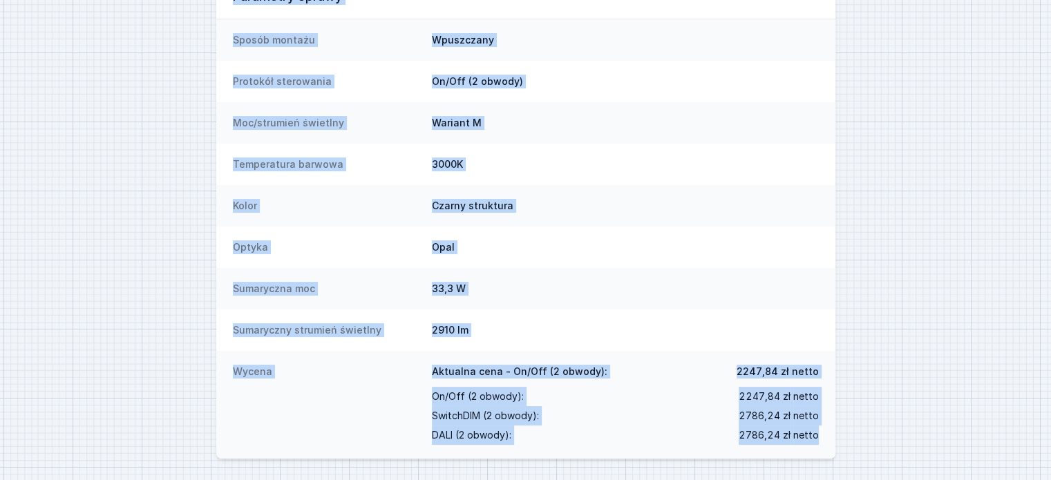
drag, startPoint x: 229, startPoint y: 106, endPoint x: 826, endPoint y: 441, distance: 685.1
click at [826, 441] on div "Wersja nr 1 Wersja robocza MIXLINE LED M930 2160mm On/Off (2 obwody) wpuszczany…" at bounding box center [525, 161] width 1051 height 639
click at [826, 441] on div "Wycena Aktualna cena - On/Off (2 obwody): 2247,84 zł netto On/Off (2 obwody) : …" at bounding box center [525, 405] width 619 height 108
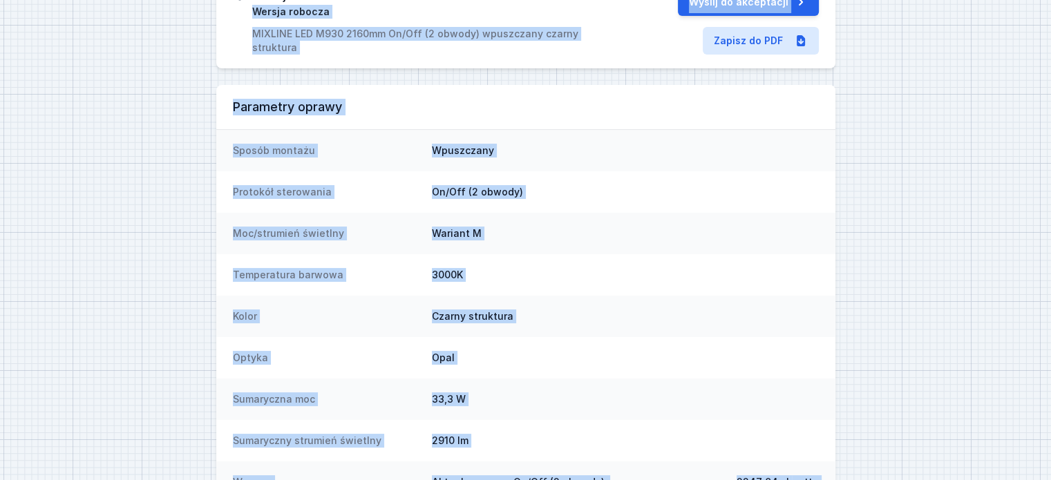
scroll to position [0, 0]
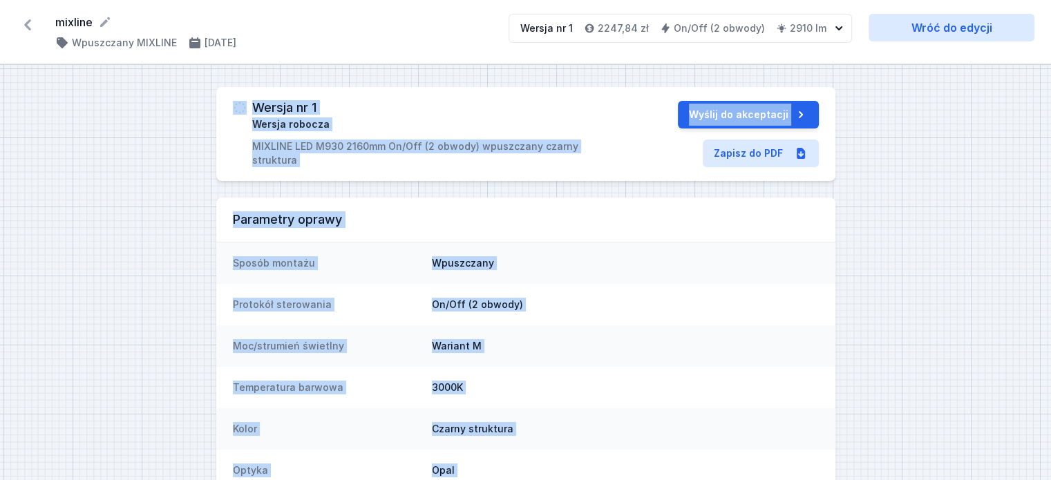
drag, startPoint x: 823, startPoint y: 439, endPoint x: 225, endPoint y: 108, distance: 683.3
click at [225, 108] on div "Wersja nr 1 Wersja robocza MIXLINE LED M930 2160mm On/Off (2 obwody) wpuszczany…" at bounding box center [525, 384] width 1051 height 639
click at [225, 108] on div "Wersja nr 1 Wersja robocza MIXLINE LED M930 2160mm On/Off (2 obwody) wpuszczany…" at bounding box center [525, 134] width 619 height 94
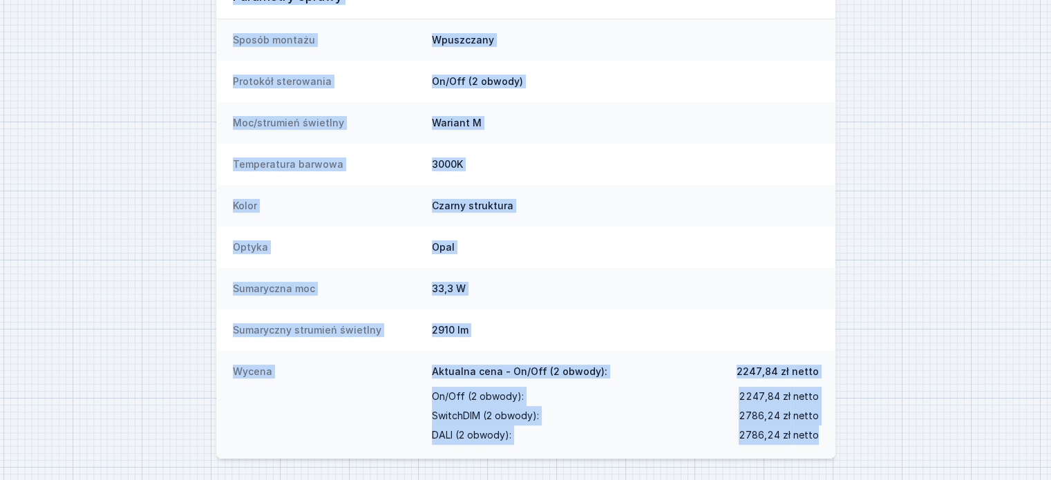
drag, startPoint x: 225, startPoint y: 108, endPoint x: 819, endPoint y: 441, distance: 681.1
click at [819, 441] on div "Wersja nr 1 Wersja robocza MIXLINE LED M930 2160mm On/Off (2 obwody) wpuszczany…" at bounding box center [525, 161] width 1051 height 639
click at [819, 441] on div "Wycena Aktualna cena - On/Off (2 obwody): 2247,84 zł netto On/Off (2 obwody) : …" at bounding box center [525, 405] width 619 height 108
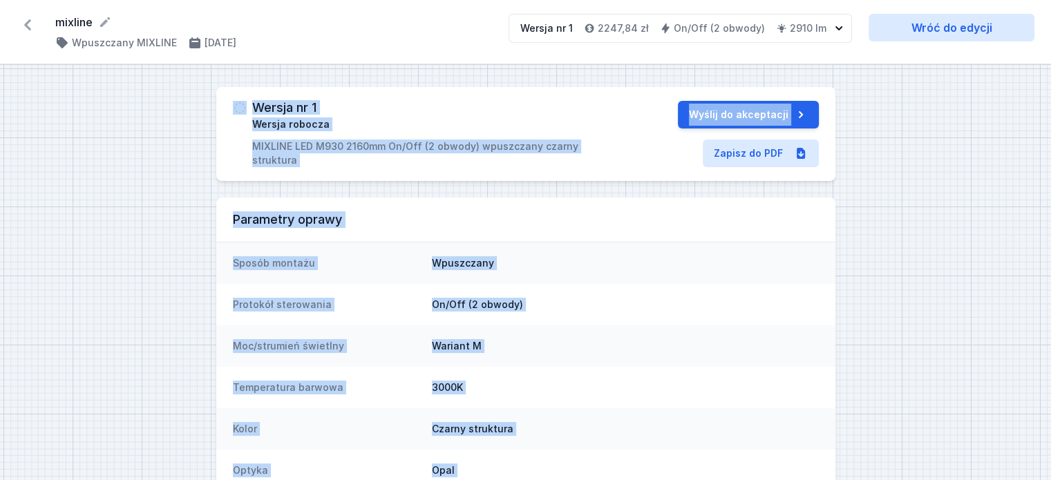
drag, startPoint x: 822, startPoint y: 439, endPoint x: 227, endPoint y: 108, distance: 680.9
click at [227, 108] on div "Wersja nr 1 Wersja robocza MIXLINE LED M930 2160mm On/Off (2 obwody) wpuszczany…" at bounding box center [525, 384] width 1051 height 639
click at [227, 108] on div "Wersja nr 1 Wersja robocza MIXLINE LED M930 2160mm On/Off (2 obwody) wpuszczany…" at bounding box center [525, 134] width 619 height 94
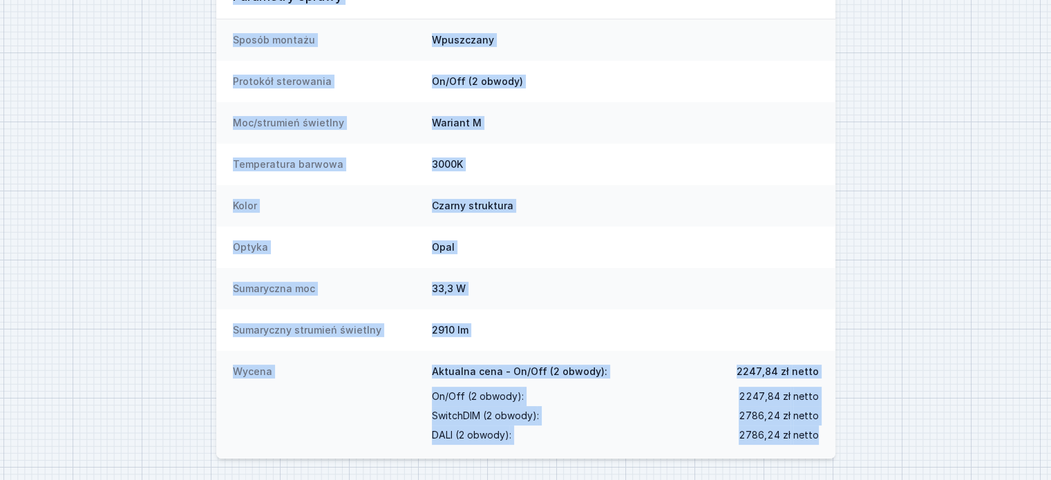
drag, startPoint x: 222, startPoint y: 104, endPoint x: 823, endPoint y: 436, distance: 685.8
click at [823, 436] on div "Wersja nr 1 Wersja robocza MIXLINE LED M930 2160mm On/Off (2 obwody) wpuszczany…" at bounding box center [525, 161] width 1051 height 639
click at [823, 435] on div "Wycena Aktualna cena - On/Off (2 obwody): 2247,84 zł netto On/Off (2 obwody) : …" at bounding box center [525, 405] width 619 height 108
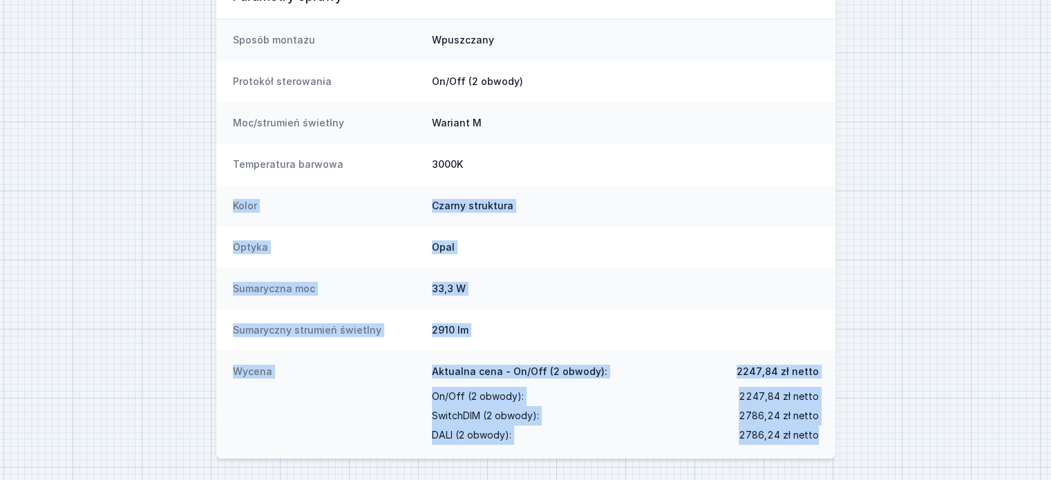
drag, startPoint x: 823, startPoint y: 439, endPoint x: 228, endPoint y: 200, distance: 641.7
click at [228, 200] on dl "Sposób montażu Wpuszczany Protokół sterowania On/Off (2 obwody) Moc/strumień św…" at bounding box center [525, 238] width 619 height 439
click at [228, 200] on div "Kolor Czarny struktura" at bounding box center [525, 205] width 619 height 41
drag, startPoint x: 228, startPoint y: 200, endPoint x: 821, endPoint y: 441, distance: 639.6
click at [821, 441] on dl "Sposób montażu Wpuszczany Protokół sterowania On/Off (2 obwody) Moc/strumień św…" at bounding box center [525, 238] width 619 height 439
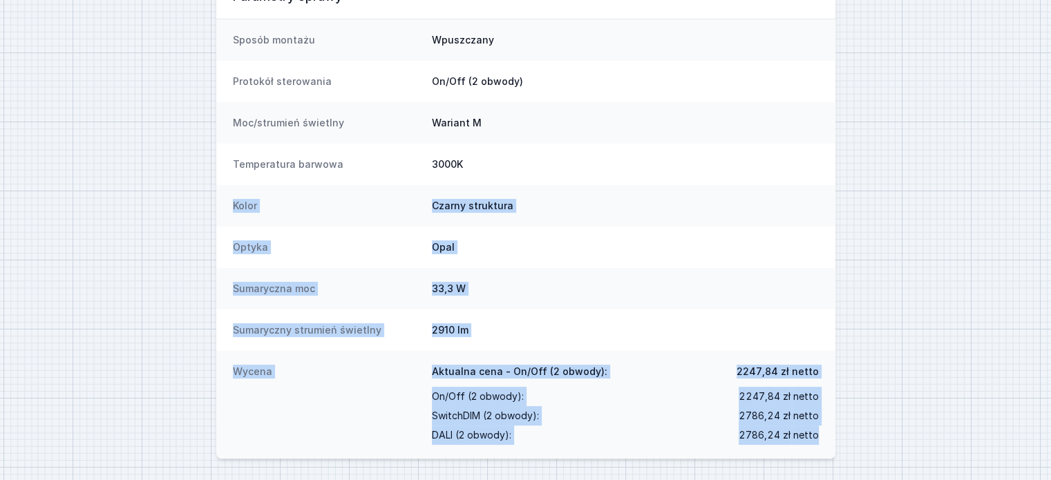
click at [821, 441] on div "Wycena Aktualna cena - On/Off (2 obwody): 2247,84 zł netto On/Off (2 obwody) : …" at bounding box center [525, 405] width 619 height 108
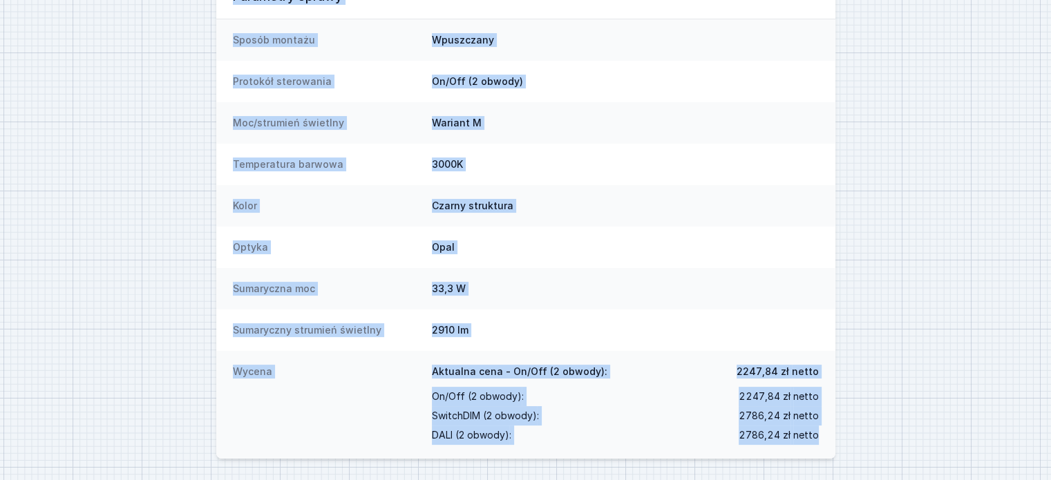
drag, startPoint x: 227, startPoint y: 103, endPoint x: 825, endPoint y: 441, distance: 687.4
click at [825, 441] on div "Wersja nr 1 Wersja robocza MIXLINE LED M930 2160mm On/Off (2 obwody) wpuszczany…" at bounding box center [525, 161] width 1051 height 639
click at [825, 441] on div "Wycena Aktualna cena - On/Off (2 obwody): 2247,84 zł netto On/Off (2 obwody) : …" at bounding box center [525, 405] width 619 height 108
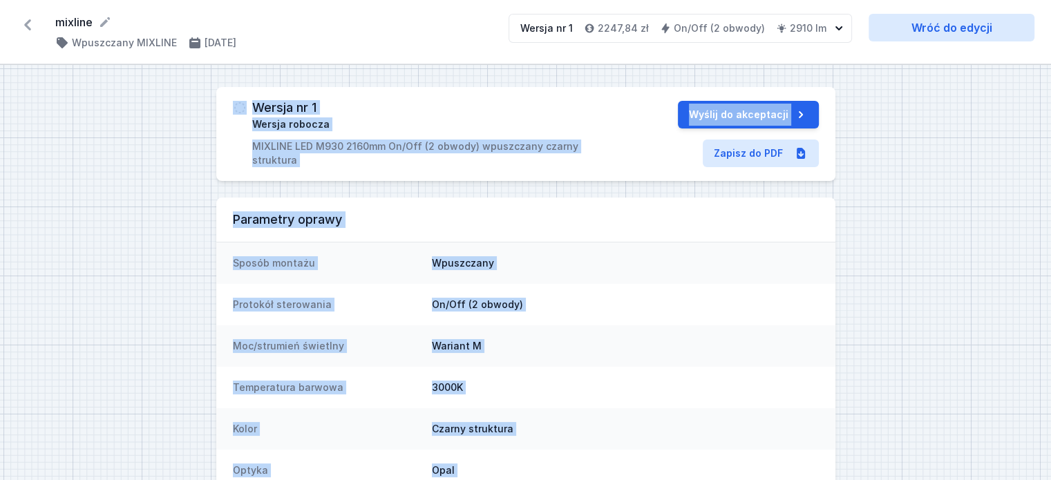
drag, startPoint x: 823, startPoint y: 437, endPoint x: 221, endPoint y: 108, distance: 685.7
click at [220, 107] on div "Wersja nr 1 Wersja robocza MIXLINE LED M930 2160mm On/Off (2 obwody) wpuszczany…" at bounding box center [525, 384] width 1051 height 639
click at [223, 111] on div "Wersja nr 1 Wersja robocza MIXLINE LED M930 2160mm On/Off (2 obwody) wpuszczany…" at bounding box center [525, 134] width 619 height 94
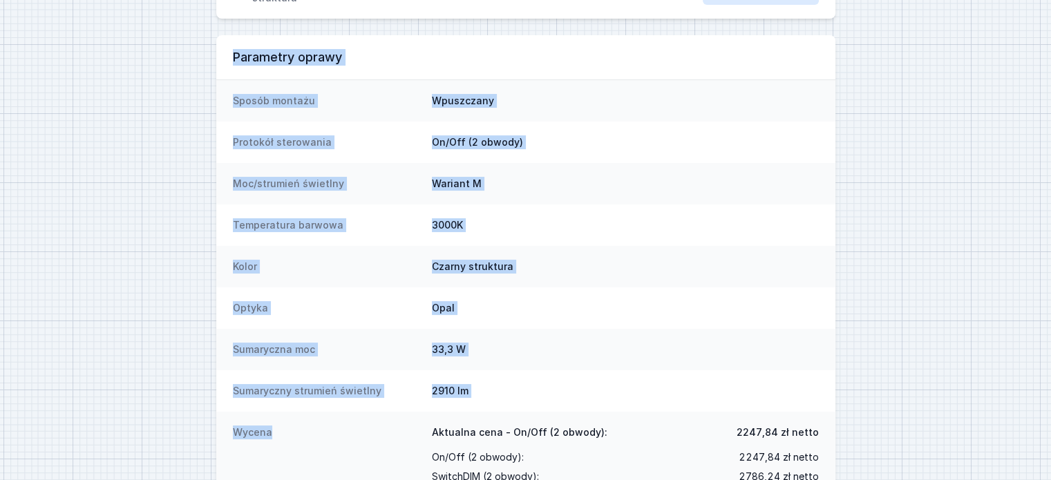
scroll to position [223, 0]
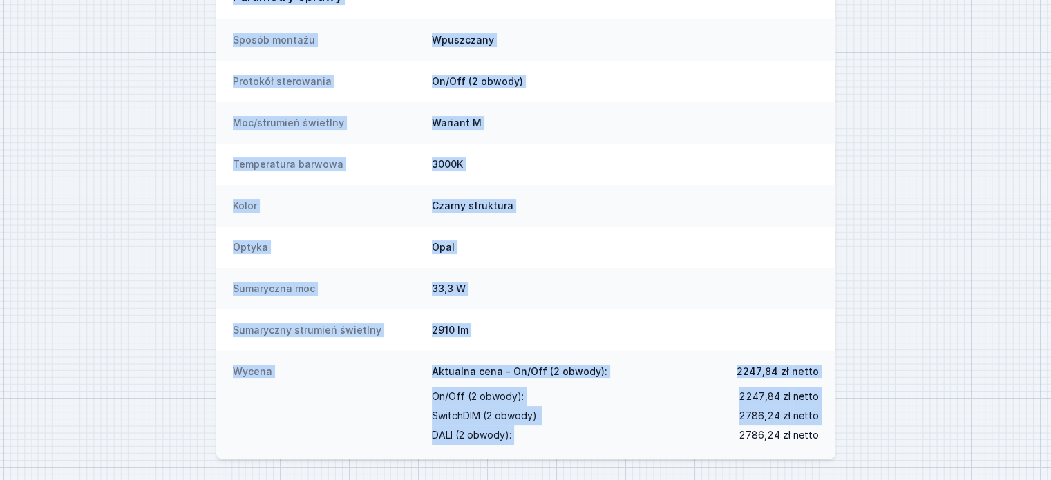
drag, startPoint x: 828, startPoint y: 111, endPoint x: 741, endPoint y: 433, distance: 334.2
click at [741, 433] on div "Wersja nr 1 Wersja robocza MIXLINE LED M930 2160mm On/Off (2 obwody) wpuszczany…" at bounding box center [525, 161] width 1051 height 639
click at [741, 433] on span "2786,24 zł netto" at bounding box center [779, 435] width 80 height 19
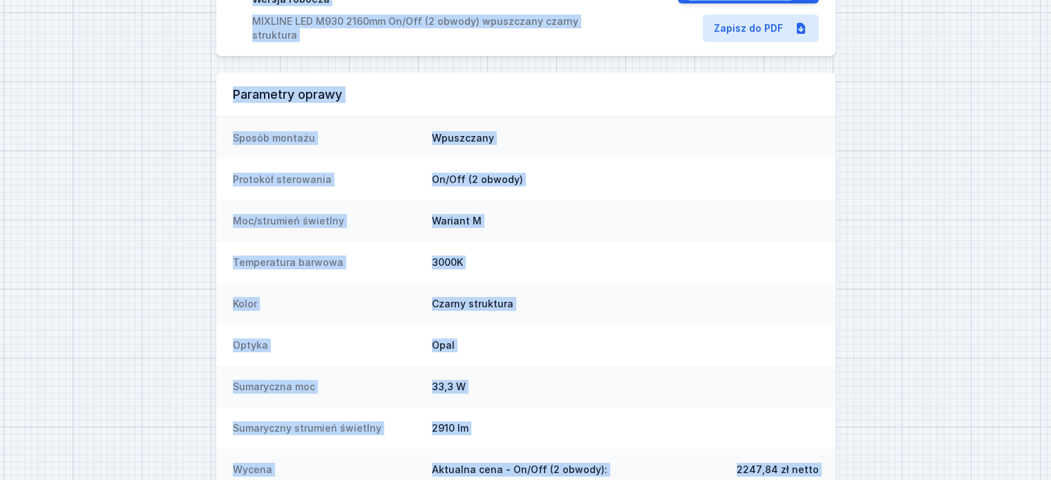
scroll to position [0, 0]
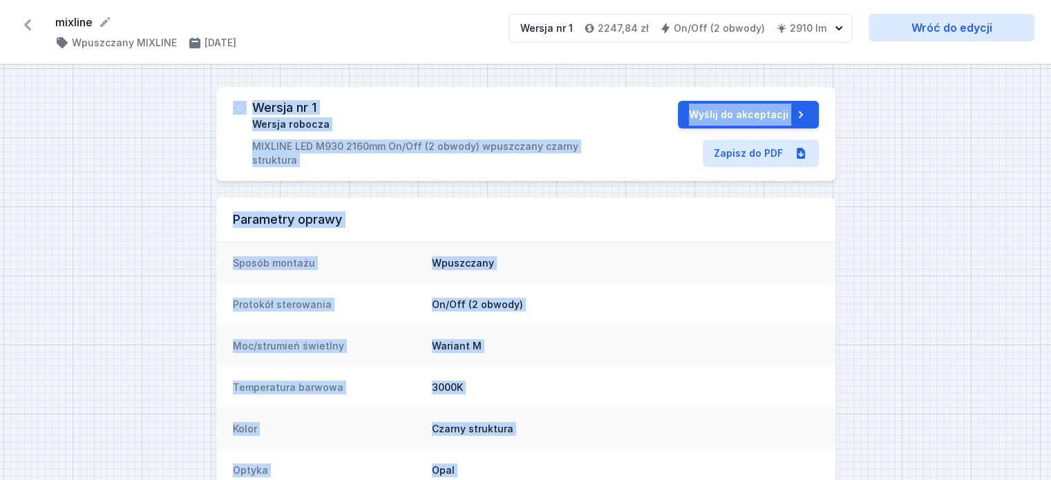
drag, startPoint x: 826, startPoint y: 439, endPoint x: 228, endPoint y: 106, distance: 684.7
click at [228, 106] on div "Wersja nr 1 Wersja robocza MIXLINE LED M930 2160mm On/Off (2 obwody) wpuszczany…" at bounding box center [525, 384] width 1051 height 639
click at [228, 106] on div "Wersja nr 1 Wersja robocza MIXLINE LED M930 2160mm On/Off (2 obwody) wpuszczany…" at bounding box center [525, 134] width 619 height 94
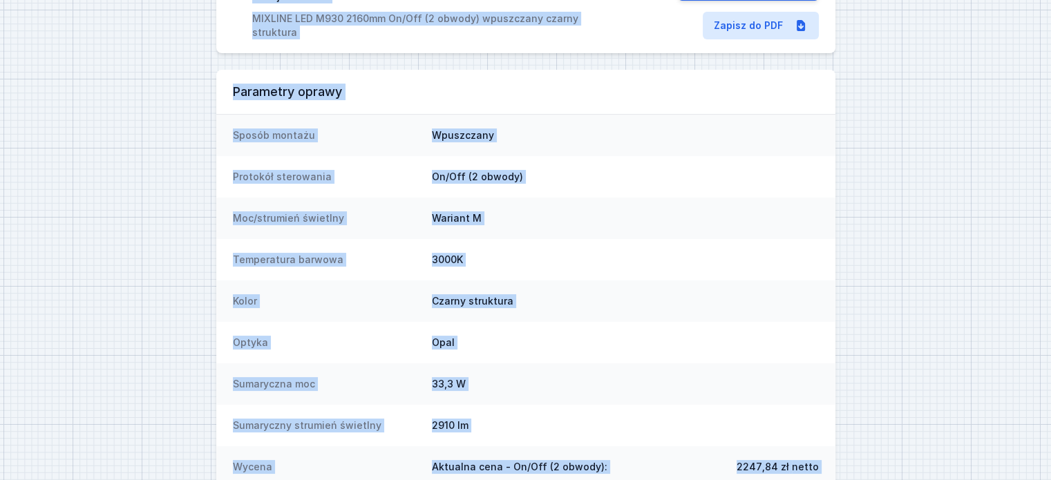
scroll to position [223, 0]
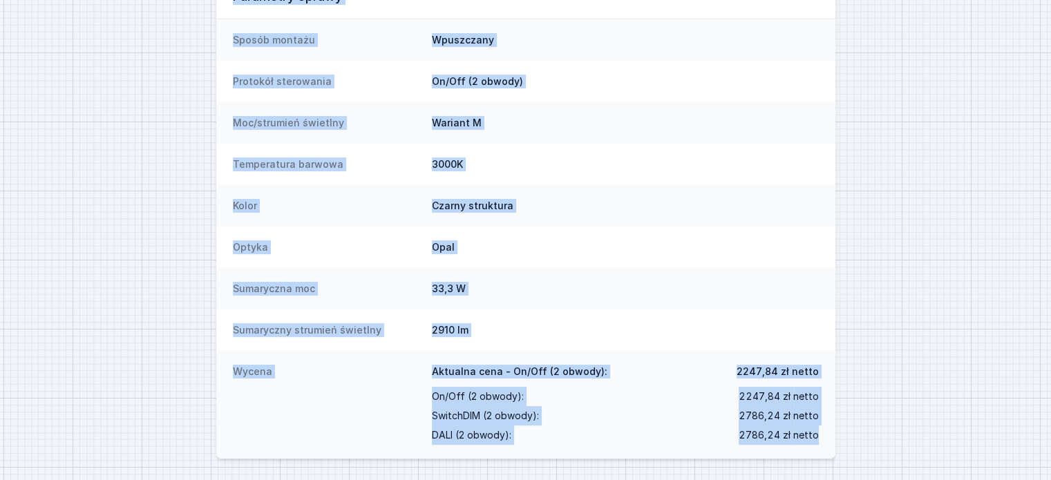
drag, startPoint x: 227, startPoint y: 105, endPoint x: 826, endPoint y: 445, distance: 689.3
click at [826, 445] on div "Wersja nr 1 Wersja robocza MIXLINE LED M930 2160mm On/Off (2 obwody) wpuszczany…" at bounding box center [525, 161] width 1051 height 639
click at [826, 445] on div "Wycena Aktualna cena - On/Off (2 obwody): 2247,84 zł netto On/Off (2 obwody) : …" at bounding box center [525, 405] width 619 height 108
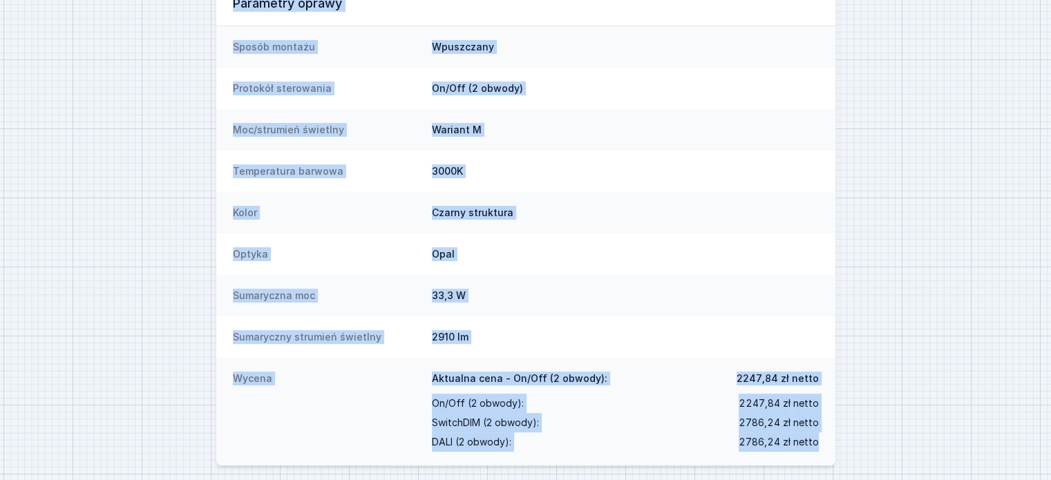
scroll to position [0, 0]
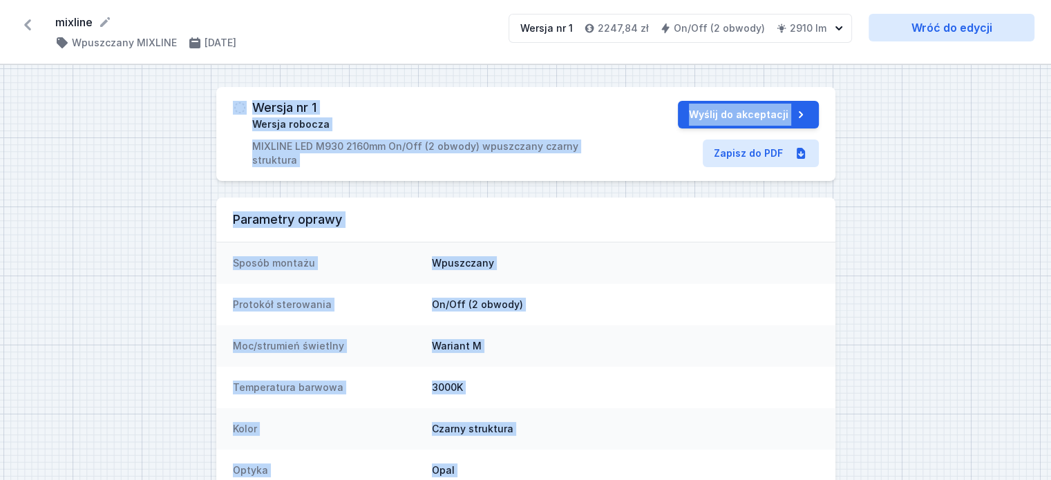
drag, startPoint x: 826, startPoint y: 445, endPoint x: 227, endPoint y: 106, distance: 688.0
click at [227, 106] on div "Wersja nr 1 Wersja robocza MIXLINE LED M930 2160mm On/Off (2 obwody) wpuszczany…" at bounding box center [525, 384] width 1051 height 639
click at [227, 106] on div "Wersja nr 1 Wersja robocza MIXLINE LED M930 2160mm On/Off (2 obwody) wpuszczany…" at bounding box center [525, 134] width 619 height 94
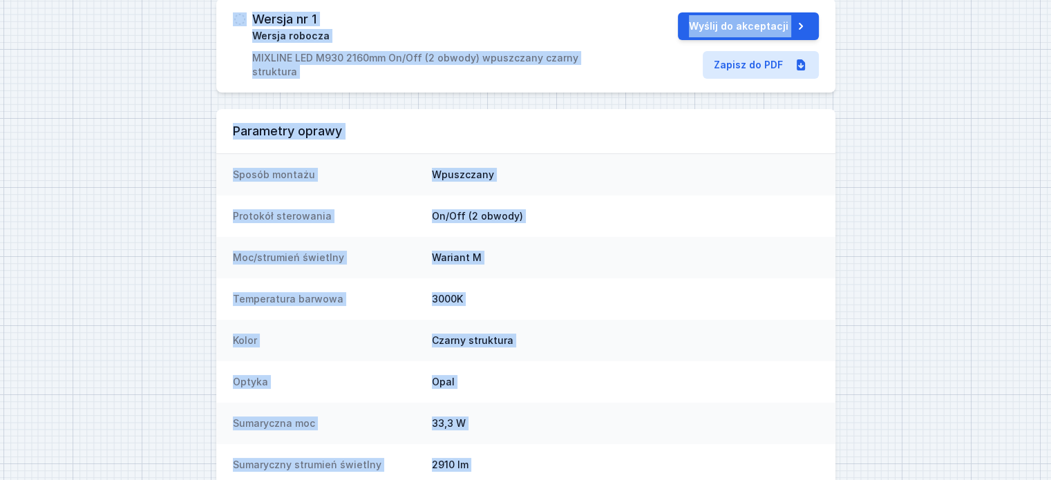
scroll to position [223, 0]
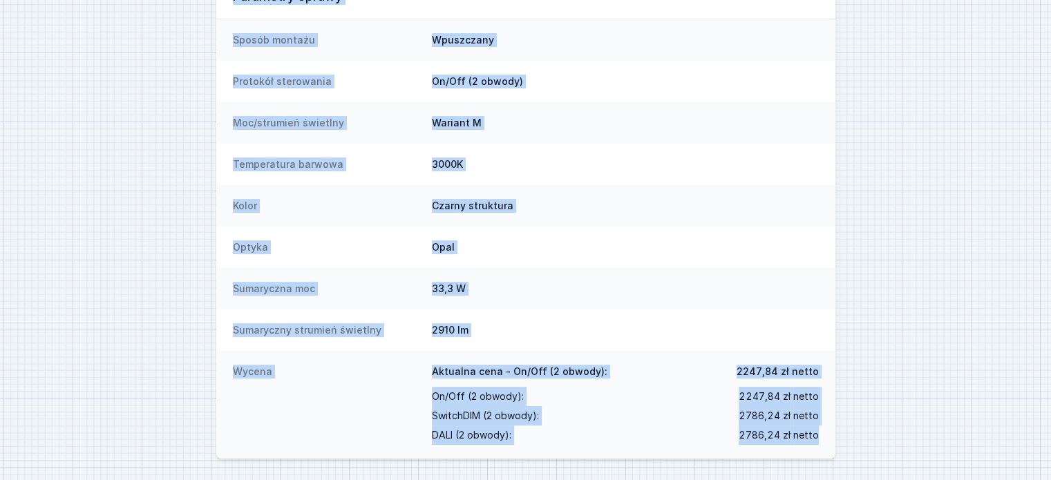
drag, startPoint x: 224, startPoint y: 106, endPoint x: 825, endPoint y: 444, distance: 689.8
click at [825, 444] on div "Wersja nr 1 Wersja robocza MIXLINE LED M930 2160mm On/Off (2 obwody) wpuszczany…" at bounding box center [525, 161] width 1051 height 639
click at [825, 444] on div "Wycena Aktualna cena - On/Off (2 obwody): 2247,84 zł netto On/Off (2 obwody) : …" at bounding box center [525, 405] width 619 height 108
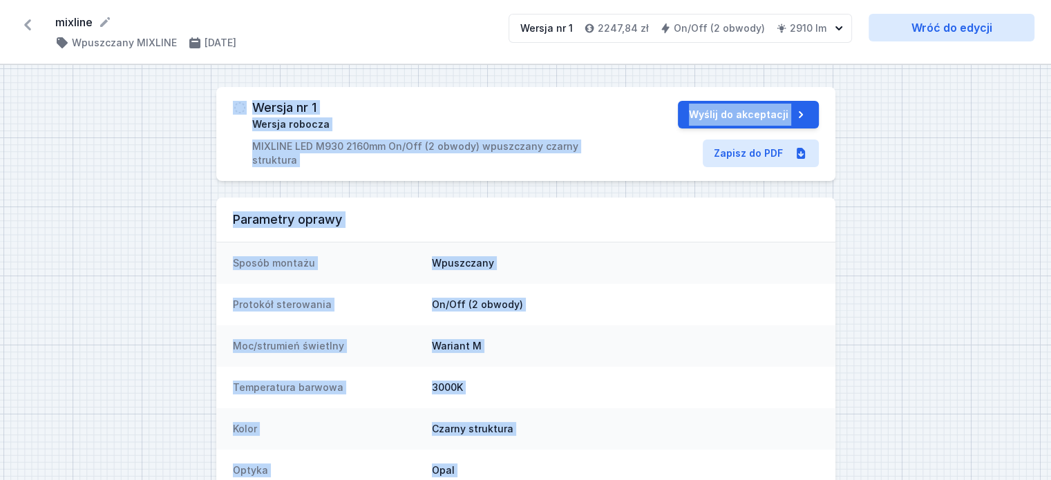
drag, startPoint x: 825, startPoint y: 444, endPoint x: 229, endPoint y: 111, distance: 683.2
click at [229, 111] on div "Wersja nr 1 Wersja robocza MIXLINE LED M930 2160mm On/Off (2 obwody) wpuszczany…" at bounding box center [525, 384] width 1051 height 639
click at [229, 111] on div "Wersja nr 1 Wersja robocza MIXLINE LED M930 2160mm On/Off (2 obwody) wpuszczany…" at bounding box center [525, 134] width 619 height 94
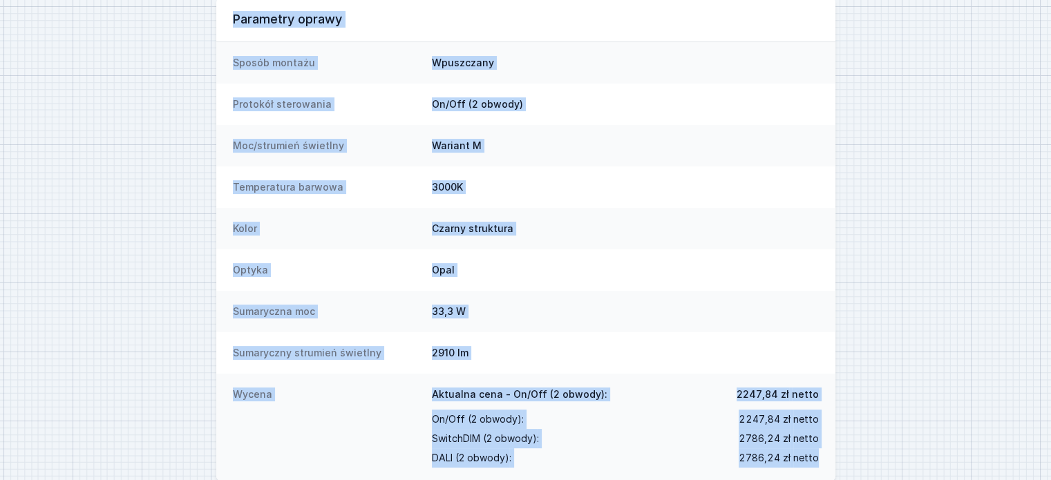
scroll to position [223, 0]
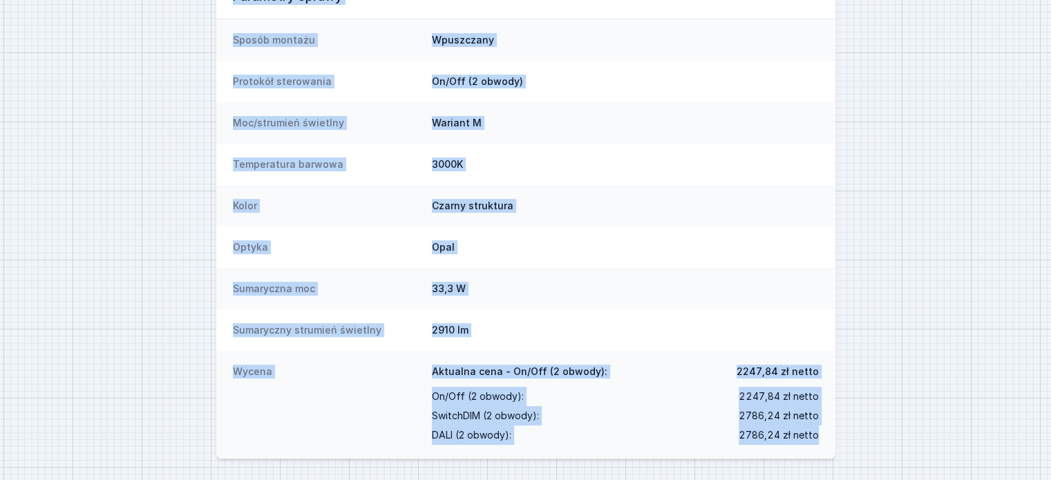
drag, startPoint x: 226, startPoint y: 106, endPoint x: 825, endPoint y: 431, distance: 681.3
click at [832, 433] on div "Wersja nr 1 Wersja robocza MIXLINE LED M930 2160mm On/Off (2 obwody) wpuszczany…" at bounding box center [525, 161] width 1051 height 639
click at [825, 431] on div "Wycena Aktualna cena - On/Off (2 obwody): 2247,84 zł netto On/Off (2 obwody) : …" at bounding box center [525, 405] width 619 height 108
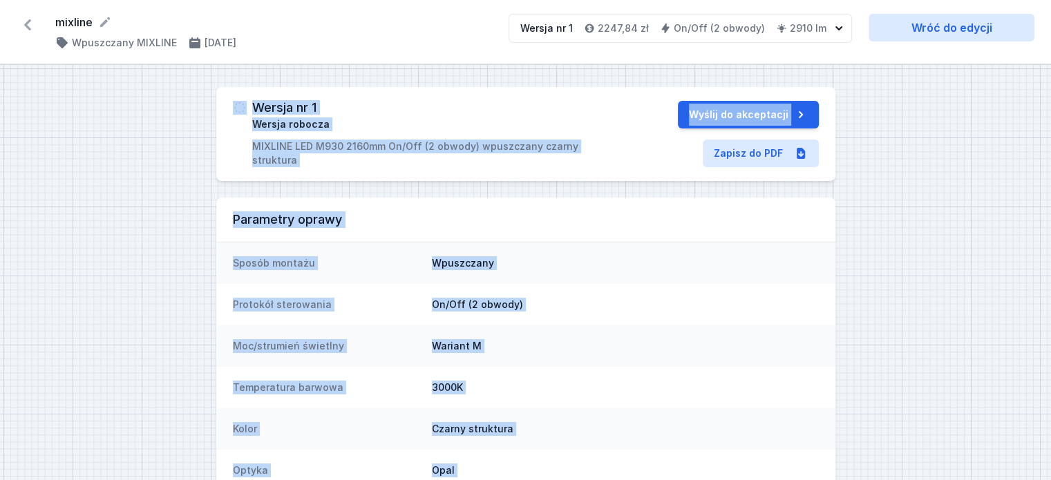
drag, startPoint x: 823, startPoint y: 434, endPoint x: 229, endPoint y: 101, distance: 681.7
click at [229, 101] on div "Wersja nr 1 Wersja robocza MIXLINE LED M930 2160mm On/Off (2 obwody) wpuszczany…" at bounding box center [525, 384] width 1051 height 639
click at [224, 101] on div "Wersja nr 1 Wersja robocza MIXLINE LED M930 2160mm On/Off (2 obwody) wpuszczany…" at bounding box center [525, 134] width 619 height 94
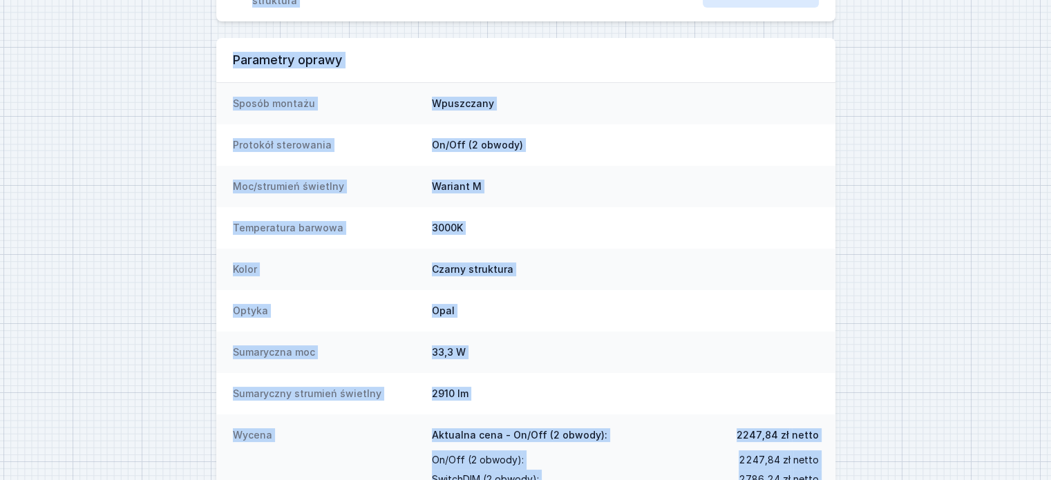
scroll to position [223, 0]
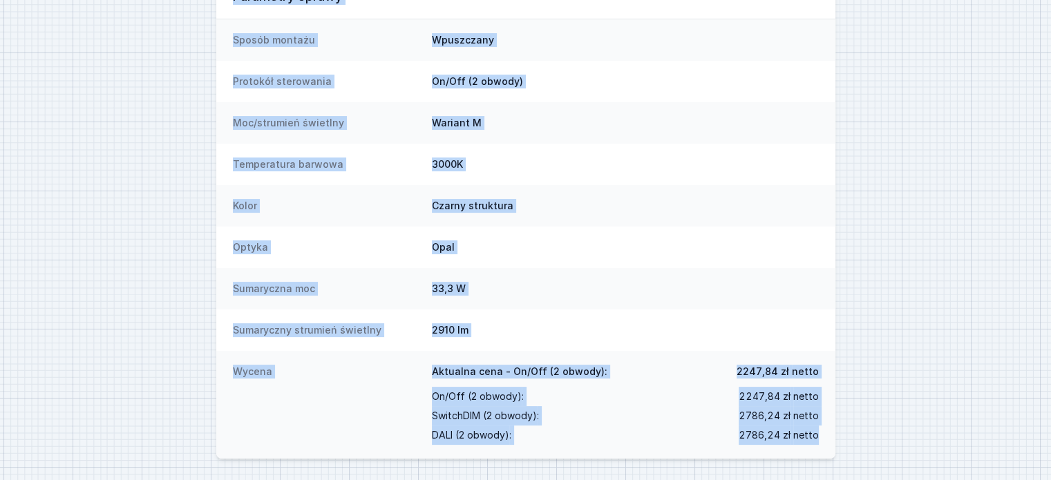
drag, startPoint x: 222, startPoint y: 104, endPoint x: 830, endPoint y: 440, distance: 693.9
click at [830, 440] on div "Wersja nr 1 Wersja robocza MIXLINE LED M930 2160mm On/Off (2 obwody) wpuszczany…" at bounding box center [525, 161] width 1051 height 639
click at [830, 440] on div "Wycena Aktualna cena - On/Off (2 obwody): 2247,84 zł netto On/Off (2 obwody) : …" at bounding box center [525, 405] width 619 height 108
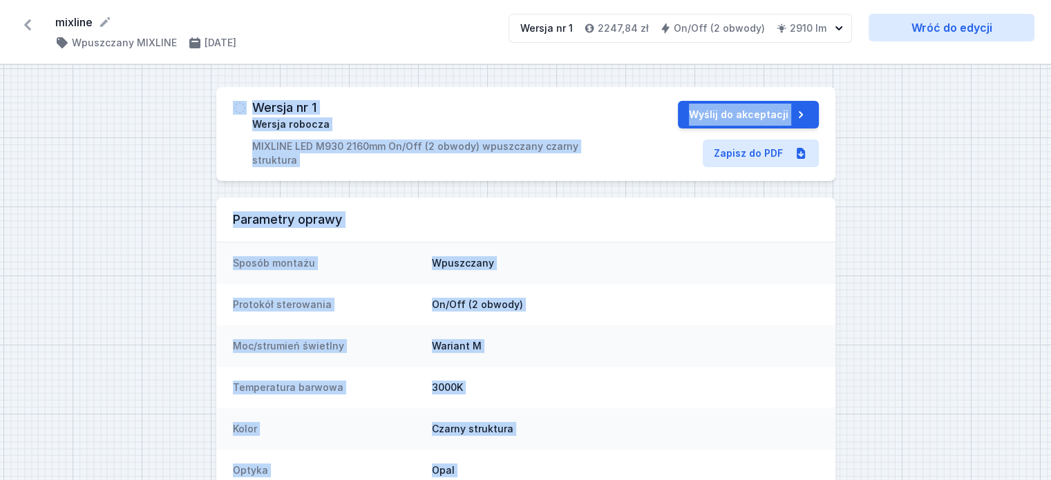
drag, startPoint x: 830, startPoint y: 442, endPoint x: 218, endPoint y: 101, distance: 700.2
click at [218, 101] on div "Wersja nr 1 Wersja robocza MIXLINE LED M930 2160mm On/Off (2 obwody) wpuszczany…" at bounding box center [525, 384] width 1051 height 639
click at [218, 101] on div "Wersja nr 1 Wersja robocza MIXLINE LED M930 2160mm On/Off (2 obwody) wpuszczany…" at bounding box center [525, 134] width 619 height 94
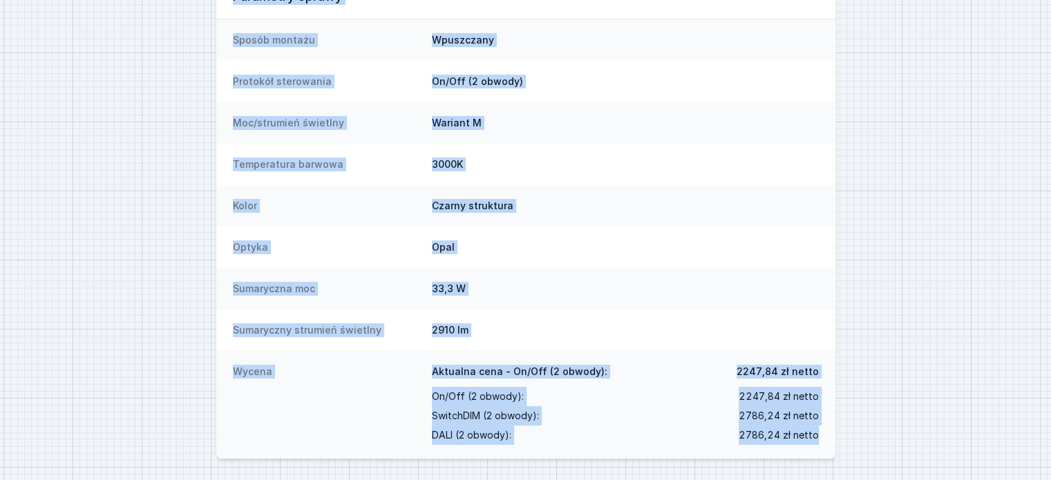
drag, startPoint x: 222, startPoint y: 95, endPoint x: 826, endPoint y: 436, distance: 693.2
click at [826, 436] on div "Wersja nr 1 Wersja robocza MIXLINE LED M930 2160mm On/Off (2 obwody) wpuszczany…" at bounding box center [525, 161] width 1051 height 639
click at [826, 436] on div "Wycena Aktualna cena - On/Off (2 obwody): 2247,84 zł netto On/Off (2 obwody) : …" at bounding box center [525, 405] width 619 height 108
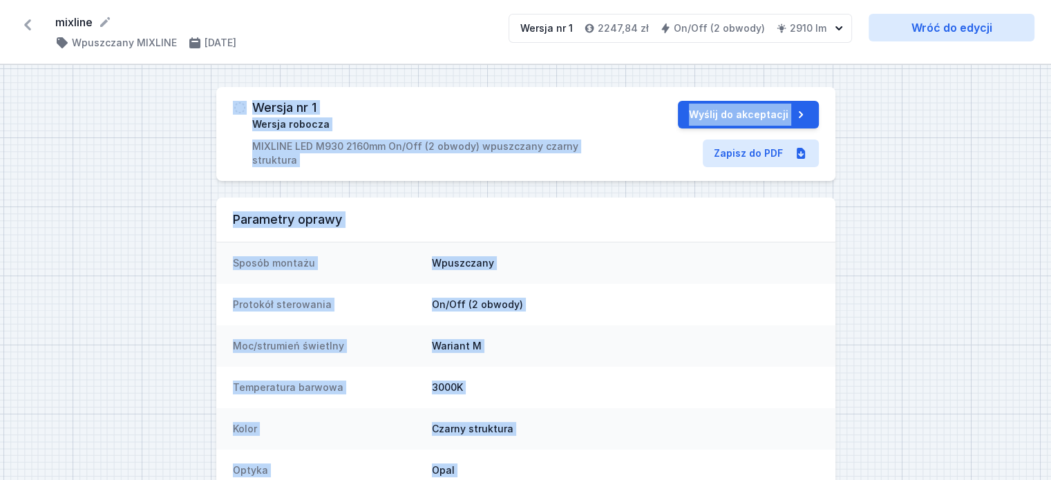
drag, startPoint x: 826, startPoint y: 436, endPoint x: 227, endPoint y: 97, distance: 688.9
click at [227, 97] on div "Wersja nr 1 Wersja robocza MIXLINE LED M930 2160mm On/Off (2 obwody) wpuszczany…" at bounding box center [525, 384] width 1051 height 639
click at [227, 97] on div "Wersja nr 1 Wersja robocza MIXLINE LED M930 2160mm On/Off (2 obwody) wpuszczany…" at bounding box center [525, 134] width 619 height 94
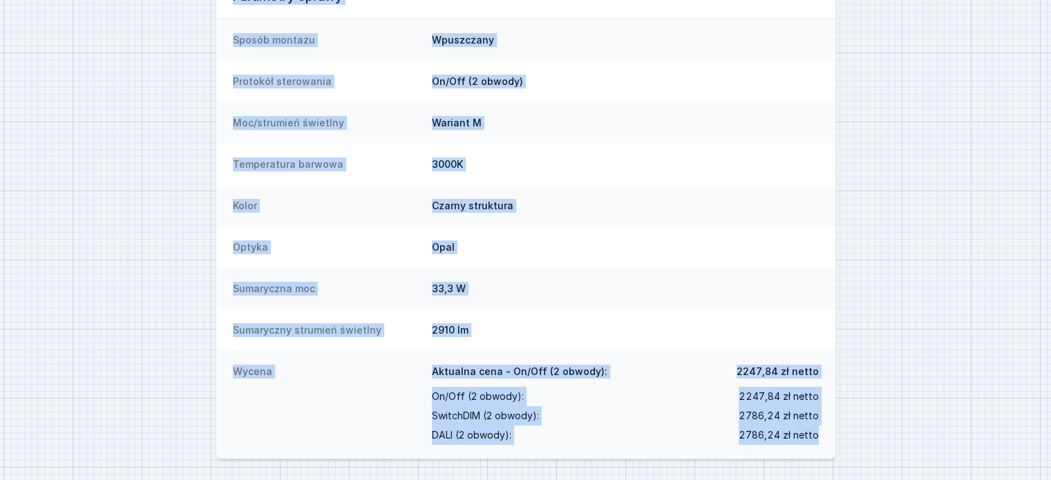
drag, startPoint x: 225, startPoint y: 96, endPoint x: 821, endPoint y: 436, distance: 686.3
click at [821, 436] on div "Wersja nr 1 Wersja robocza MIXLINE LED M930 2160mm On/Off (2 obwody) wpuszczany…" at bounding box center [525, 161] width 1051 height 639
click at [821, 436] on div "Wycena Aktualna cena - On/Off (2 obwody): 2247,84 zł netto On/Off (2 obwody) : …" at bounding box center [525, 405] width 619 height 108
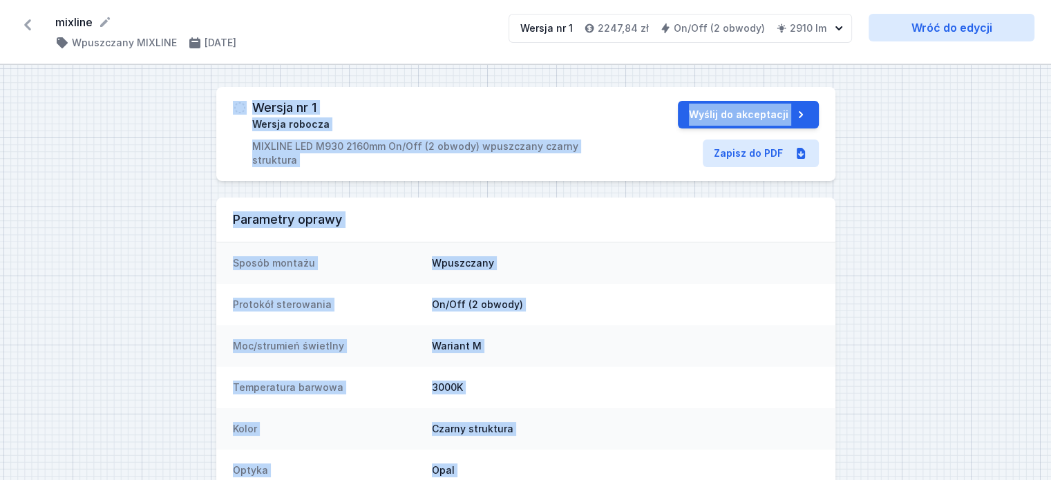
drag, startPoint x: 826, startPoint y: 441, endPoint x: 223, endPoint y: 100, distance: 692.0
click at [223, 100] on div "Wersja nr 1 Wersja robocza MIXLINE LED M930 2160mm On/Off (2 obwody) wpuszczany…" at bounding box center [525, 384] width 1051 height 639
click at [223, 100] on div "Wersja nr 1 Wersja robocza MIXLINE LED M930 2160mm On/Off (2 obwody) wpuszczany…" at bounding box center [525, 134] width 619 height 94
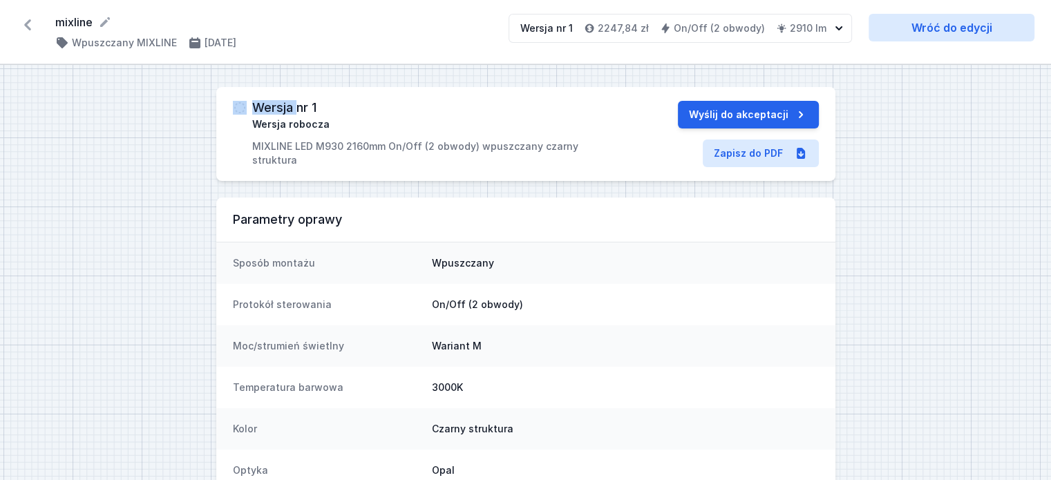
click at [223, 100] on div "Wersja nr 1 Wersja robocza MIXLINE LED M930 2160mm On/Off (2 obwody) wpuszczany…" at bounding box center [525, 134] width 619 height 94
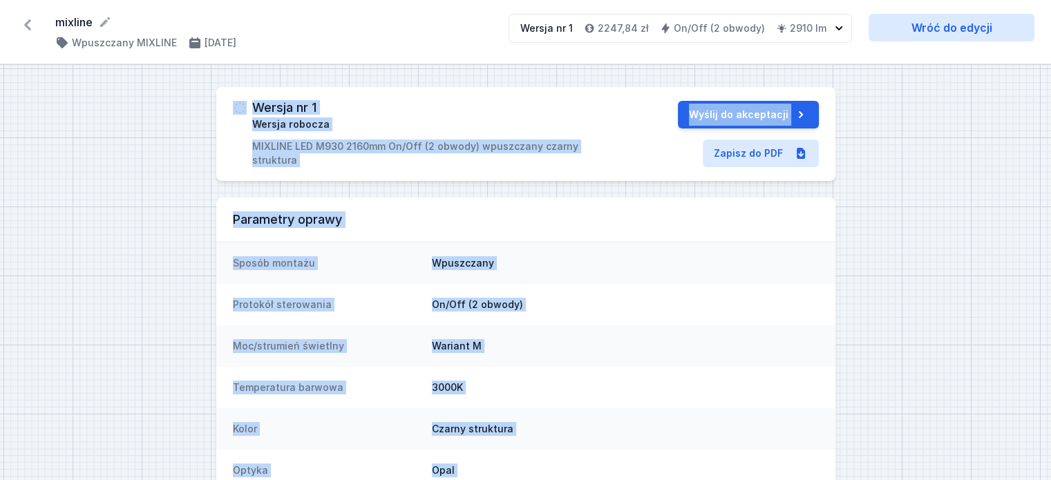
scroll to position [223, 0]
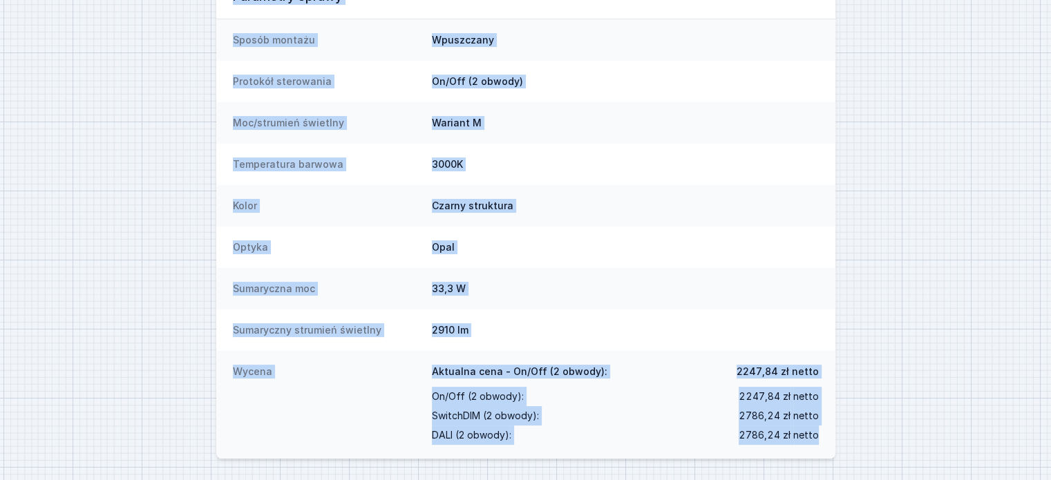
drag, startPoint x: 223, startPoint y: 100, endPoint x: 821, endPoint y: 437, distance: 686.1
click at [803, 444] on div "Wersja nr 1 Wersja robocza MIXLINE LED M930 2160mm On/Off (2 obwody) wpuszczany…" at bounding box center [525, 161] width 1051 height 639
click at [821, 435] on div "Wycena Aktualna cena - On/Off (2 obwody): 2247,84 zł netto On/Off (2 obwody) : …" at bounding box center [525, 405] width 619 height 108
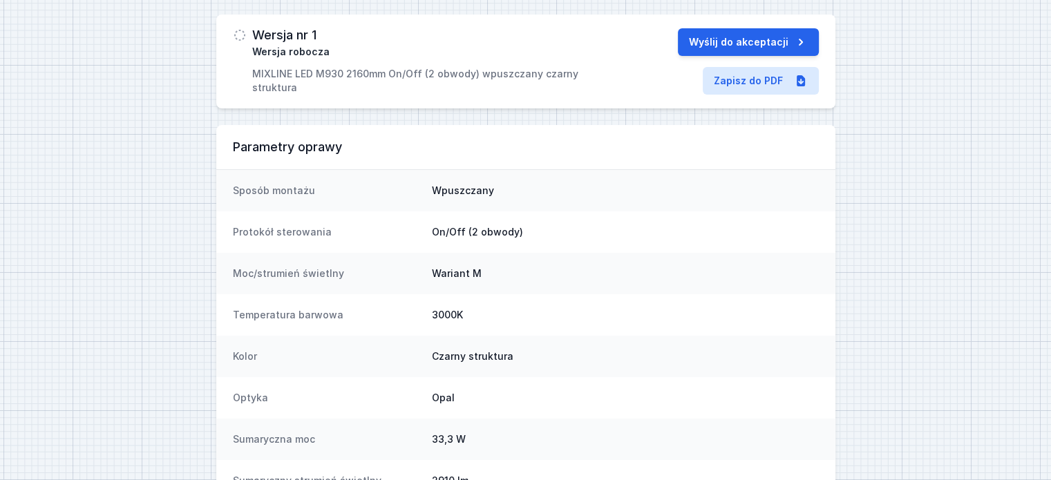
scroll to position [0, 0]
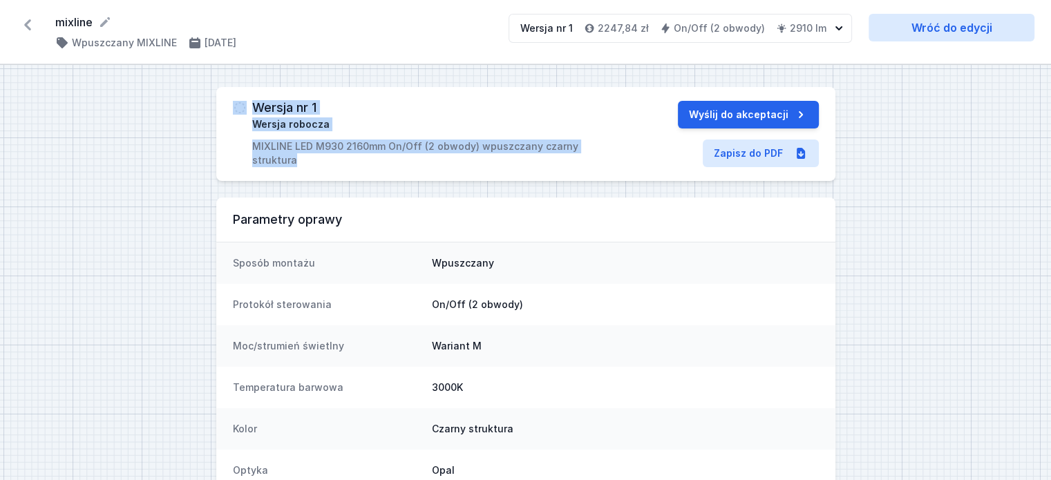
drag, startPoint x: 622, startPoint y: 158, endPoint x: 231, endPoint y: 100, distance: 395.9
click at [231, 100] on div "Wersja nr 1 Wersja robocza MIXLINE LED M930 2160mm On/Off (2 obwody) wpuszczany…" at bounding box center [525, 134] width 619 height 94
click at [228, 102] on div "Wersja nr 1 Wersja robocza MIXLINE LED M930 2160mm On/Off (2 obwody) wpuszczany…" at bounding box center [525, 134] width 619 height 94
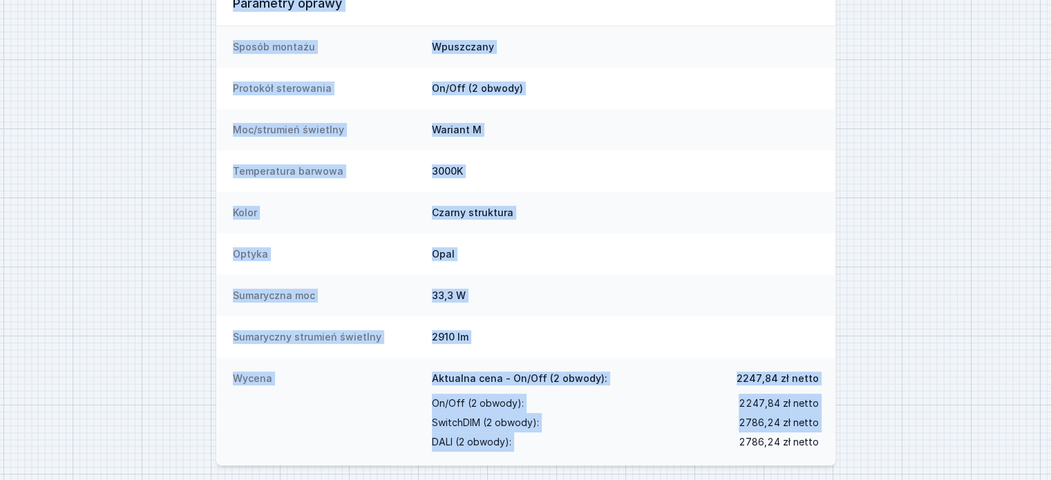
scroll to position [223, 0]
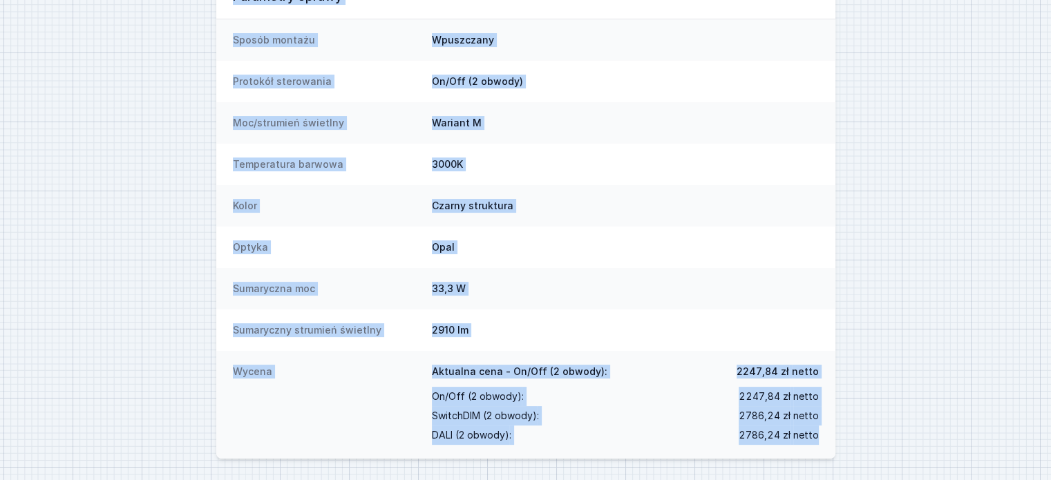
drag, startPoint x: 227, startPoint y: 102, endPoint x: 826, endPoint y: 443, distance: 688.8
click at [826, 443] on div "Wersja nr 1 Wersja robocza MIXLINE LED M930 2160mm On/Off (2 obwody) wpuszczany…" at bounding box center [525, 161] width 1051 height 639
click at [826, 443] on div "Wycena Aktualna cena - On/Off (2 obwody): 2247,84 zł netto On/Off (2 obwody) : …" at bounding box center [525, 405] width 619 height 108
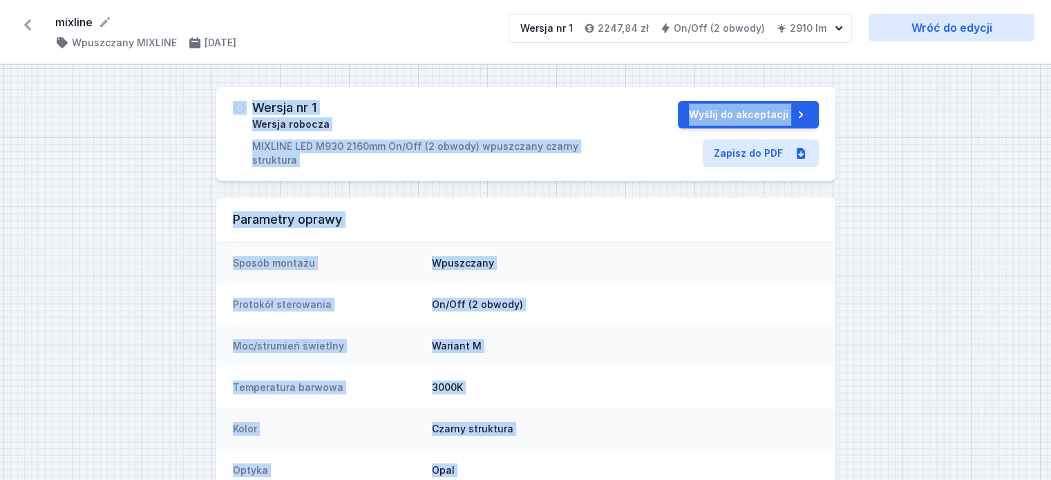
drag, startPoint x: 826, startPoint y: 443, endPoint x: 227, endPoint y: 102, distance: 689.4
click at [227, 102] on div "Wersja nr 1 Wersja robocza MIXLINE LED M930 2160mm On/Off (2 obwody) wpuszczany…" at bounding box center [525, 384] width 1051 height 639
click at [227, 102] on div "Wersja nr 1 Wersja robocza MIXLINE LED M930 2160mm On/Off (2 obwody) wpuszczany…" at bounding box center [525, 134] width 619 height 94
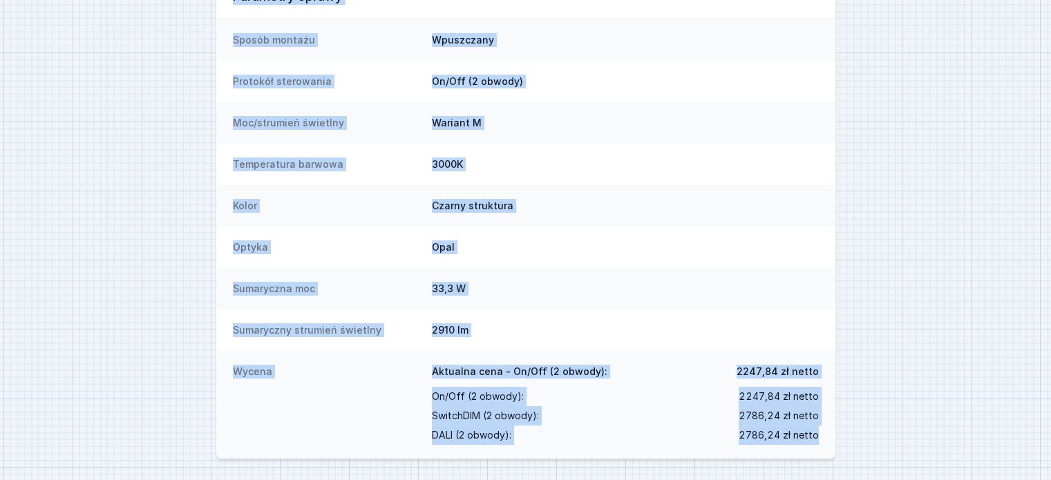
drag, startPoint x: 226, startPoint y: 104, endPoint x: 823, endPoint y: 439, distance: 685.4
click at [823, 439] on div "Wersja nr 1 Wersja robocza MIXLINE LED M930 2160mm On/Off (2 obwody) wpuszczany…" at bounding box center [525, 161] width 1051 height 639
click at [823, 439] on div "Wycena Aktualna cena - On/Off (2 obwody): 2247,84 zł netto On/Off (2 obwody) : …" at bounding box center [525, 405] width 619 height 108
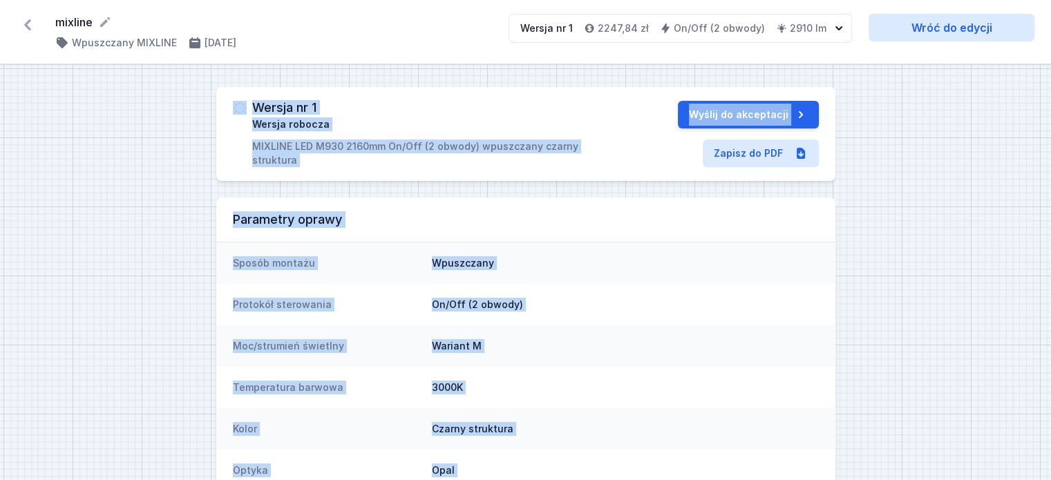
drag, startPoint x: 823, startPoint y: 441, endPoint x: 224, endPoint y: 102, distance: 688.9
click at [224, 102] on div "Wersja nr 1 Wersja robocza MIXLINE LED M930 2160mm On/Off (2 obwody) wpuszczany…" at bounding box center [525, 384] width 1051 height 639
click at [224, 102] on div "Wersja nr 1 Wersja robocza MIXLINE LED M930 2160mm On/Off (2 obwody) wpuszczany…" at bounding box center [525, 134] width 619 height 94
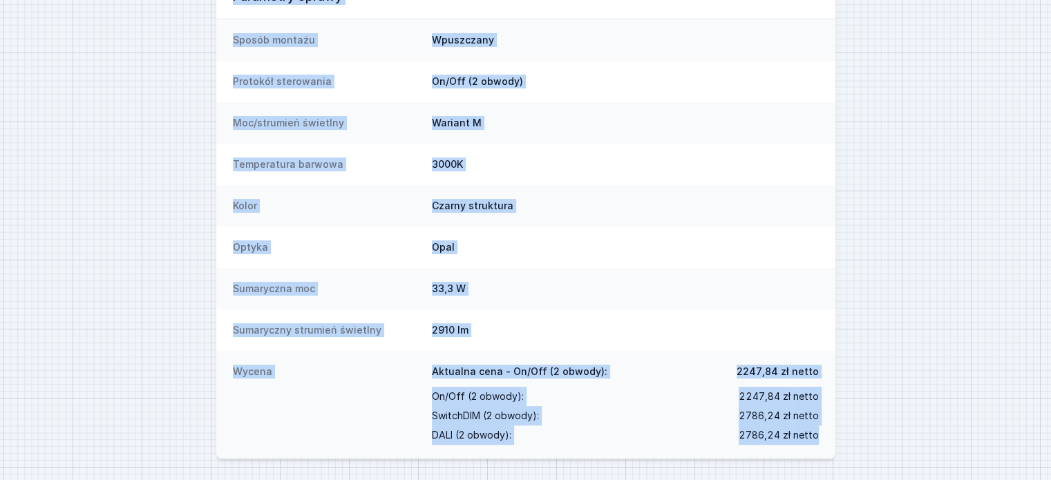
drag, startPoint x: 224, startPoint y: 102, endPoint x: 826, endPoint y: 441, distance: 691.0
click at [826, 441] on div "Wersja nr 1 Wersja robocza MIXLINE LED M930 2160mm On/Off (2 obwody) wpuszczany…" at bounding box center [525, 161] width 1051 height 639
click at [826, 441] on div "Wycena Aktualna cena - On/Off (2 obwody): 2247,84 zł netto On/Off (2 obwody) : …" at bounding box center [525, 405] width 619 height 108
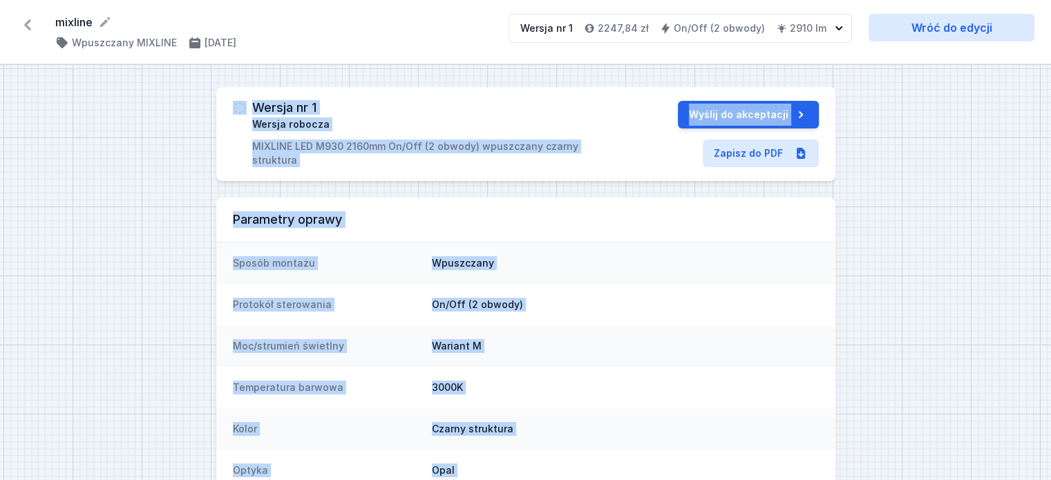
drag, startPoint x: 826, startPoint y: 436, endPoint x: 229, endPoint y: 109, distance: 680.5
click at [229, 109] on div "Wersja nr 1 Wersja robocza MIXLINE LED M930 2160mm On/Off (2 obwody) wpuszczany…" at bounding box center [525, 384] width 1051 height 639
click at [227, 106] on div "Wersja nr 1 Wersja robocza MIXLINE LED M930 2160mm On/Off (2 obwody) wpuszczany…" at bounding box center [525, 134] width 619 height 94
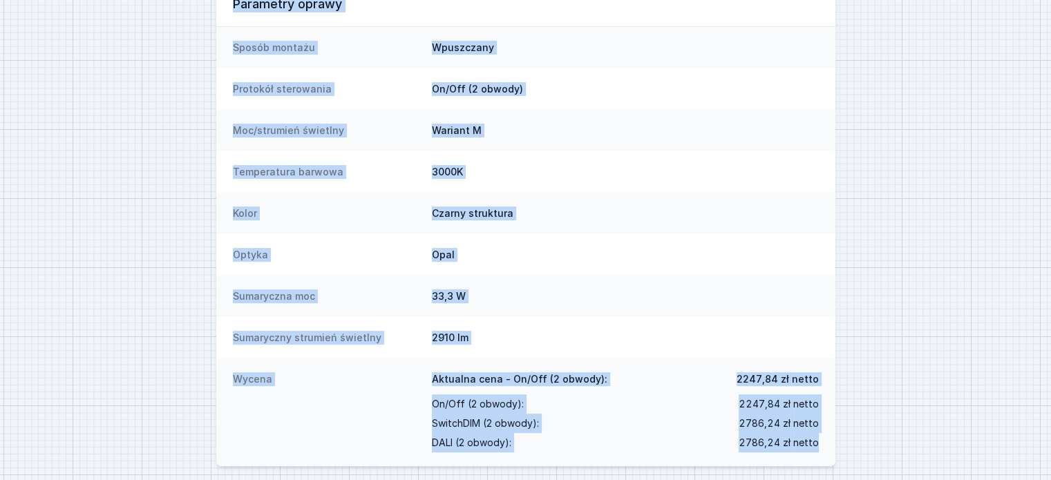
scroll to position [223, 0]
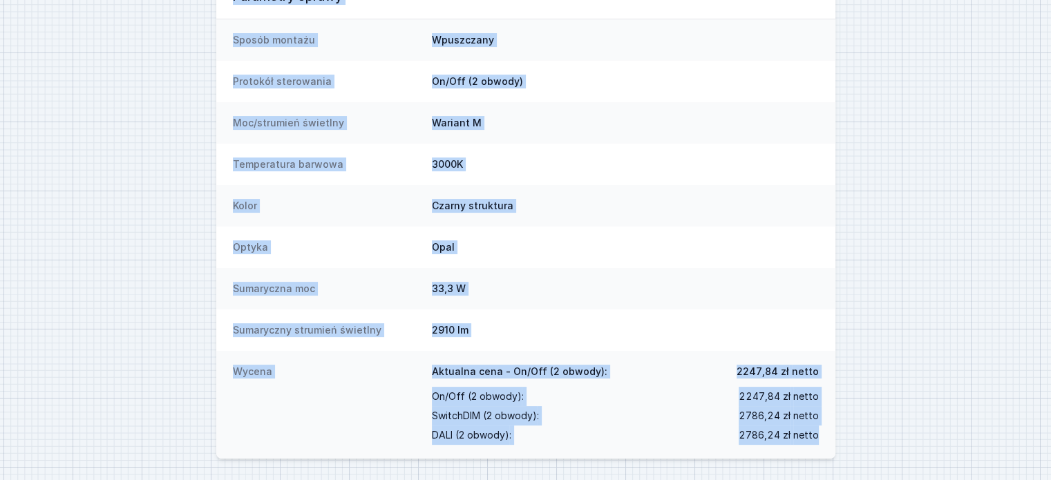
drag, startPoint x: 225, startPoint y: 102, endPoint x: 837, endPoint y: 439, distance: 697.8
click at [839, 439] on div "Wersja nr 1 Wersja robocza MIXLINE LED M930 2160mm On/Off (2 obwody) wpuszczany…" at bounding box center [525, 161] width 1051 height 639
click at [828, 441] on div "Wycena Aktualna cena - On/Off (2 obwody): 2247,84 zł netto On/Off (2 obwody) : …" at bounding box center [525, 405] width 619 height 108
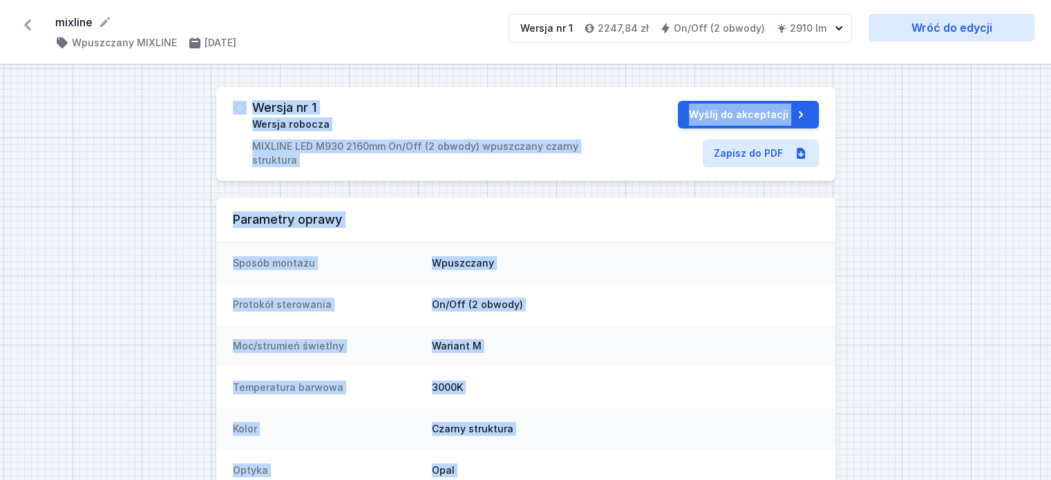
drag, startPoint x: 826, startPoint y: 440, endPoint x: 225, endPoint y: 110, distance: 685.8
click at [225, 110] on div "Wersja nr 1 Wersja robocza MIXLINE LED M930 2160mm On/Off (2 obwody) wpuszczany…" at bounding box center [525, 384] width 1051 height 639
click at [225, 110] on div "Wersja nr 1 Wersja robocza MIXLINE LED M930 2160mm On/Off (2 obwody) wpuszczany…" at bounding box center [525, 134] width 619 height 94
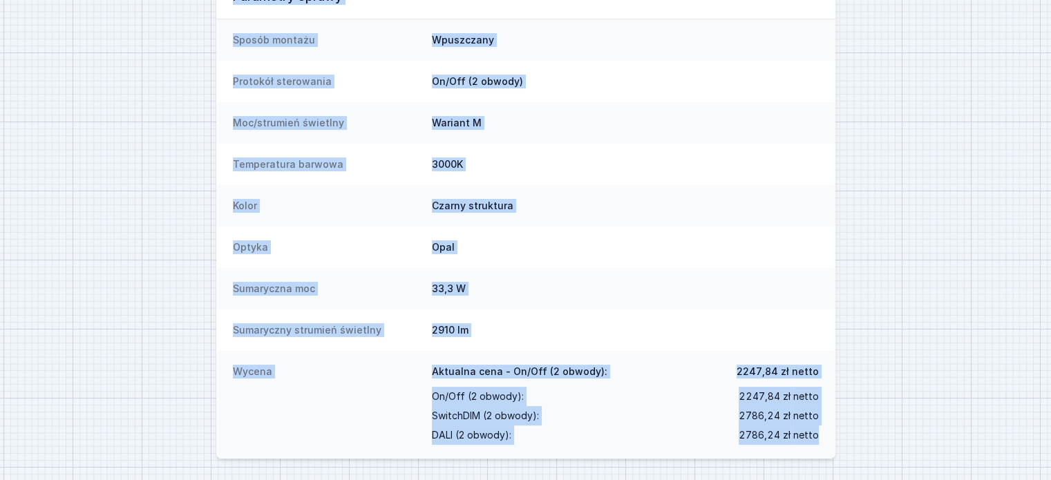
drag, startPoint x: 225, startPoint y: 108, endPoint x: 828, endPoint y: 439, distance: 687.6
click at [830, 435] on div "Wersja nr 1 Wersja robocza MIXLINE LED M930 2160mm On/Off (2 obwody) wpuszczany…" at bounding box center [525, 161] width 1051 height 639
click at [827, 441] on div "Wycena Aktualna cena - On/Off (2 obwody): 2247,84 zł netto On/Off (2 obwody) : …" at bounding box center [525, 405] width 619 height 108
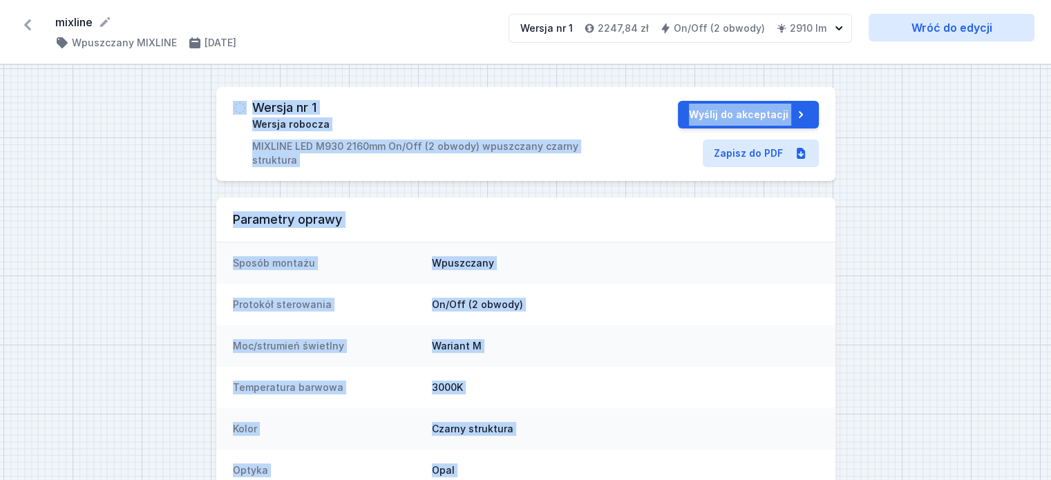
drag, startPoint x: 827, startPoint y: 441, endPoint x: 229, endPoint y: 98, distance: 688.8
click at [229, 98] on div "Wersja nr 1 Wersja robocza MIXLINE LED M930 2160mm On/Off (2 obwody) wpuszczany…" at bounding box center [525, 384] width 1051 height 639
click at [229, 98] on div "Wersja nr 1 Wersja robocza MIXLINE LED M930 2160mm On/Off (2 obwody) wpuszczany…" at bounding box center [525, 134] width 619 height 94
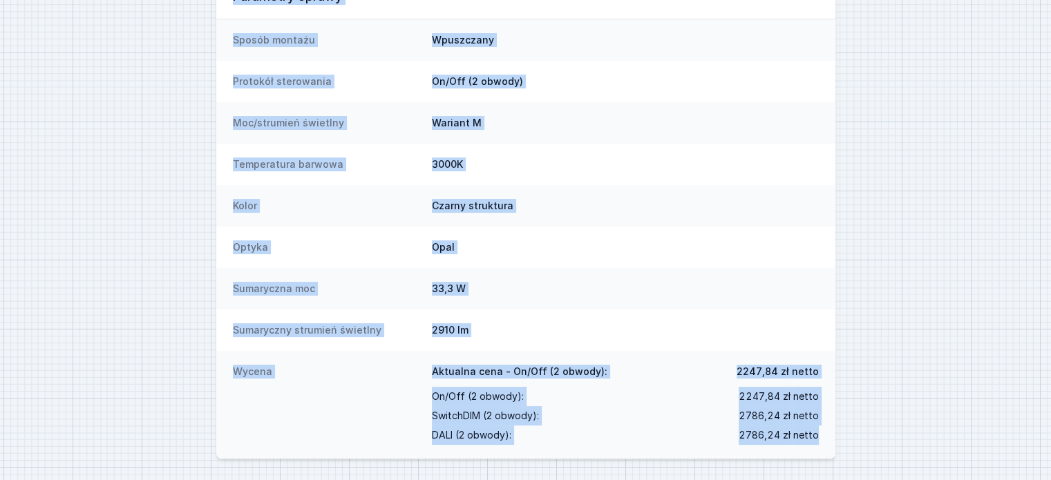
drag, startPoint x: 225, startPoint y: 103, endPoint x: 829, endPoint y: 439, distance: 691.2
click at [829, 439] on div "Wersja nr 1 Wersja robocza MIXLINE LED M930 2160mm On/Off (2 obwody) wpuszczany…" at bounding box center [525, 161] width 1051 height 639
click at [829, 439] on div "Wycena Aktualna cena - On/Off (2 obwody): 2247,84 zł netto On/Off (2 obwody) : …" at bounding box center [525, 405] width 619 height 108
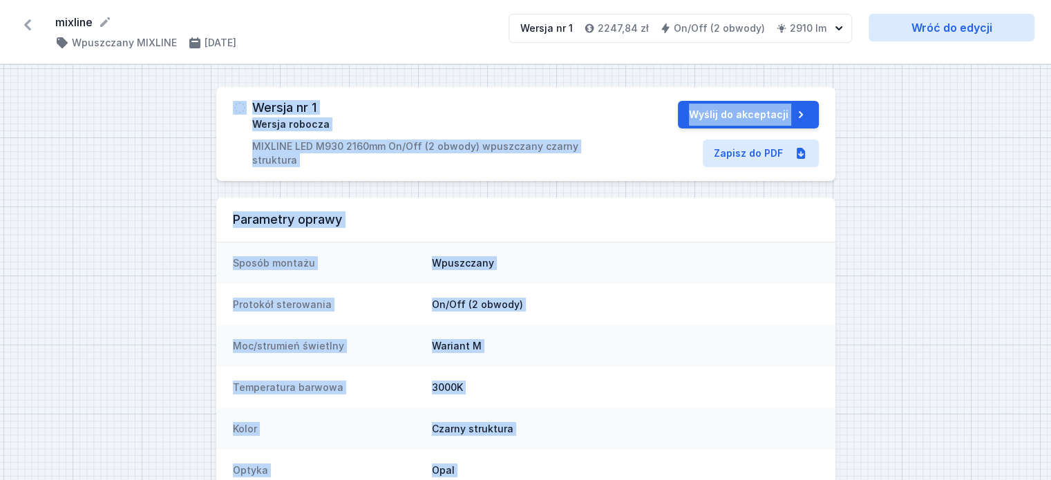
drag, startPoint x: 829, startPoint y: 439, endPoint x: 229, endPoint y: 109, distance: 684.6
click at [229, 109] on div "Wersja nr 1 Wersja robocza MIXLINE LED M930 2160mm On/Off (2 obwody) wpuszczany…" at bounding box center [525, 384] width 1051 height 639
click at [229, 109] on div "Wersja nr 1 Wersja robocza MIXLINE LED M930 2160mm On/Off (2 obwody) wpuszczany…" at bounding box center [525, 134] width 619 height 94
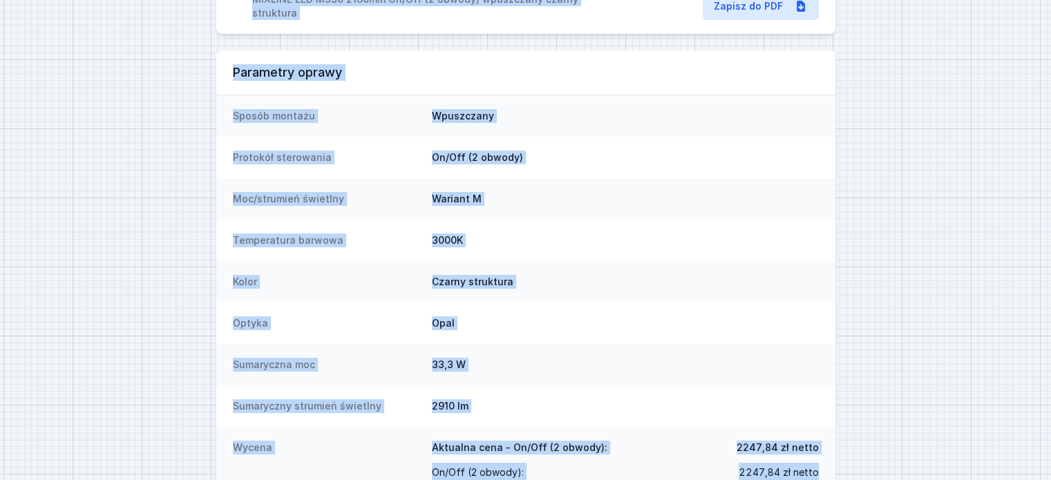
scroll to position [223, 0]
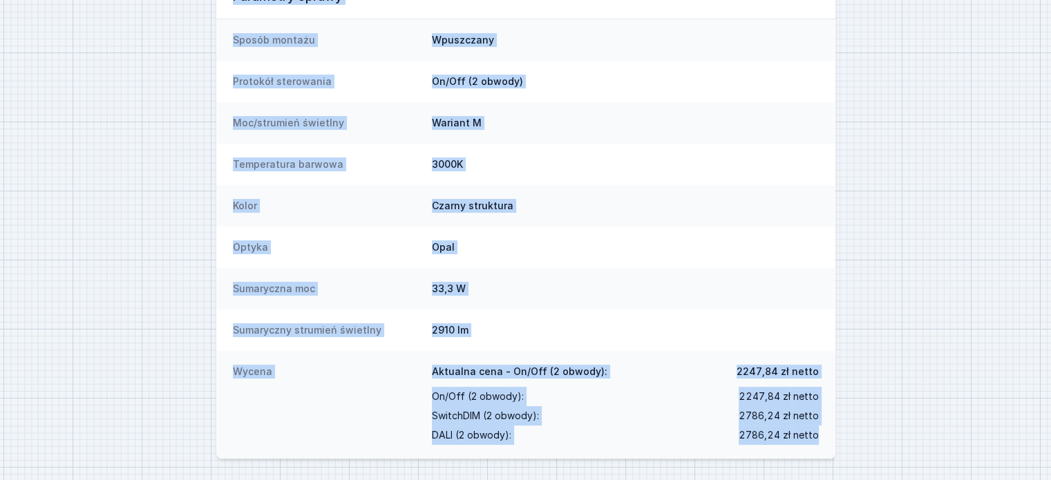
drag, startPoint x: 225, startPoint y: 107, endPoint x: 828, endPoint y: 444, distance: 690.9
click at [828, 444] on div "Wersja nr 1 Wersja robocza MIXLINE LED M930 2160mm On/Off (2 obwody) wpuszczany…" at bounding box center [525, 161] width 1051 height 639
click at [828, 444] on div "Wycena Aktualna cena - On/Off (2 obwody): 2247,84 zł netto On/Off (2 obwody) : …" at bounding box center [525, 405] width 619 height 108
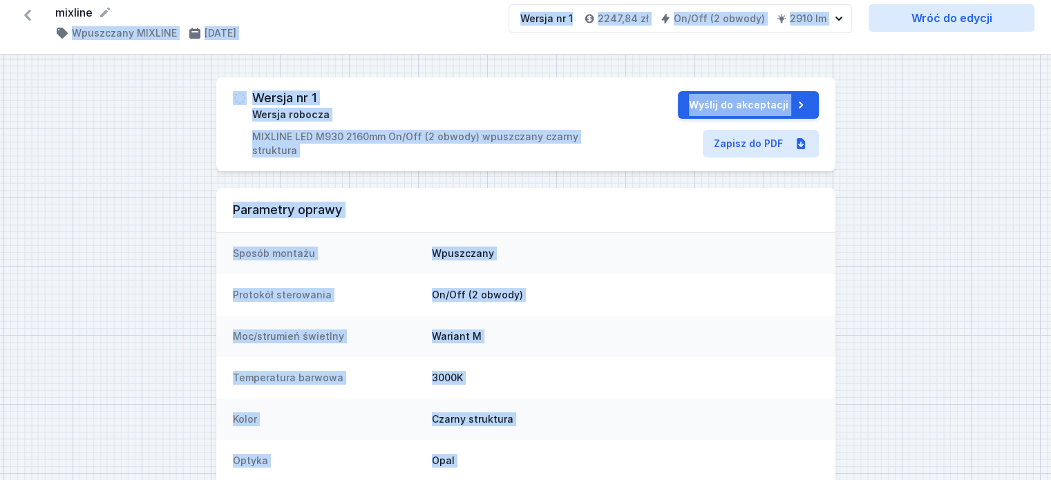
scroll to position [0, 0]
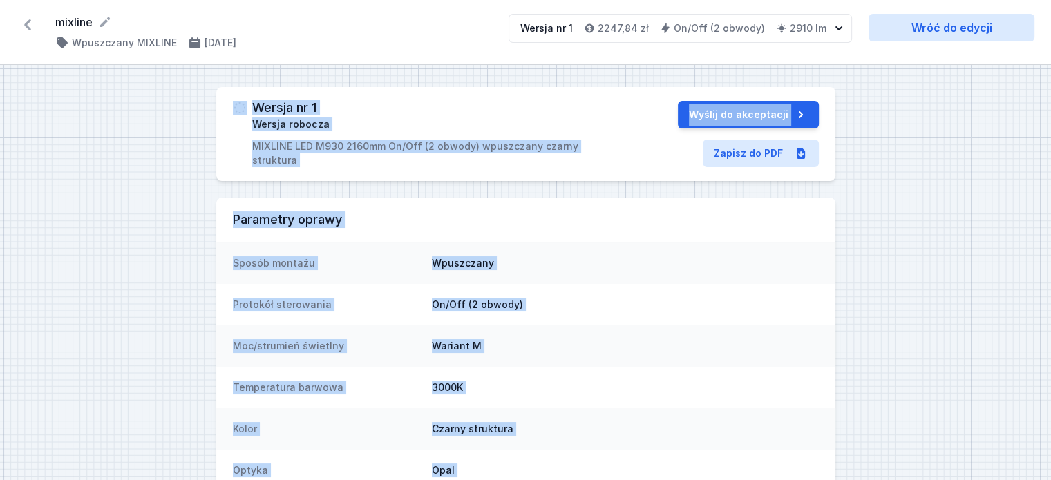
drag, startPoint x: 828, startPoint y: 444, endPoint x: 227, endPoint y: 104, distance: 690.8
click at [227, 104] on div "Wersja nr 1 Wersja robocza MIXLINE LED M930 2160mm On/Off (2 obwody) wpuszczany…" at bounding box center [525, 384] width 1051 height 639
click at [227, 104] on div "Wersja nr 1 Wersja robocza MIXLINE LED M930 2160mm On/Off (2 obwody) wpuszczany…" at bounding box center [525, 134] width 619 height 94
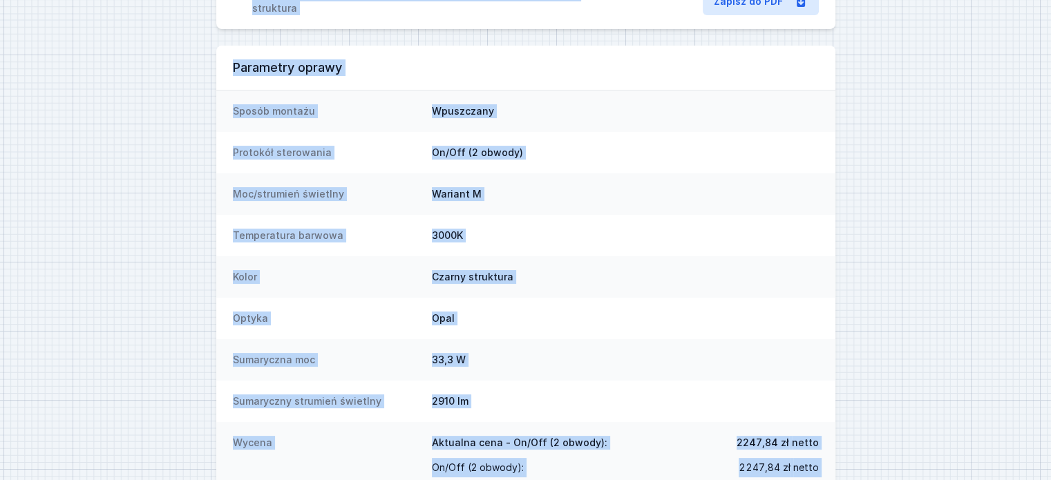
scroll to position [223, 0]
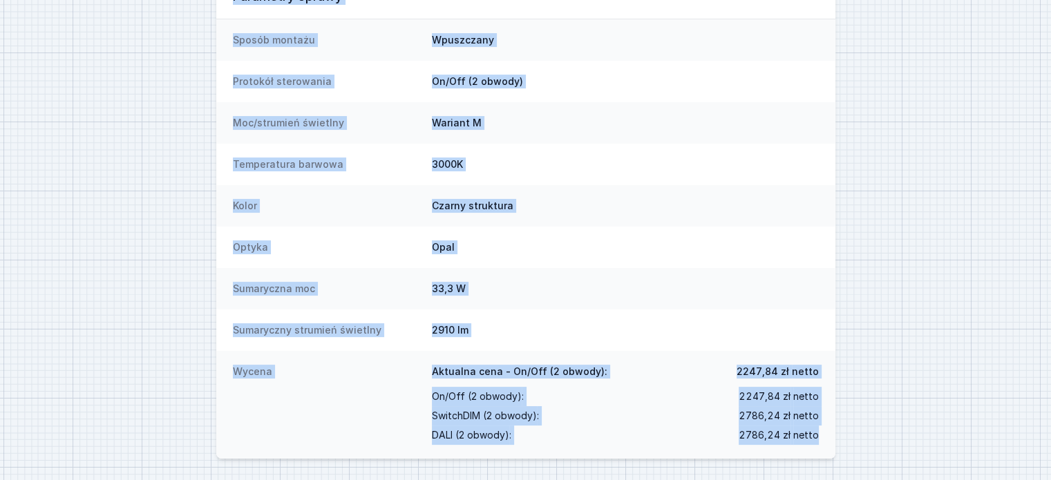
drag, startPoint x: 227, startPoint y: 104, endPoint x: 826, endPoint y: 441, distance: 687.7
click at [826, 441] on div "Wersja nr 1 Wersja robocza MIXLINE LED M930 2160mm On/Off (2 obwody) wpuszczany…" at bounding box center [525, 161] width 1051 height 639
click at [826, 441] on div "Wycena Aktualna cena - On/Off (2 obwody): 2247,84 zł netto On/Off (2 obwody) : …" at bounding box center [525, 405] width 619 height 108
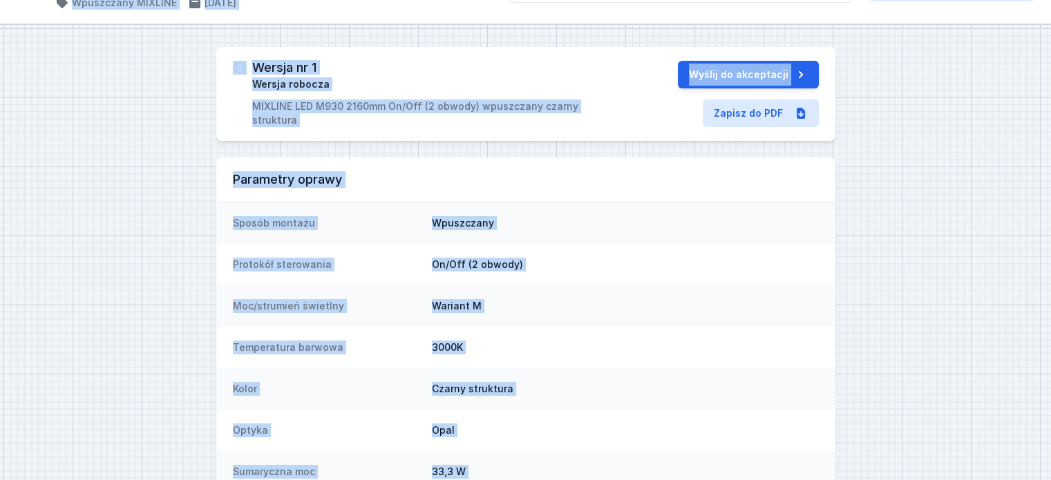
scroll to position [0, 0]
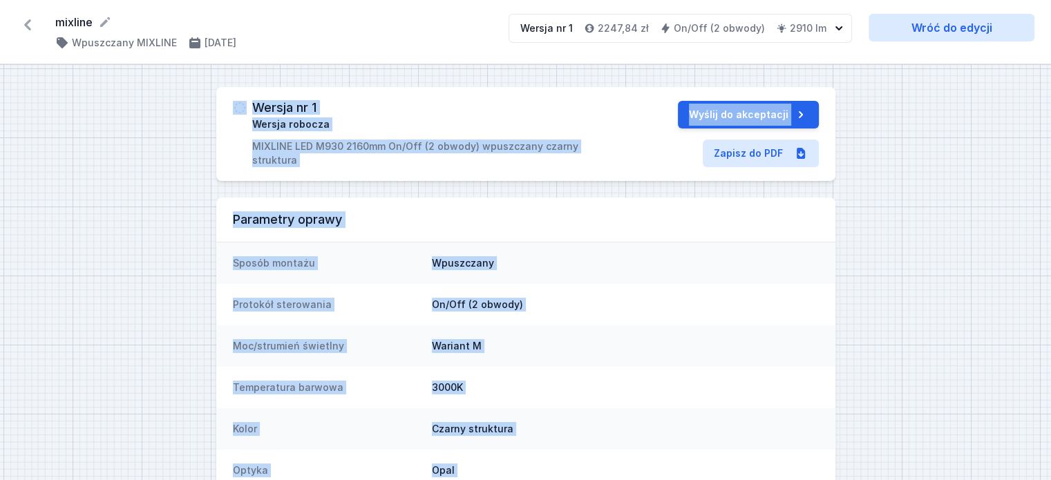
drag, startPoint x: 826, startPoint y: 441, endPoint x: 224, endPoint y: 108, distance: 688.3
click at [224, 108] on div "Wersja nr 1 Wersja robocza MIXLINE LED M930 2160mm On/Off (2 obwody) wpuszczany…" at bounding box center [525, 384] width 1051 height 639
click at [224, 108] on div "Wersja nr 1 Wersja robocza MIXLINE LED M930 2160mm On/Off (2 obwody) wpuszczany…" at bounding box center [525, 134] width 619 height 94
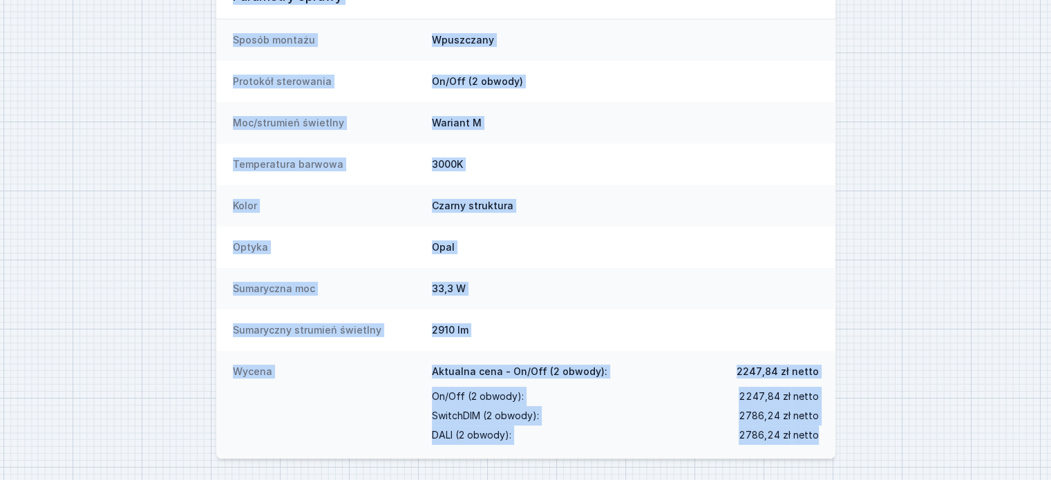
drag, startPoint x: 224, startPoint y: 108, endPoint x: 823, endPoint y: 443, distance: 686.6
click at [823, 443] on div "Wersja nr 1 Wersja robocza MIXLINE LED M930 2160mm On/Off (2 obwody) wpuszczany…" at bounding box center [525, 161] width 1051 height 639
click at [824, 442] on div "Wycena Aktualna cena - On/Off (2 obwody): 2247,84 zł netto On/Off (2 obwody) : …" at bounding box center [525, 405] width 619 height 108
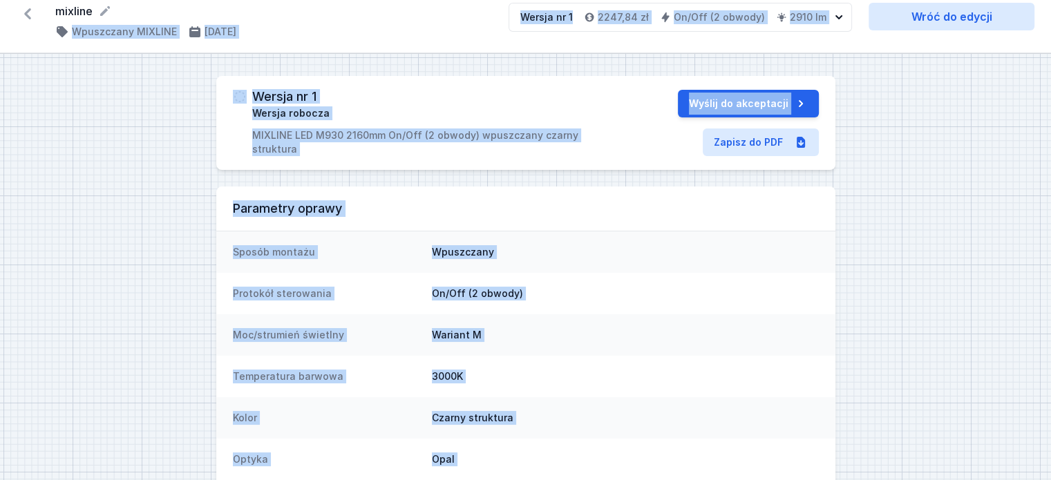
scroll to position [0, 0]
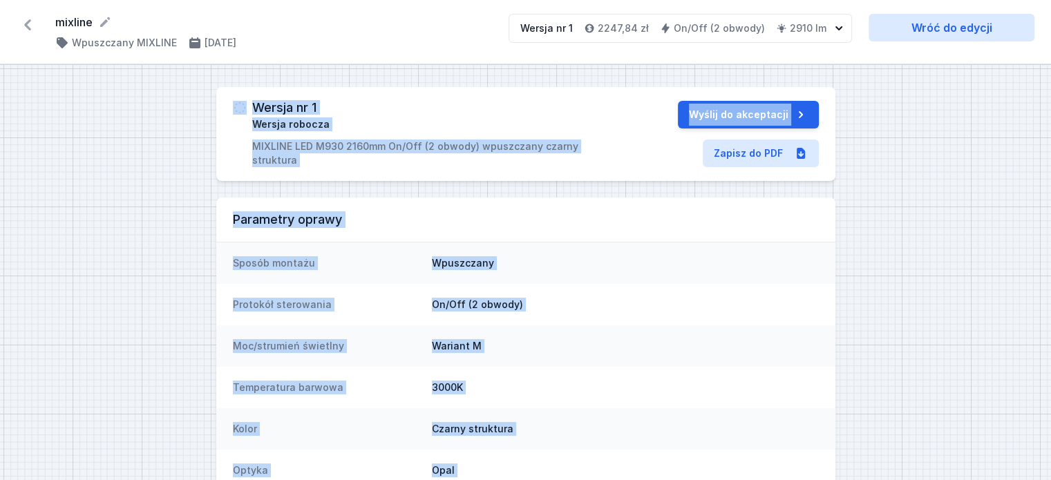
drag, startPoint x: 824, startPoint y: 442, endPoint x: 224, endPoint y: 107, distance: 687.5
click at [224, 109] on div "Wersja nr 1 Wersja robocza MIXLINE LED M930 2160mm On/Off (2 obwody) wpuszczany…" at bounding box center [525, 384] width 1051 height 639
click at [224, 107] on div "Wersja nr 1 Wersja robocza MIXLINE LED M930 2160mm On/Off (2 obwody) wpuszczany…" at bounding box center [525, 134] width 619 height 94
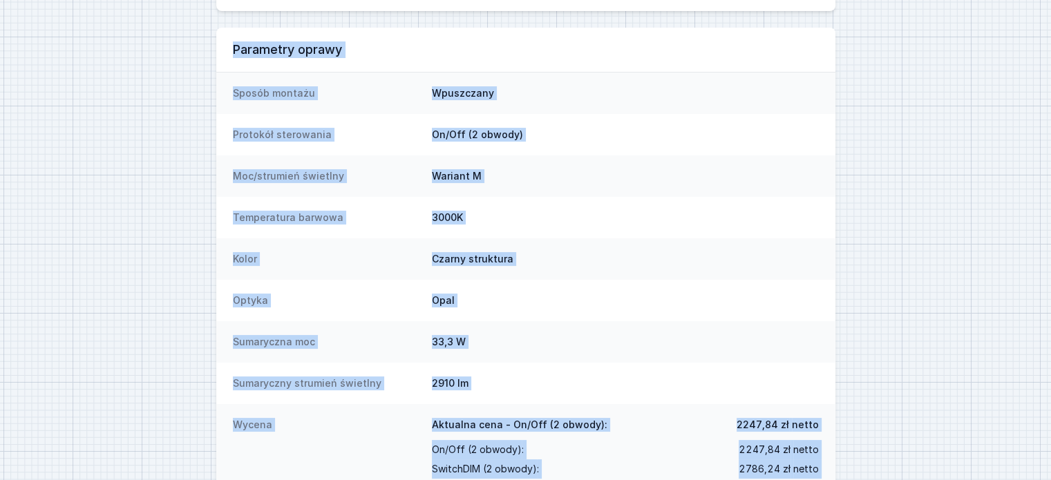
scroll to position [223, 0]
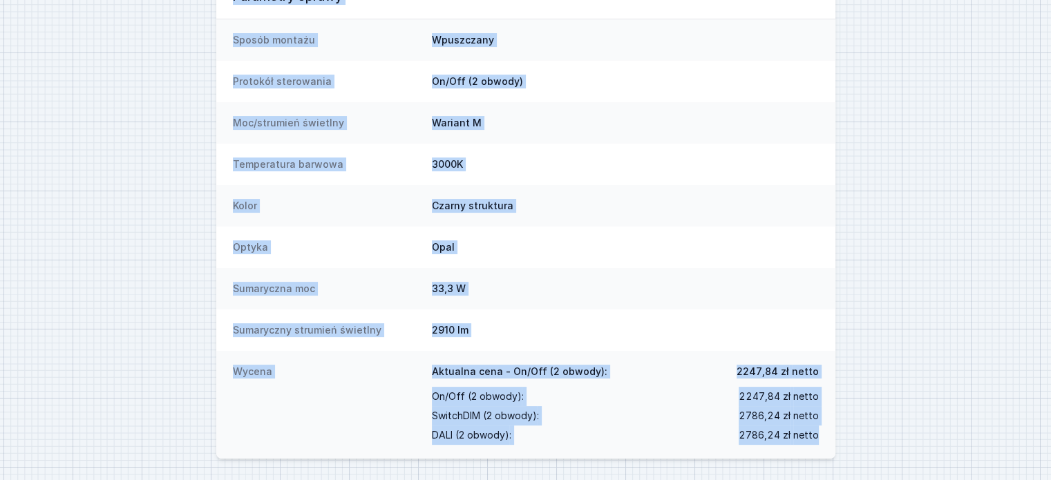
drag, startPoint x: 224, startPoint y: 107, endPoint x: 820, endPoint y: 436, distance: 680.9
click at [819, 436] on div "Wersja nr 1 Wersja robocza MIXLINE LED M930 2160mm On/Off (2 obwody) wpuszczany…" at bounding box center [525, 161] width 1051 height 639
click at [823, 435] on div "Wycena Aktualna cena - On/Off (2 obwody): 2247,84 zł netto On/Off (2 obwody) : …" at bounding box center [525, 405] width 619 height 108
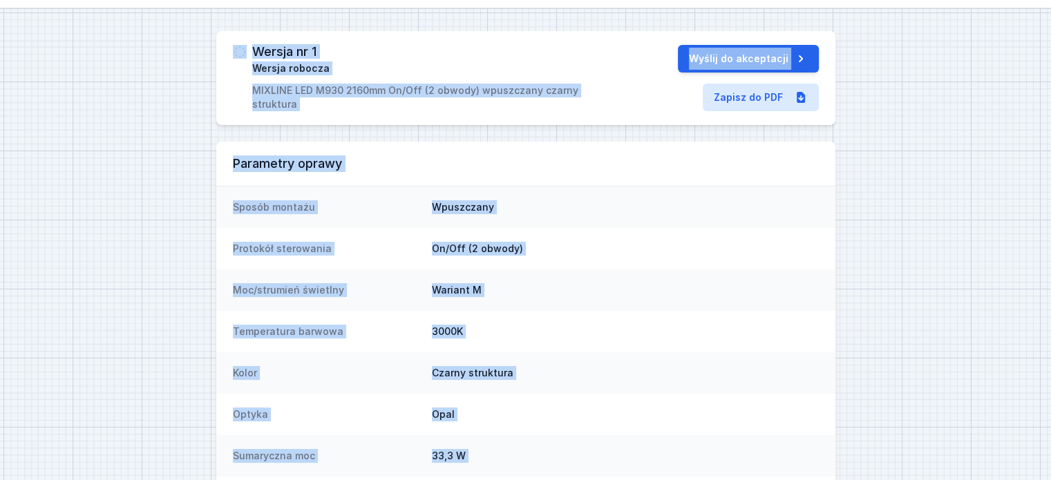
scroll to position [0, 0]
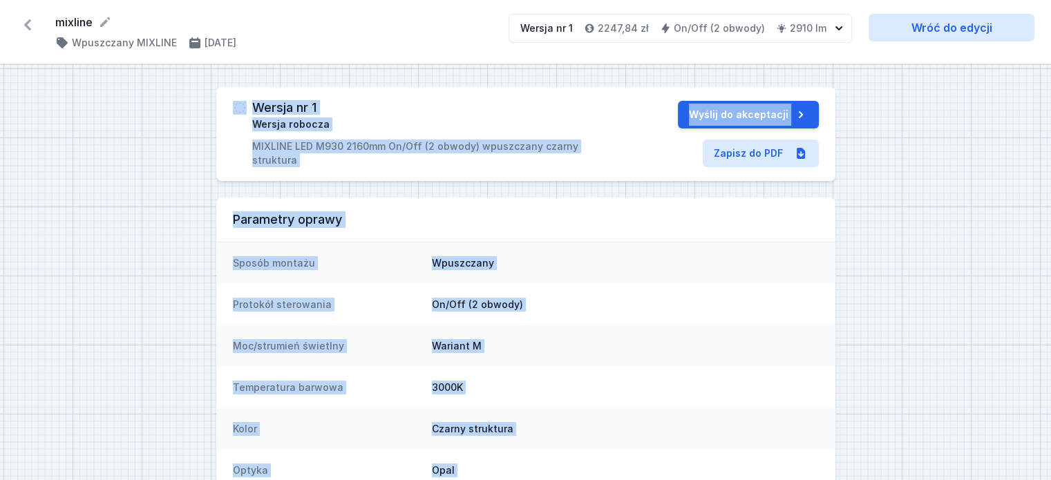
drag, startPoint x: 827, startPoint y: 436, endPoint x: 227, endPoint y: 106, distance: 684.8
click at [227, 106] on div "Wersja nr 1 Wersja robocza MIXLINE LED M930 2160mm On/Off (2 obwody) wpuszczany…" at bounding box center [525, 384] width 1051 height 639
click at [227, 106] on div "Wersja nr 1 Wersja robocza MIXLINE LED M930 2160mm On/Off (2 obwody) wpuszczany…" at bounding box center [525, 134] width 619 height 94
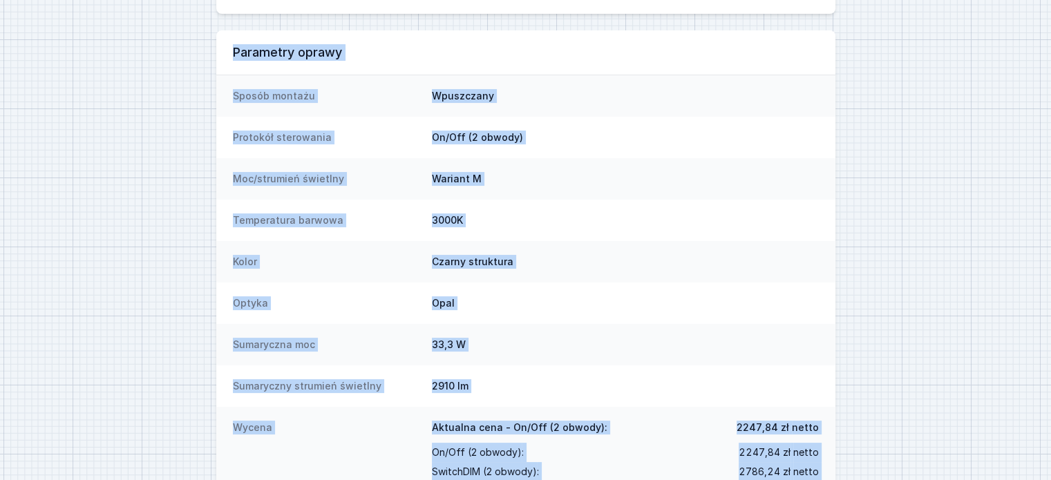
scroll to position [223, 0]
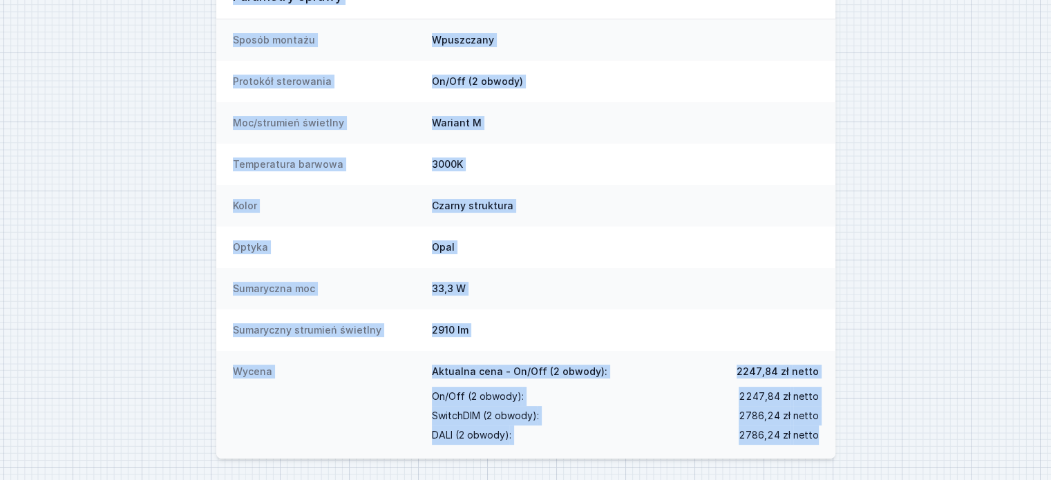
drag, startPoint x: 227, startPoint y: 104, endPoint x: 824, endPoint y: 437, distance: 684.1
click at [824, 437] on div "Wersja nr 1 Wersja robocza MIXLINE LED M930 2160mm On/Off (2 obwody) wpuszczany…" at bounding box center [525, 161] width 1051 height 639
click at [824, 437] on div "Wycena Aktualna cena - On/Off (2 obwody): 2247,84 zł netto On/Off (2 obwody) : …" at bounding box center [525, 405] width 619 height 108
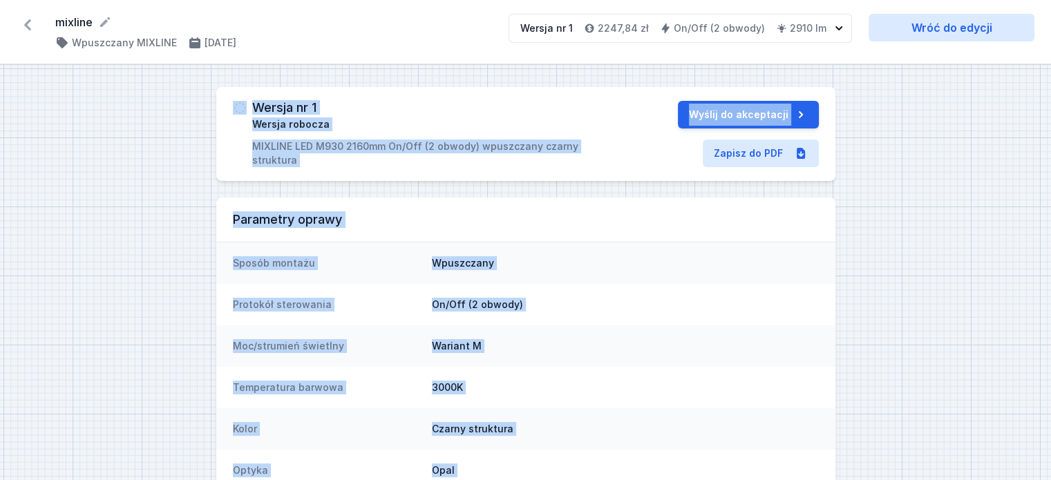
drag, startPoint x: 828, startPoint y: 441, endPoint x: 227, endPoint y: 104, distance: 689.4
click at [227, 105] on div "Wersja nr 1 Wersja robocza MIXLINE LED M930 2160mm On/Off (2 obwody) wpuszczany…" at bounding box center [525, 384] width 1051 height 639
click at [227, 104] on div "Wersja nr 1 Wersja robocza MIXLINE LED M930 2160mm On/Off (2 obwody) wpuszczany…" at bounding box center [525, 134] width 619 height 94
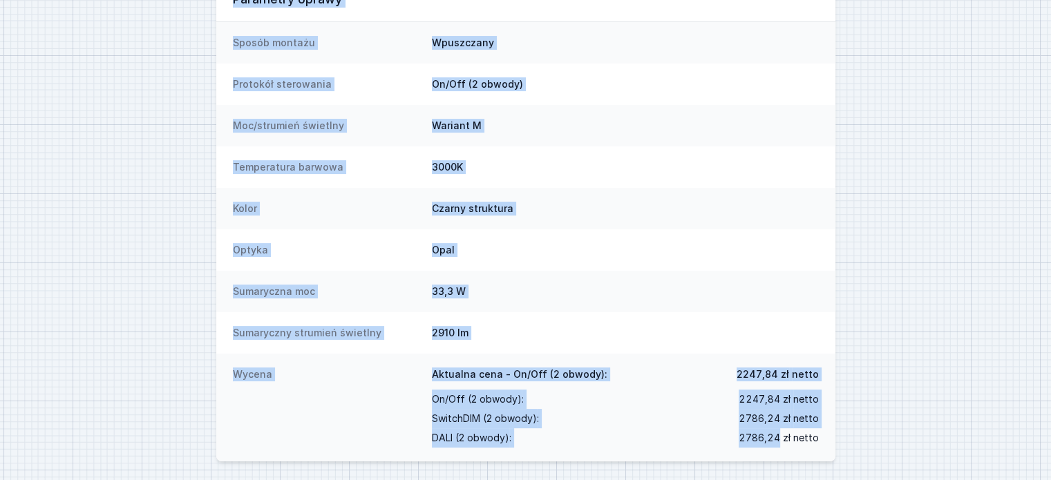
scroll to position [223, 0]
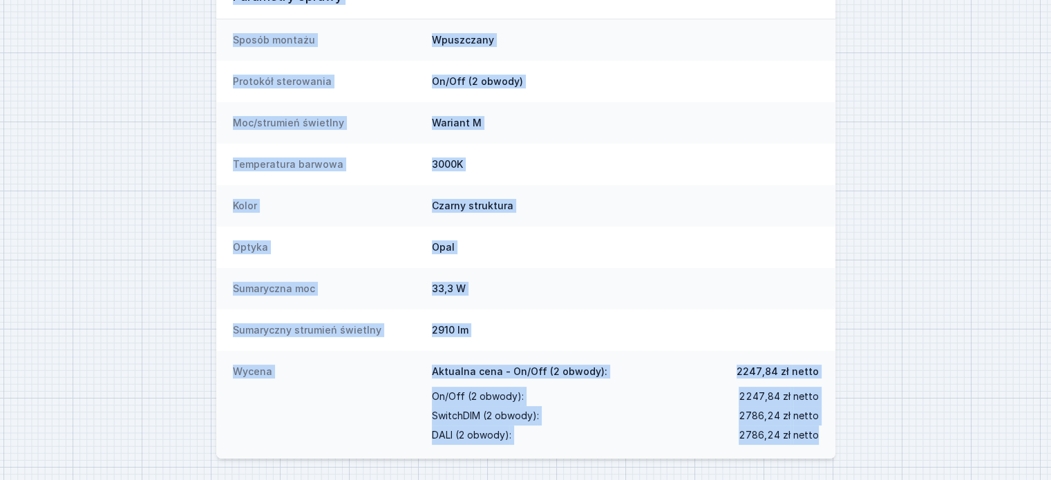
drag, startPoint x: 227, startPoint y: 104, endPoint x: 826, endPoint y: 433, distance: 683.3
click at [826, 433] on div "Wersja nr 1 Wersja robocza MIXLINE LED M930 2160mm On/Off (2 obwody) wpuszczany…" at bounding box center [525, 161] width 1051 height 639
click at [826, 433] on div "Wycena Aktualna cena - On/Off (2 obwody): 2247,84 zł netto On/Off (2 obwody) : …" at bounding box center [525, 405] width 619 height 108
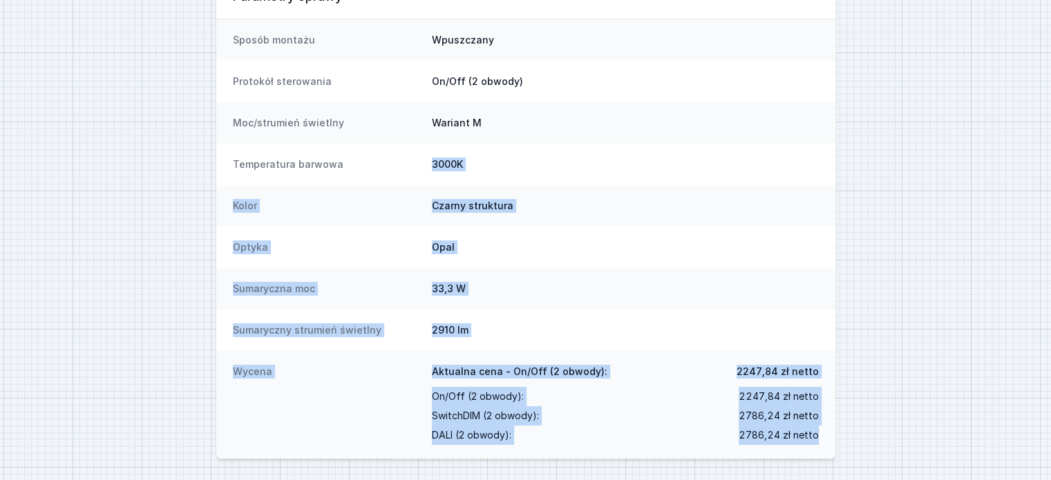
scroll to position [0, 0]
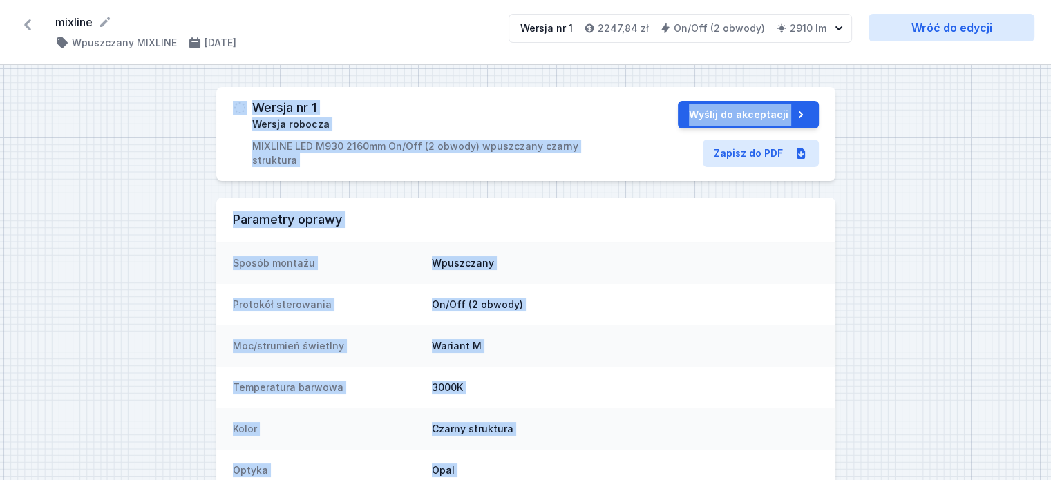
drag, startPoint x: 826, startPoint y: 439, endPoint x: 226, endPoint y: 106, distance: 685.9
click at [226, 106] on div "Wersja nr 1 Wersja robocza MIXLINE LED M930 2160mm On/Off (2 obwody) wpuszczany…" at bounding box center [525, 384] width 1051 height 639
click at [226, 106] on div "Wersja nr 1 Wersja robocza MIXLINE LED M930 2160mm On/Off (2 obwody) wpuszczany…" at bounding box center [525, 134] width 619 height 94
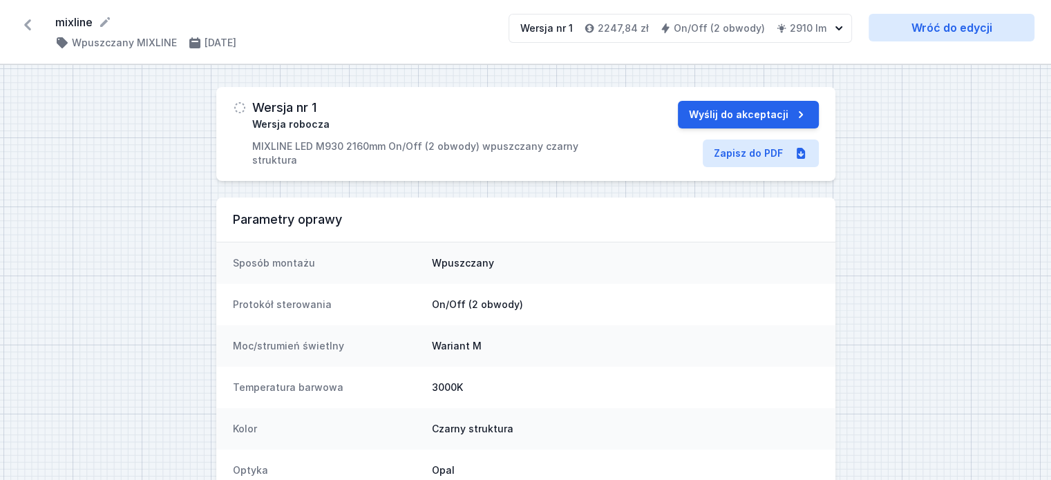
click at [226, 106] on div "Wersja nr 1 Wersja robocza MIXLINE LED M930 2160mm On/Off (2 obwody) wpuszczany…" at bounding box center [525, 134] width 619 height 94
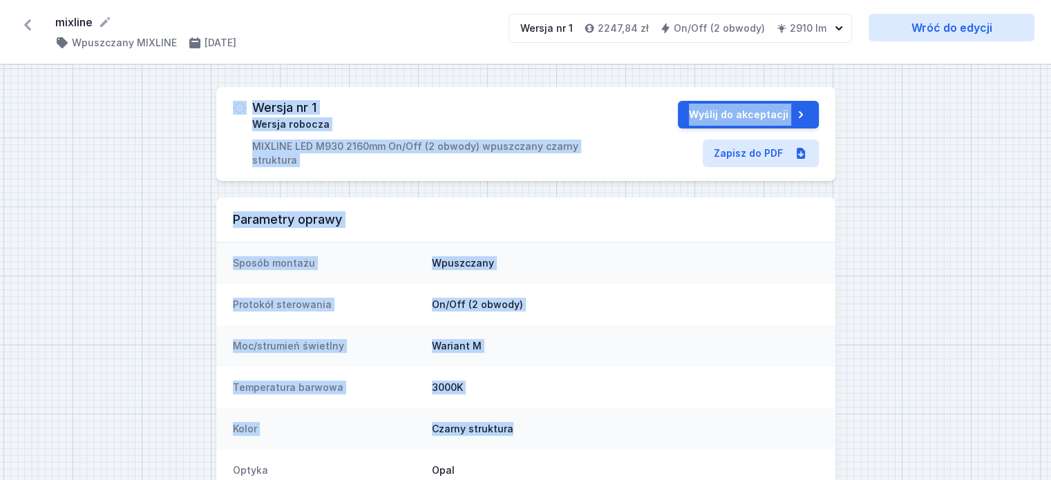
scroll to position [223, 0]
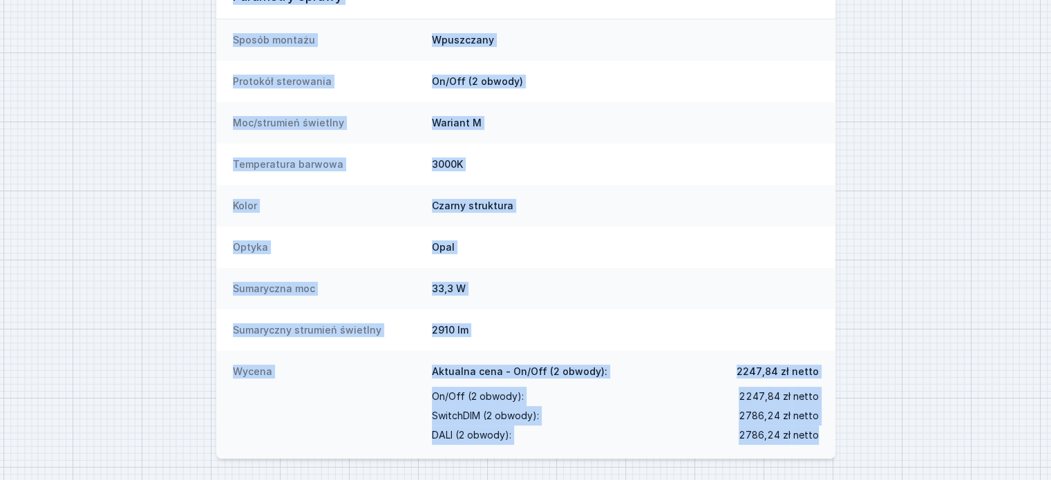
drag, startPoint x: 226, startPoint y: 106, endPoint x: 826, endPoint y: 436, distance: 685.2
click at [826, 436] on div "Wersja nr 1 Wersja robocza MIXLINE LED M930 2160mm On/Off (2 obwody) wpuszczany…" at bounding box center [525, 161] width 1051 height 639
click at [826, 436] on div "Wycena Aktualna cena - On/Off (2 obwody): 2247,84 zł netto On/Off (2 obwody) : …" at bounding box center [525, 405] width 619 height 108
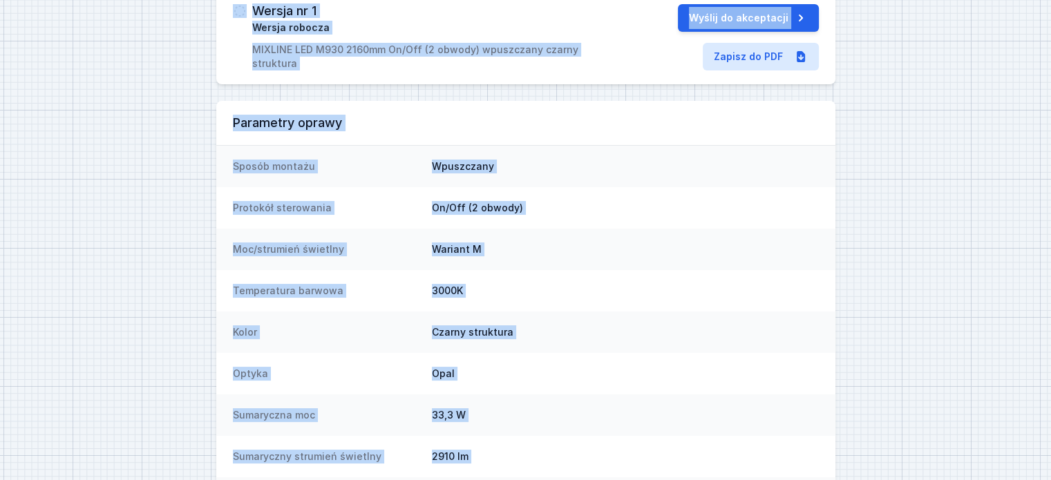
scroll to position [0, 0]
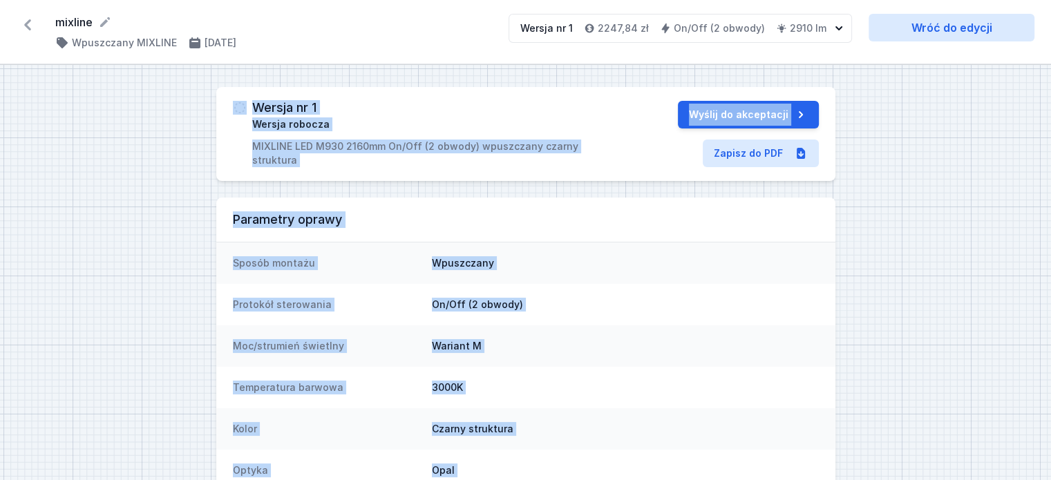
drag, startPoint x: 826, startPoint y: 439, endPoint x: 224, endPoint y: 104, distance: 688.7
click at [224, 104] on div "Wersja nr 1 Wersja robocza MIXLINE LED M930 2160mm On/Off (2 obwody) wpuszczany…" at bounding box center [525, 384] width 1051 height 639
click at [224, 104] on div "Wersja nr 1 Wersja robocza MIXLINE LED M930 2160mm On/Off (2 obwody) wpuszczany…" at bounding box center [525, 134] width 619 height 94
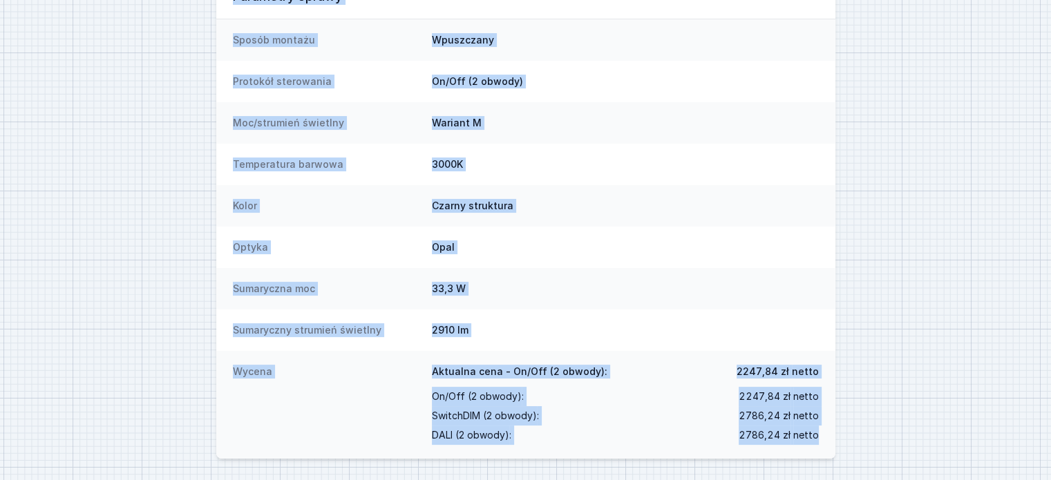
drag, startPoint x: 225, startPoint y: 104, endPoint x: 826, endPoint y: 430, distance: 683.8
click at [826, 430] on div "Wersja nr 1 Wersja robocza MIXLINE LED M930 2160mm On/Off (2 obwody) wpuszczany…" at bounding box center [525, 161] width 1051 height 639
click at [826, 430] on div "Wycena Aktualna cena - On/Off (2 obwody): 2247,84 zł netto On/Off (2 obwody) : …" at bounding box center [525, 405] width 619 height 108
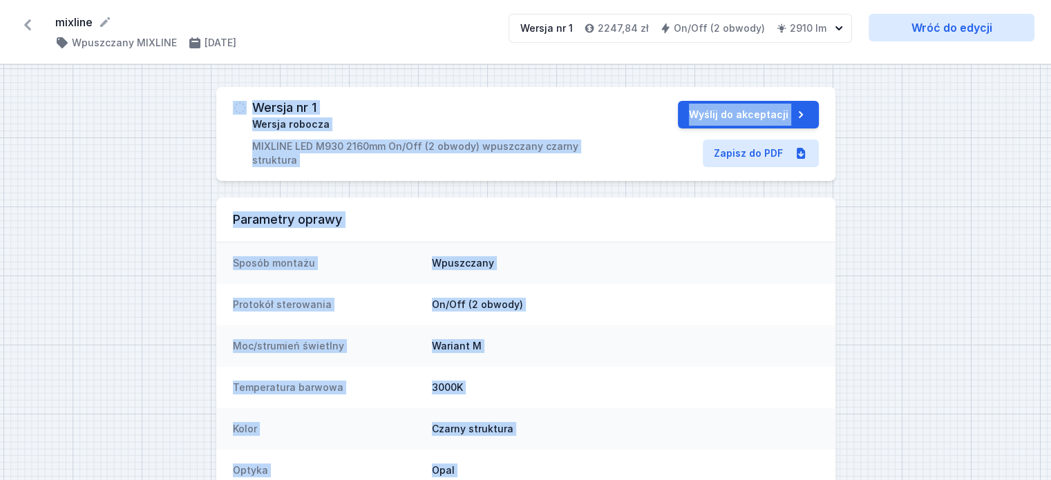
drag, startPoint x: 824, startPoint y: 439, endPoint x: 218, endPoint y: 105, distance: 691.7
click at [218, 105] on div "Wersja nr 1 Wersja robocza MIXLINE LED M930 2160mm On/Off (2 obwody) wpuszczany…" at bounding box center [525, 384] width 1051 height 639
click at [219, 105] on div "Wersja nr 1 Wersja robocza MIXLINE LED M930 2160mm On/Off (2 obwody) wpuszczany…" at bounding box center [525, 134] width 619 height 94
click at [226, 106] on div "Wersja nr 1 Wersja robocza MIXLINE LED M930 2160mm On/Off (2 obwody) wpuszczany…" at bounding box center [525, 134] width 619 height 94
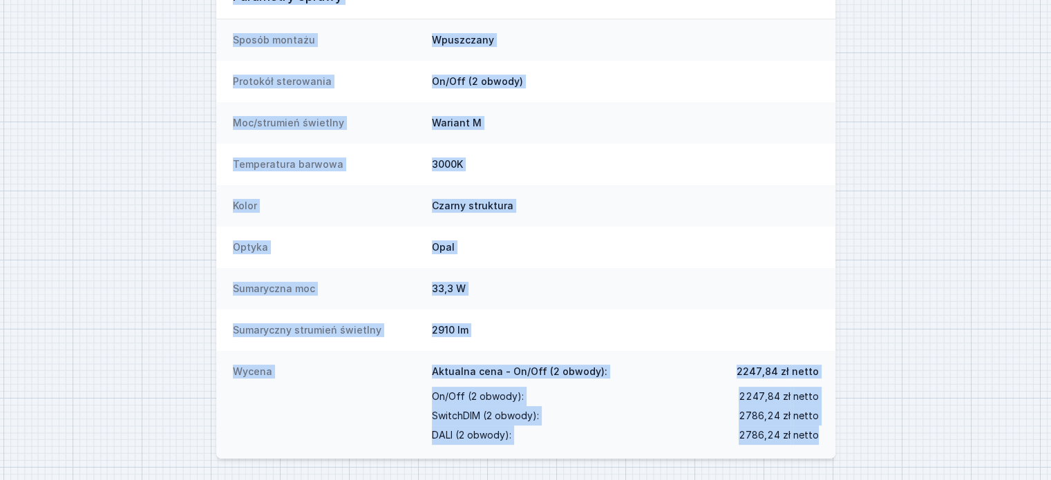
drag, startPoint x: 227, startPoint y: 106, endPoint x: 828, endPoint y: 432, distance: 684.4
click at [828, 432] on div "Wersja nr 1 Wersja robocza MIXLINE LED M930 2160mm On/Off (2 obwody) wpuszczany…" at bounding box center [525, 161] width 1051 height 639
click at [828, 432] on div "Wycena Aktualna cena - On/Off (2 obwody): 2247,84 zł netto On/Off (2 obwody) : …" at bounding box center [525, 405] width 619 height 108
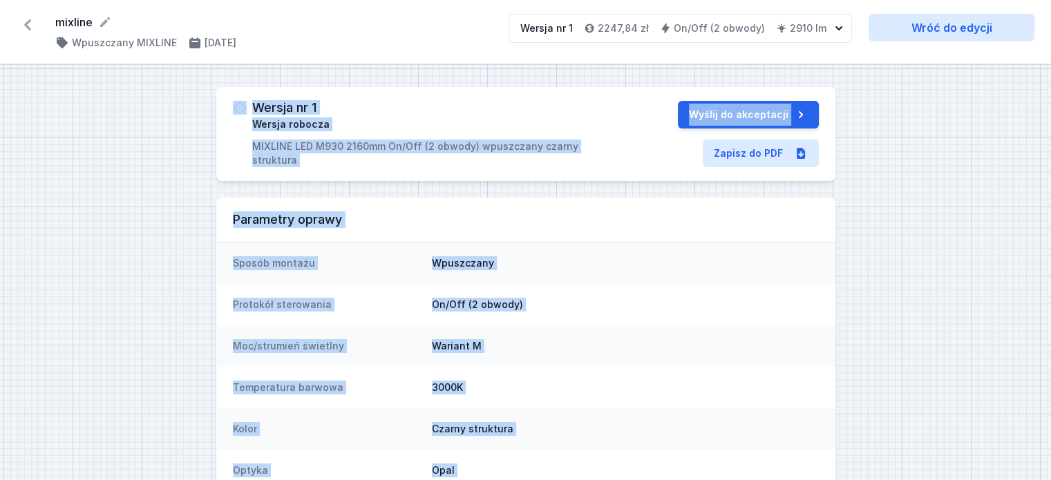
drag, startPoint x: 828, startPoint y: 439, endPoint x: 225, endPoint y: 107, distance: 688.0
click at [225, 105] on div "Wersja nr 1 Wersja robocza MIXLINE LED M930 2160mm On/Off (2 obwody) wpuszczany…" at bounding box center [525, 384] width 1051 height 639
click at [226, 107] on div "Wersja nr 1 Wersja robocza MIXLINE LED M930 2160mm On/Off (2 obwody) wpuszczany…" at bounding box center [525, 134] width 619 height 94
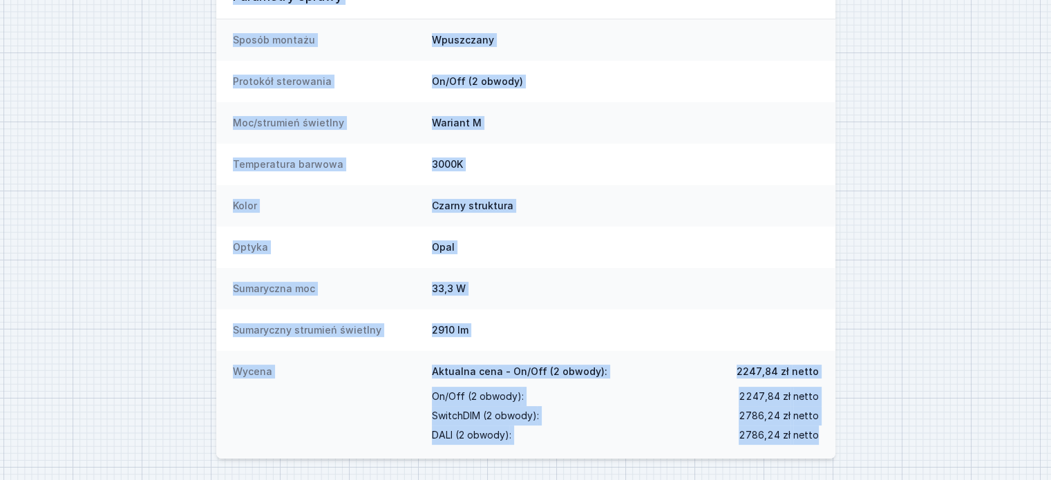
drag, startPoint x: 227, startPoint y: 106, endPoint x: 821, endPoint y: 441, distance: 682.3
click at [821, 441] on div "Wersja nr 1 Wersja robocza MIXLINE LED M930 2160mm On/Off (2 obwody) wpuszczany…" at bounding box center [525, 161] width 1051 height 639
click at [823, 439] on div "Wycena Aktualna cena - On/Off (2 obwody): 2247,84 zł netto On/Off (2 obwody) : …" at bounding box center [525, 405] width 619 height 108
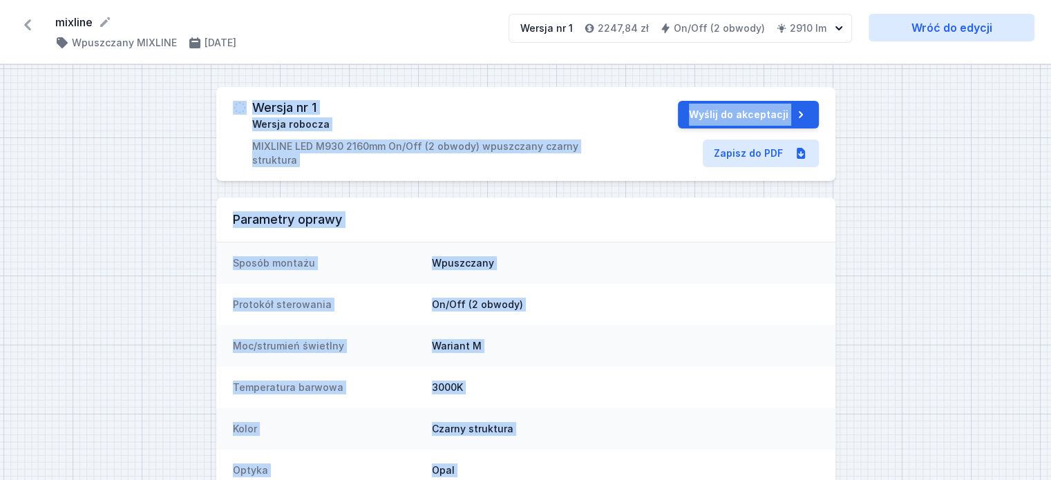
drag, startPoint x: 823, startPoint y: 439, endPoint x: 225, endPoint y: 104, distance: 685.7
click at [225, 104] on div "Wersja nr 1 Wersja robocza MIXLINE LED M930 2160mm On/Off (2 obwody) wpuszczany…" at bounding box center [525, 384] width 1051 height 639
click at [225, 104] on div "Wersja nr 1 Wersja robocza MIXLINE LED M930 2160mm On/Off (2 obwody) wpuszczany…" at bounding box center [525, 134] width 619 height 94
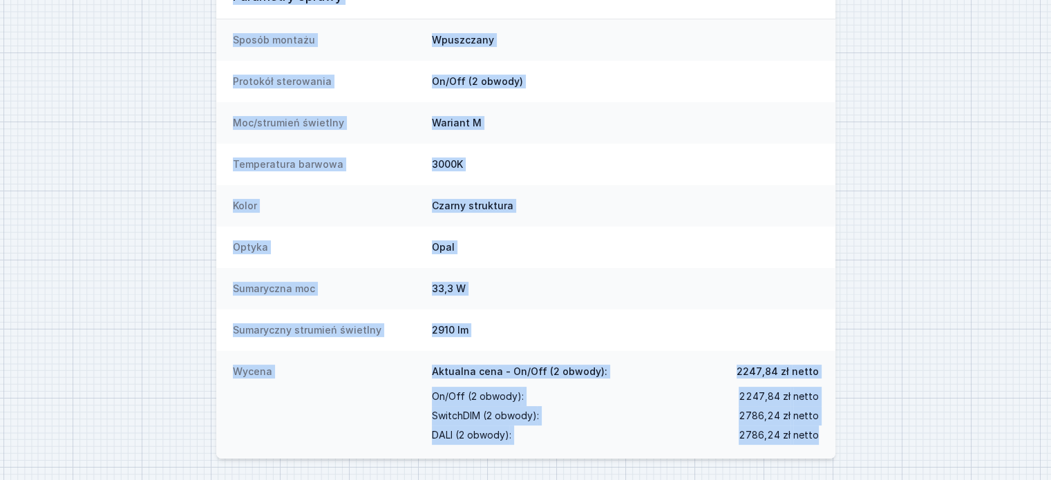
drag, startPoint x: 225, startPoint y: 104, endPoint x: 823, endPoint y: 437, distance: 685.0
click at [823, 437] on div "Wersja nr 1 Wersja robocza MIXLINE LED M930 2160mm On/Off (2 obwody) wpuszczany…" at bounding box center [525, 161] width 1051 height 639
click at [823, 437] on div "Wycena Aktualna cena - On/Off (2 obwody): 2247,84 zł netto On/Off (2 obwody) : …" at bounding box center [525, 405] width 619 height 108
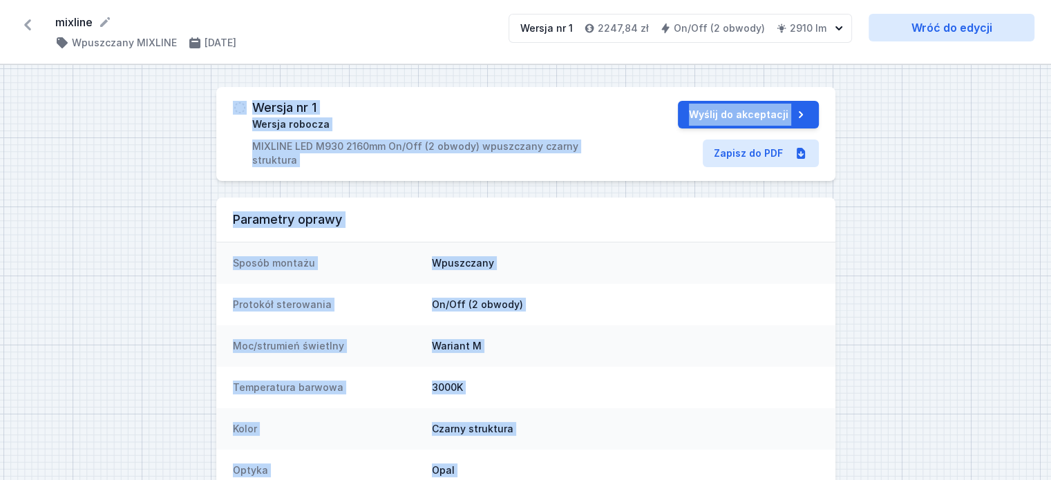
drag, startPoint x: 823, startPoint y: 437, endPoint x: 228, endPoint y: 104, distance: 682.3
click at [228, 105] on div "Wersja nr 1 Wersja robocza MIXLINE LED M930 2160mm On/Off (2 obwody) wpuszczany…" at bounding box center [525, 384] width 1051 height 639
click at [228, 104] on div "Wersja nr 1 Wersja robocza MIXLINE LED M930 2160mm On/Off (2 obwody) wpuszczany…" at bounding box center [525, 134] width 619 height 94
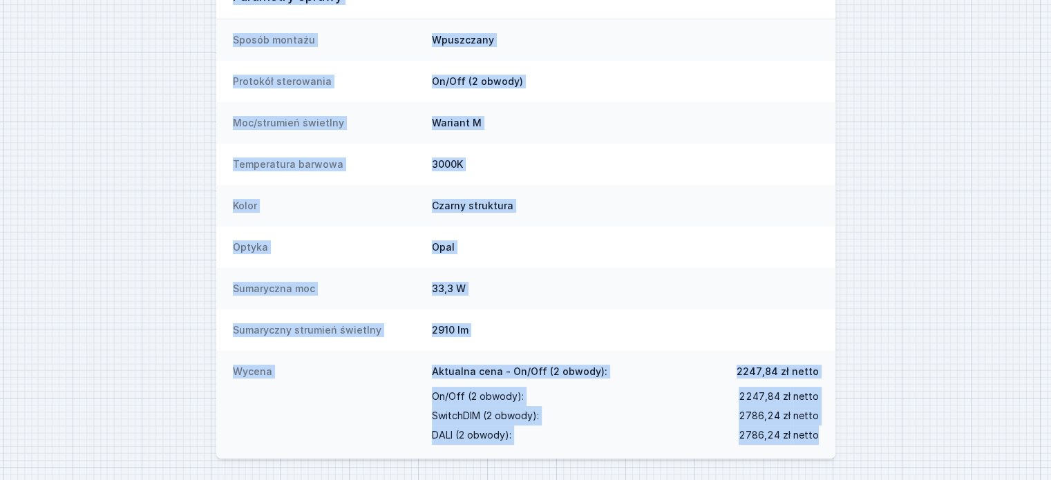
drag, startPoint x: 225, startPoint y: 105, endPoint x: 824, endPoint y: 428, distance: 680.3
click at [824, 428] on div "Wersja nr 1 Wersja robocza MIXLINE LED M930 2160mm On/Off (2 obwody) wpuszczany…" at bounding box center [525, 161] width 1051 height 639
drag, startPoint x: 825, startPoint y: 428, endPoint x: 826, endPoint y: 436, distance: 8.3
click at [825, 428] on div "Wycena Aktualna cena - On/Off (2 obwody): 2247,84 zł netto On/Off (2 obwody) : …" at bounding box center [525, 405] width 619 height 108
click at [700, 294] on dd "33,3 W" at bounding box center [625, 289] width 387 height 14
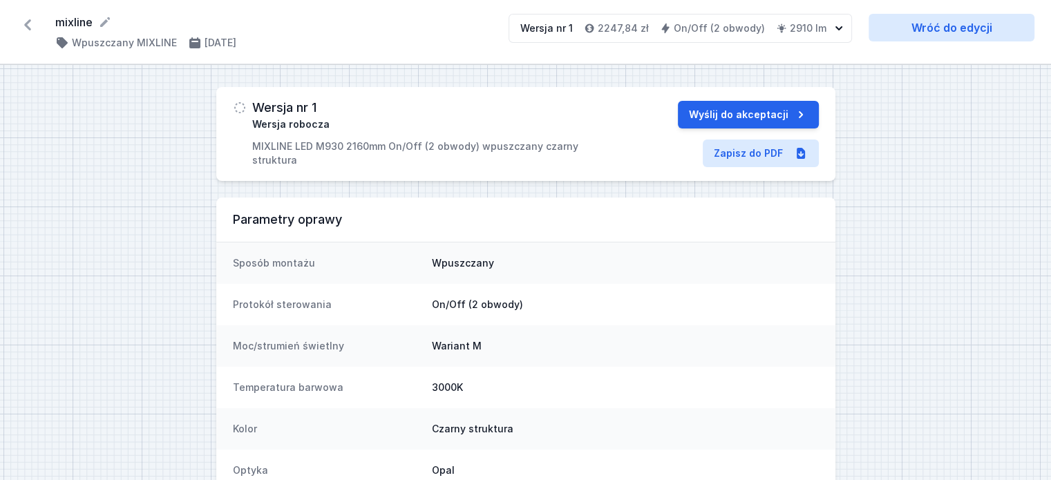
click at [888, 251] on div "Wersja nr 1 Wersja robocza MIXLINE LED M930 2160mm On/Off (2 obwody) wpuszczany…" at bounding box center [525, 384] width 1051 height 639
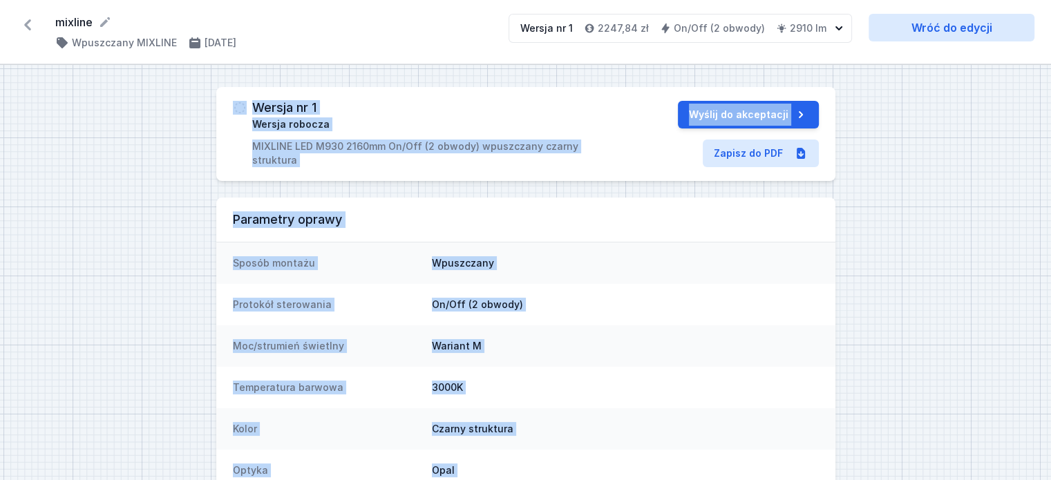
scroll to position [223, 0]
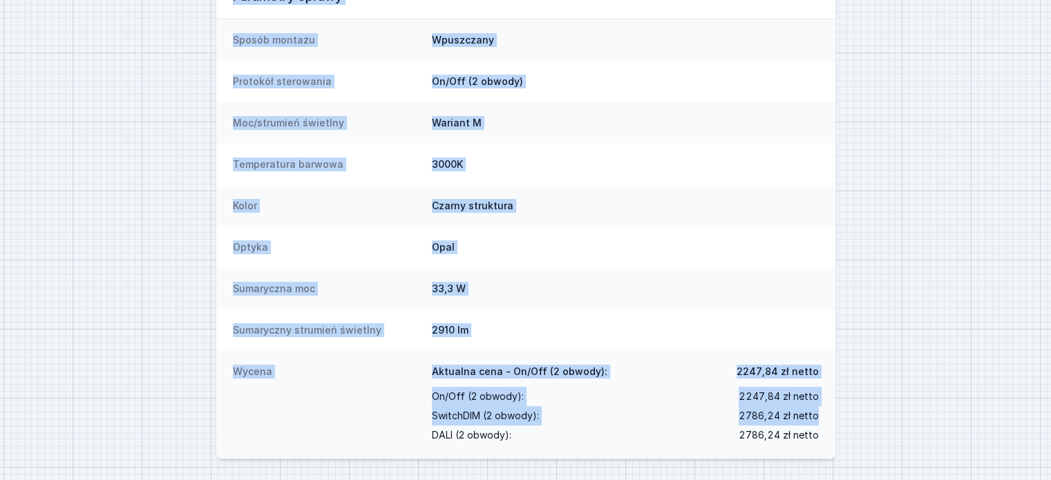
drag, startPoint x: 224, startPoint y: 102, endPoint x: 902, endPoint y: 420, distance: 748.8
click at [903, 419] on div "Wersja nr 1 Wersja robocza MIXLINE LED M930 2160mm On/Off (2 obwody) wpuszczany…" at bounding box center [525, 161] width 1051 height 639
click at [902, 420] on div "Wersja nr 1 Wersja robocza MIXLINE LED M930 2160mm On/Off (2 obwody) wpuszczany…" at bounding box center [525, 161] width 1051 height 639
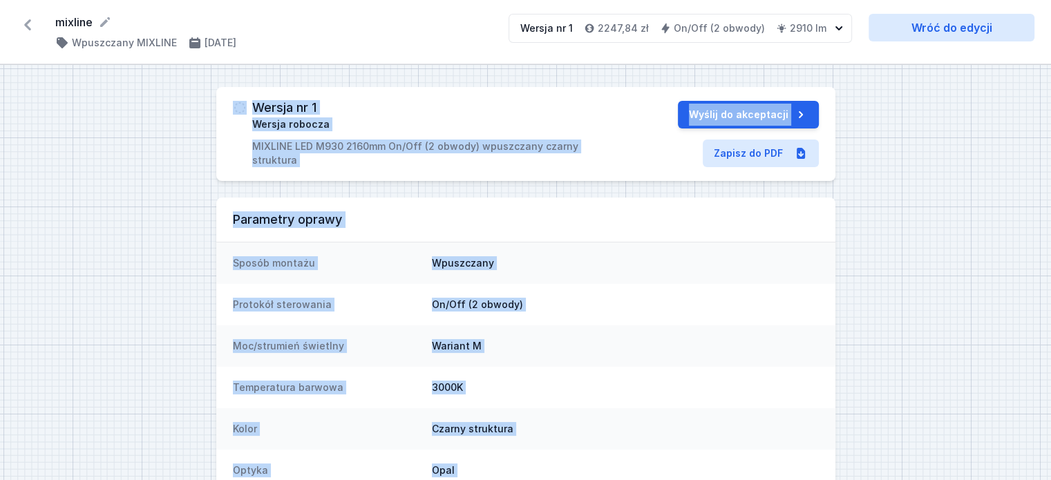
drag, startPoint x: 821, startPoint y: 443, endPoint x: 229, endPoint y: 115, distance: 676.0
click at [229, 115] on div "Wersja nr 1 Wersja robocza MIXLINE LED M930 2160mm On/Off (2 obwody) wpuszczany…" at bounding box center [525, 384] width 1051 height 639
click at [229, 114] on div "Wersja nr 1 Wersja robocza MIXLINE LED M930 2160mm On/Off (2 obwody) wpuszczany…" at bounding box center [525, 134] width 619 height 94
click at [226, 108] on div "Wersja nr 1 Wersja robocza MIXLINE LED M930 2160mm On/Off (2 obwody) wpuszczany…" at bounding box center [525, 134] width 619 height 94
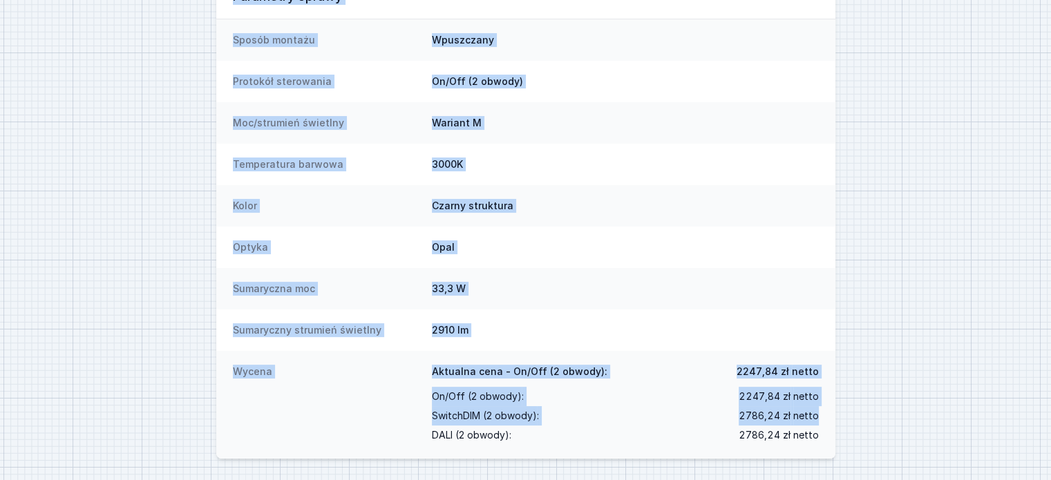
drag, startPoint x: 226, startPoint y: 108, endPoint x: 871, endPoint y: 437, distance: 724.5
click at [890, 432] on div "Wersja nr 1 Wersja robocza MIXLINE LED M930 2160mm On/Off (2 obwody) wpuszczany…" at bounding box center [525, 161] width 1051 height 639
click at [834, 436] on div "Wycena Aktualna cena - On/Off (2 obwody): 2247,84 zł netto On/Off (2 obwody) : …" at bounding box center [525, 405] width 619 height 108
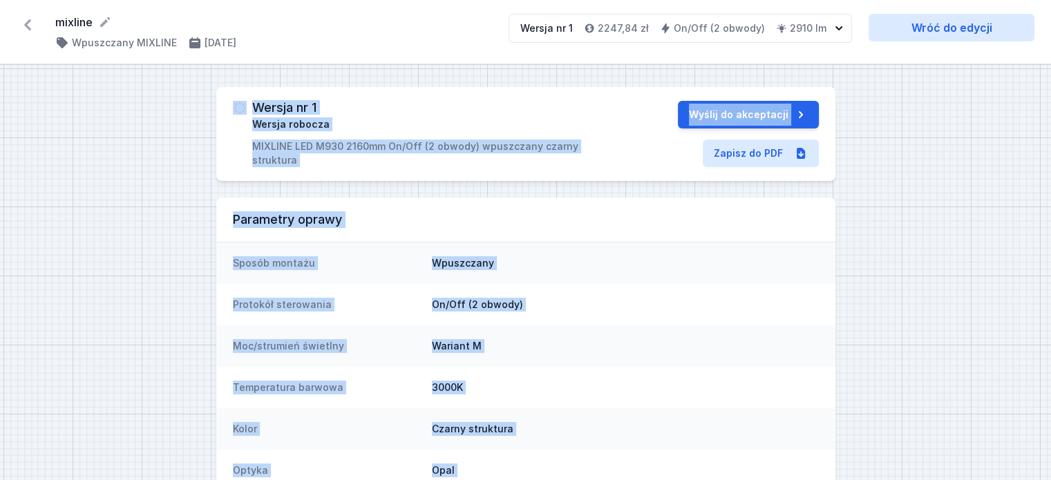
drag, startPoint x: 831, startPoint y: 438, endPoint x: 233, endPoint y: 105, distance: 684.7
click at [233, 105] on div "Wersja nr 1 Wersja robocza MIXLINE LED M930 2160mm On/Off (2 obwody) wpuszczany…" at bounding box center [525, 384] width 1051 height 639
click at [224, 104] on div "Wersja nr 1 Wersja robocza MIXLINE LED M930 2160mm On/Off (2 obwody) wpuszczany…" at bounding box center [525, 134] width 619 height 94
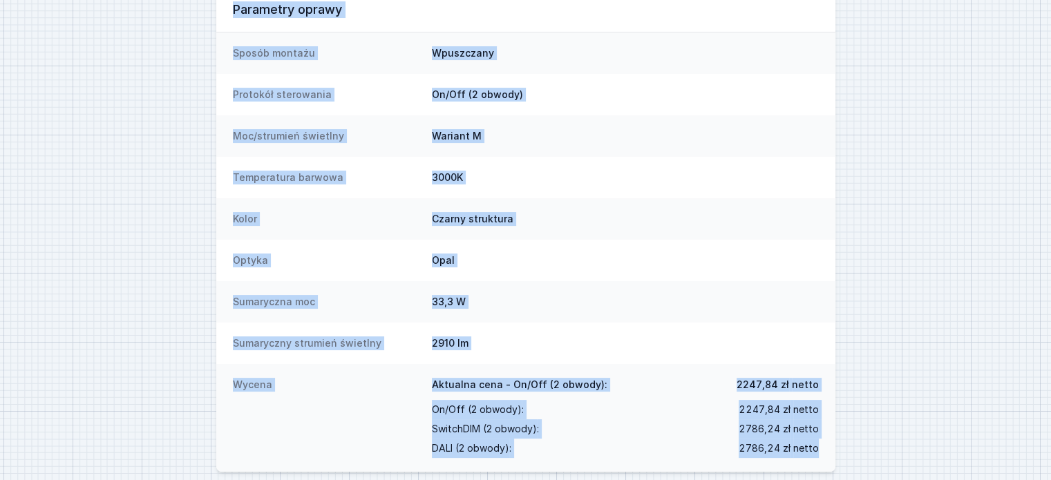
scroll to position [223, 0]
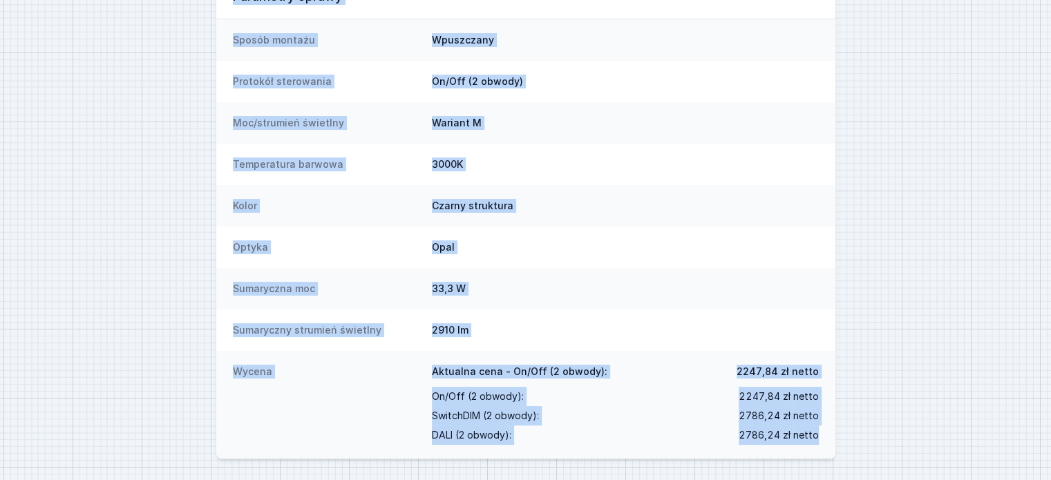
drag, startPoint x: 225, startPoint y: 108, endPoint x: 901, endPoint y: 507, distance: 784.8
click at [901, 479] on html "mixline ( 11627 /v 1 ) Wpuszczany MIXLINE [DATE] Wersja nr 1 2247,84 zł On/Off …" at bounding box center [525, 129] width 1051 height 704
click at [826, 433] on div "Wycena Aktualna cena - On/Off (2 obwody): 2247,84 zł netto On/Off (2 obwody) : …" at bounding box center [525, 405] width 619 height 108
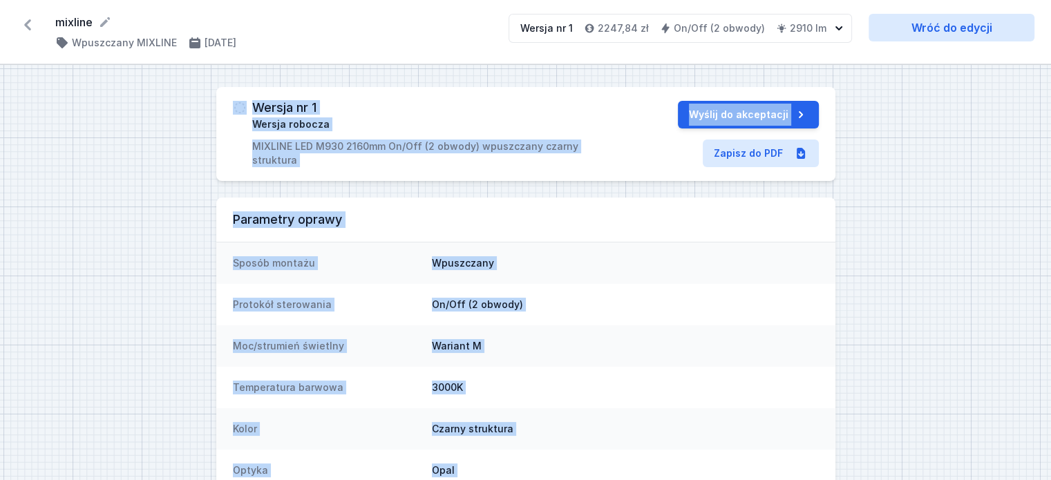
drag, startPoint x: 830, startPoint y: 437, endPoint x: 226, endPoint y: 103, distance: 690.5
click at [226, 103] on div "Wersja nr 1 Wersja robocza MIXLINE LED M930 2160mm On/Off (2 obwody) wpuszczany…" at bounding box center [525, 384] width 1051 height 639
click at [225, 102] on div "Wersja nr 1 Wersja robocza MIXLINE LED M930 2160mm On/Off (2 obwody) wpuszczany…" at bounding box center [525, 134] width 619 height 94
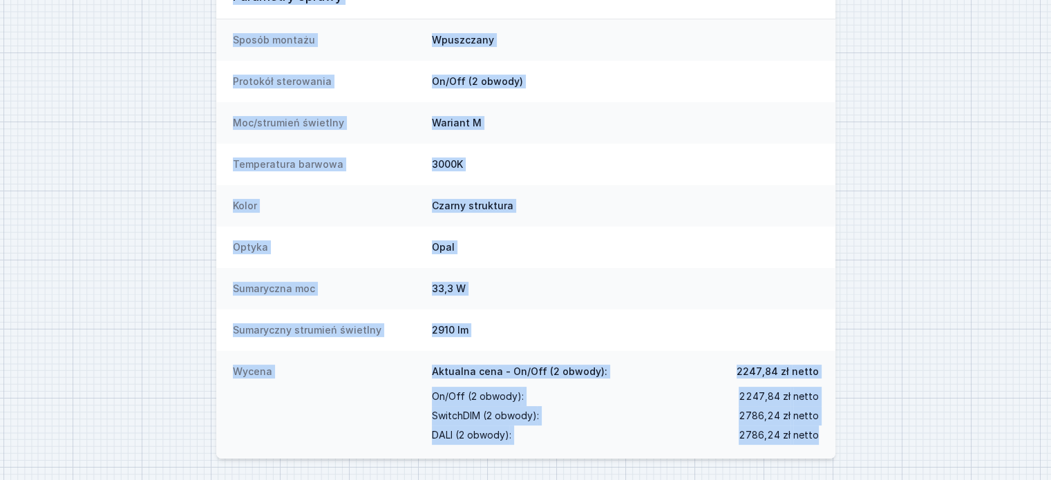
drag, startPoint x: 225, startPoint y: 102, endPoint x: 823, endPoint y: 448, distance: 690.8
click at [862, 450] on div "Wersja nr 1 Wersja robocza MIXLINE LED M930 2160mm On/Off (2 obwody) wpuszczany…" at bounding box center [525, 161] width 1051 height 639
click at [826, 435] on div "Wycena Aktualna cena - On/Off (2 obwody): 2247,84 zł netto On/Off (2 obwody) : …" at bounding box center [525, 405] width 619 height 108
click at [823, 434] on div "Wycena Aktualna cena - On/Off (2 obwody): 2247,84 zł netto On/Off (2 obwody) : …" at bounding box center [525, 405] width 619 height 108
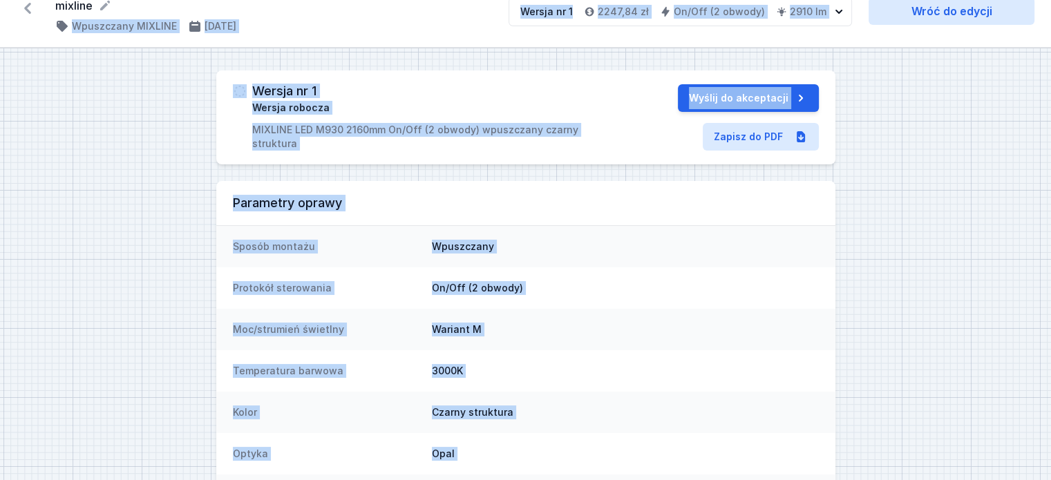
scroll to position [0, 0]
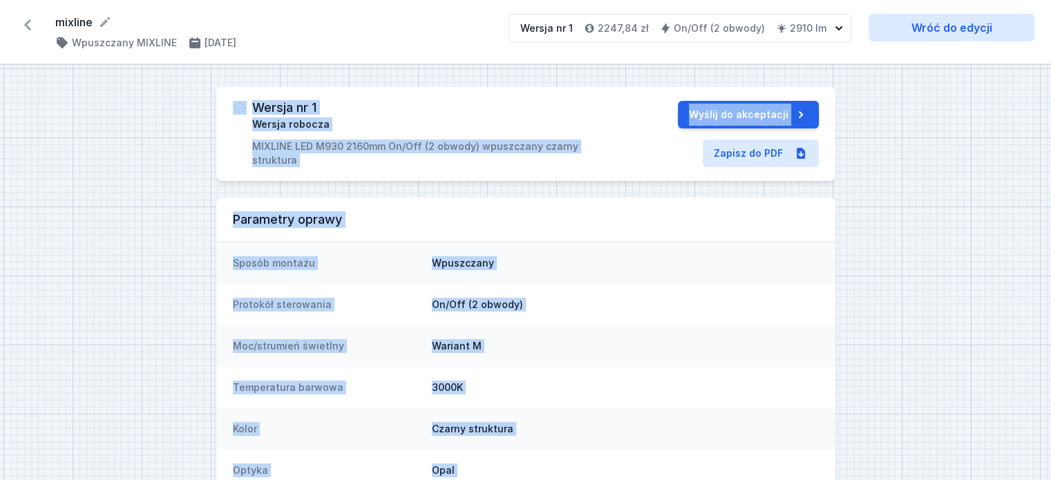
drag, startPoint x: 825, startPoint y: 434, endPoint x: 220, endPoint y: 104, distance: 688.5
click at [220, 104] on div "Wersja nr 1 Wersja robocza MIXLINE LED M930 2160mm On/Off (2 obwody) wpuszczany…" at bounding box center [525, 384] width 1051 height 639
click at [221, 104] on div "Wersja nr 1 Wersja robocza MIXLINE LED M930 2160mm On/Off (2 obwody) wpuszczany…" at bounding box center [525, 134] width 619 height 94
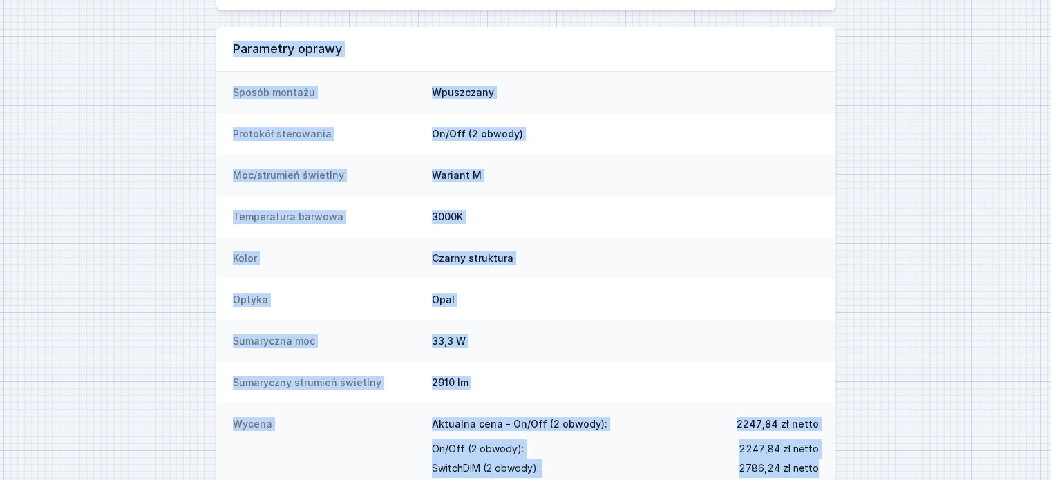
scroll to position [223, 0]
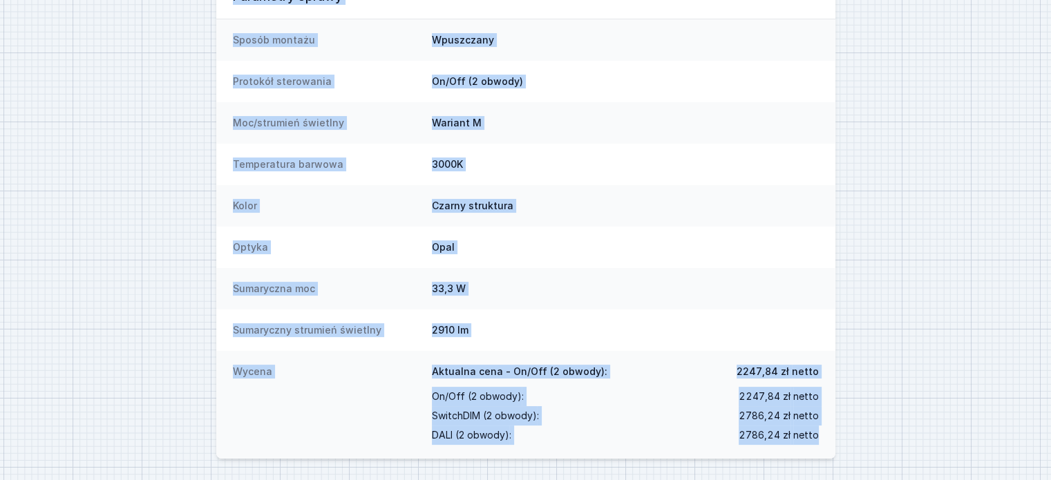
drag, startPoint x: 222, startPoint y: 102, endPoint x: 828, endPoint y: 439, distance: 692.7
click at [828, 439] on div "Wersja nr 1 Wersja robocza MIXLINE LED M930 2160mm On/Off (2 obwody) wpuszczany…" at bounding box center [525, 161] width 1051 height 639
click at [828, 439] on div "Wycena Aktualna cena - On/Off (2 obwody): 2247,84 zł netto On/Off (2 obwody) : …" at bounding box center [525, 405] width 619 height 108
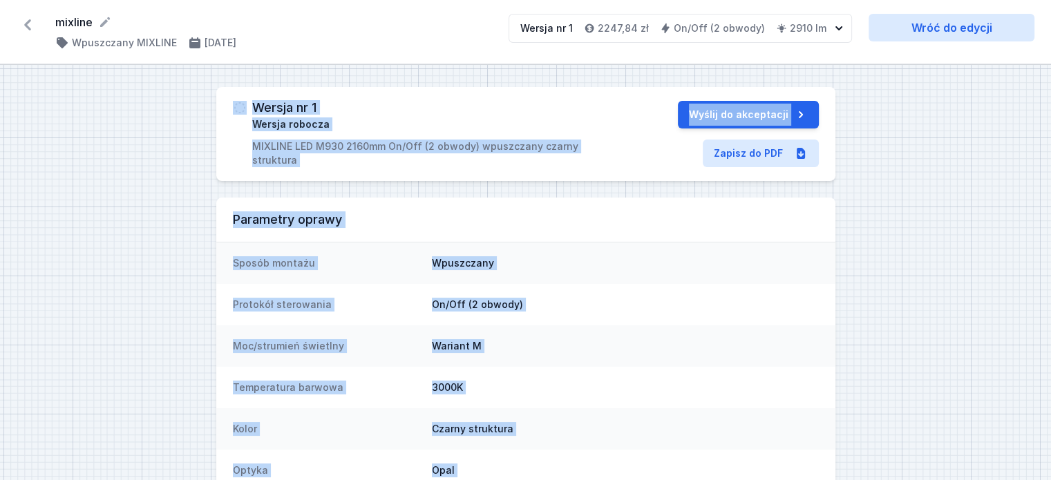
drag, startPoint x: 828, startPoint y: 439, endPoint x: 223, endPoint y: 104, distance: 690.8
click at [223, 104] on div "Wersja nr 1 Wersja robocza MIXLINE LED M930 2160mm On/Off (2 obwody) wpuszczany…" at bounding box center [525, 384] width 1051 height 639
click at [223, 104] on div "Wersja nr 1 Wersja robocza MIXLINE LED M930 2160mm On/Off (2 obwody) wpuszczany…" at bounding box center [525, 134] width 619 height 94
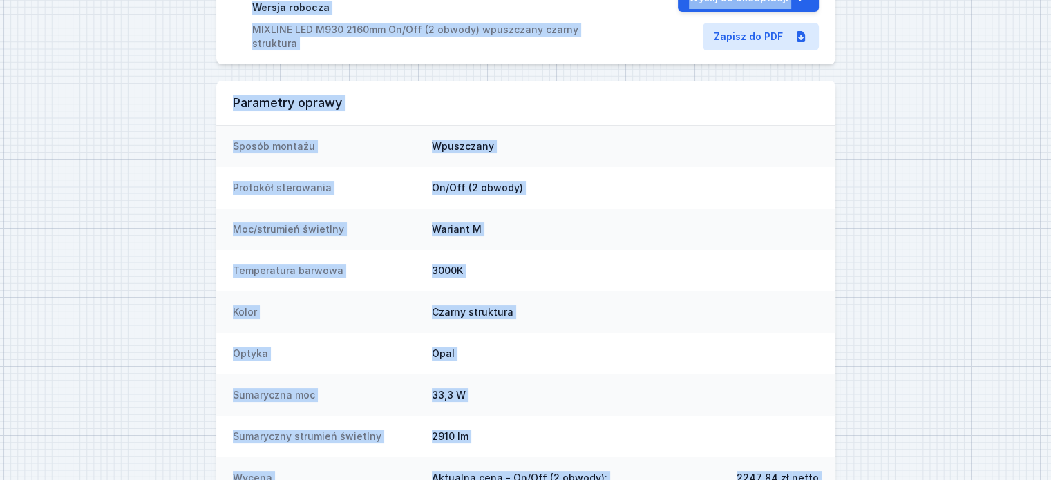
scroll to position [223, 0]
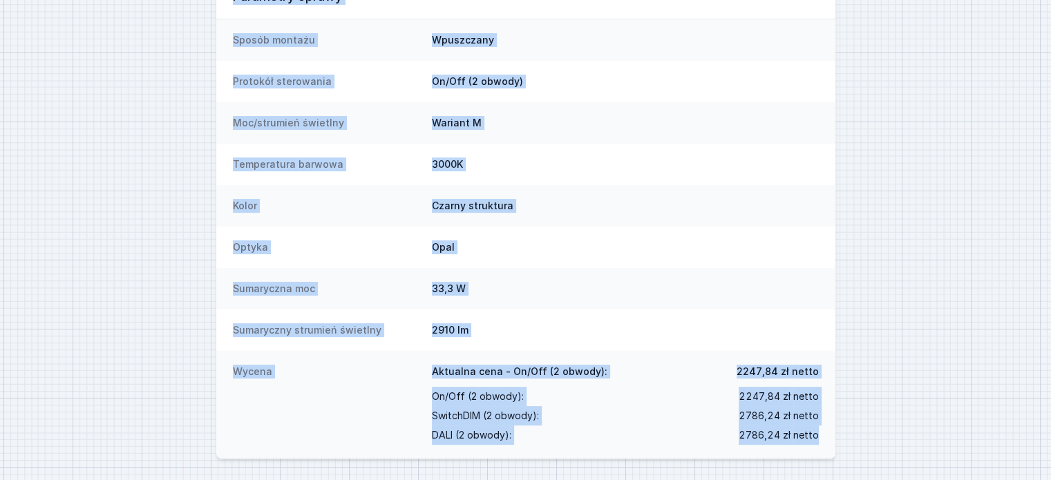
drag, startPoint x: 223, startPoint y: 104, endPoint x: 820, endPoint y: 432, distance: 681.1
click at [816, 432] on div "Wersja nr 1 Wersja robocza MIXLINE LED M930 2160mm On/Off (2 obwody) wpuszczany…" at bounding box center [525, 161] width 1051 height 639
click at [823, 434] on div "Wycena Aktualna cena - On/Off (2 obwody): 2247,84 zł netto On/Off (2 obwody) : …" at bounding box center [525, 405] width 619 height 108
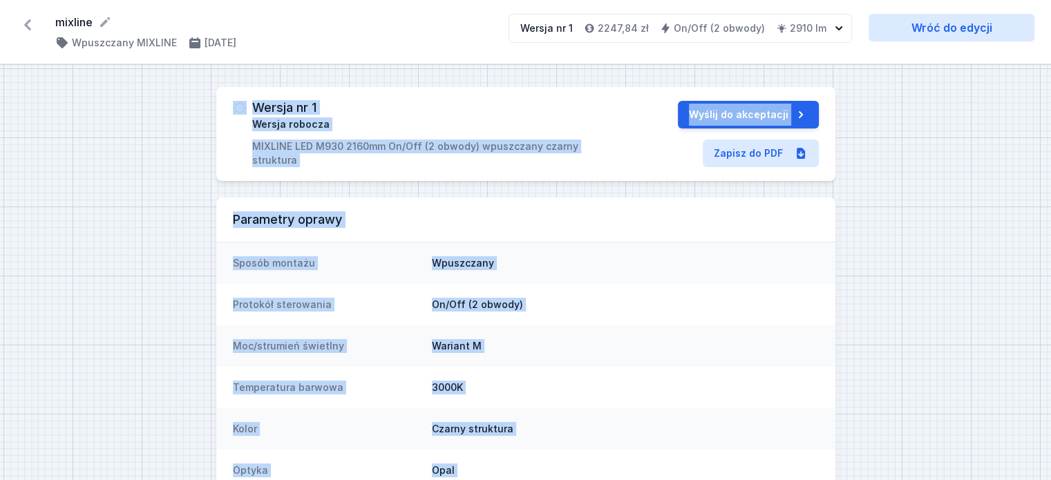
drag, startPoint x: 823, startPoint y: 439, endPoint x: 220, endPoint y: 109, distance: 687.0
click at [220, 109] on div "Wersja nr 1 Wersja robocza MIXLINE LED M930 2160mm On/Off (2 obwody) wpuszczany…" at bounding box center [525, 384] width 1051 height 639
click at [220, 109] on div "Wersja nr 1 Wersja robocza MIXLINE LED M930 2160mm On/Off (2 obwody) wpuszczany…" at bounding box center [525, 134] width 619 height 94
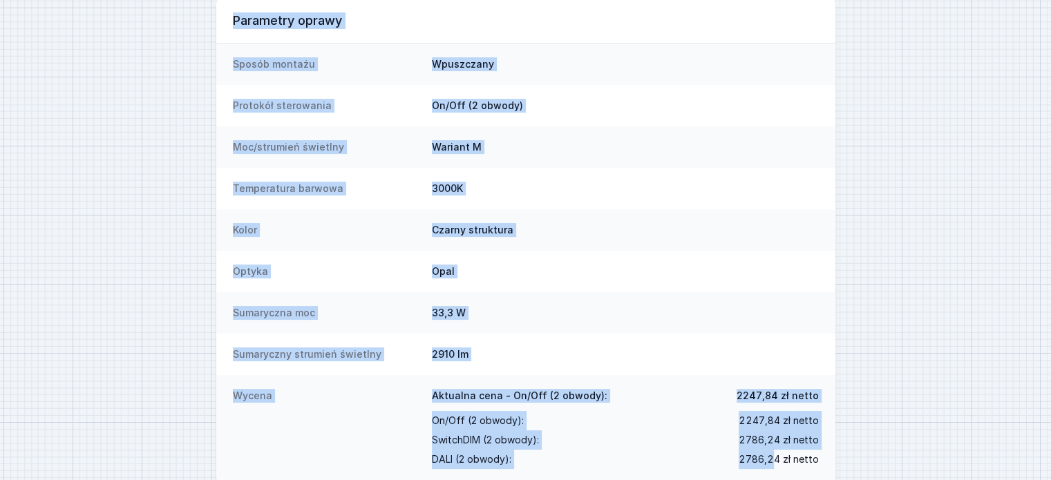
scroll to position [223, 0]
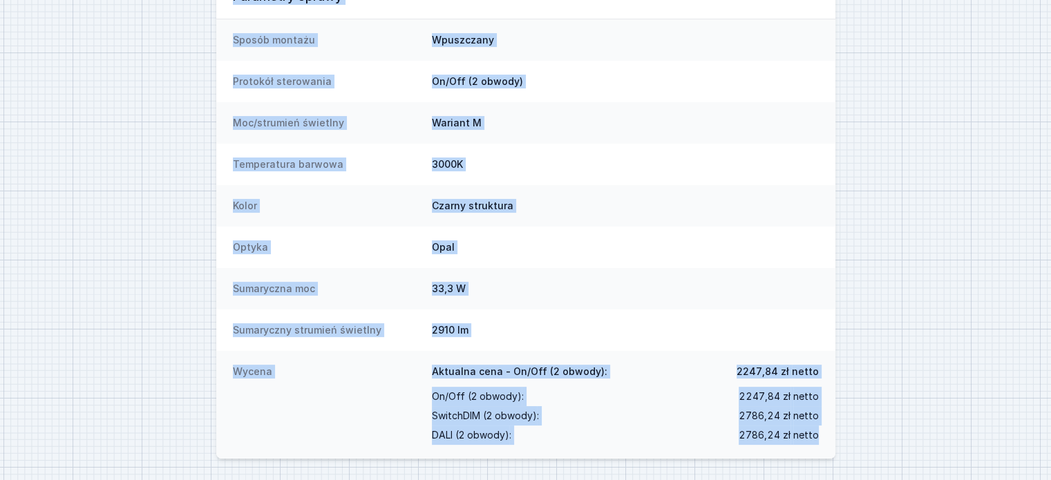
drag, startPoint x: 225, startPoint y: 107, endPoint x: 825, endPoint y: 437, distance: 684.8
click at [825, 437] on div "Wersja nr 1 Wersja robocza MIXLINE LED M930 2160mm On/Off (2 obwody) wpuszczany…" at bounding box center [525, 161] width 1051 height 639
click at [825, 437] on div "Wycena Aktualna cena - On/Off (2 obwody): 2247,84 zł netto On/Off (2 obwody) : …" at bounding box center [525, 405] width 619 height 108
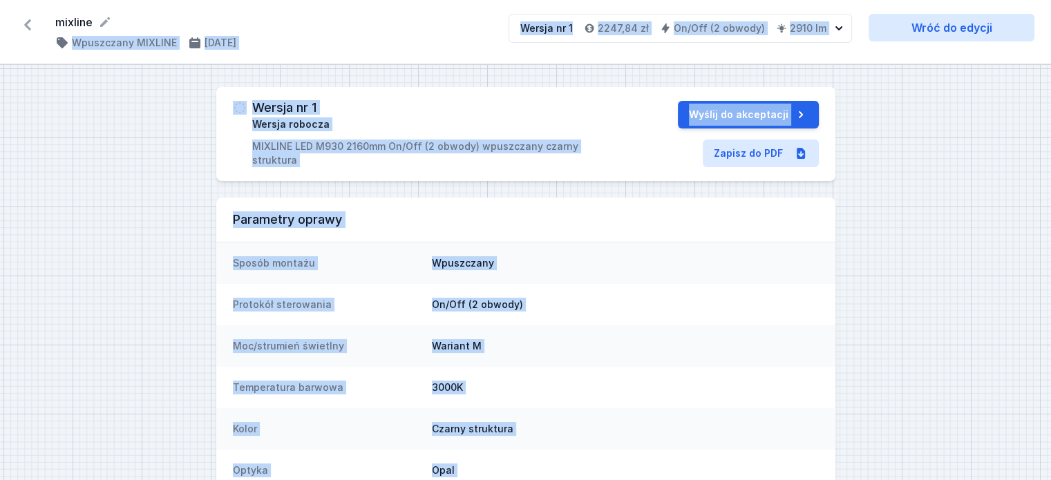
drag, startPoint x: 829, startPoint y: 436, endPoint x: 213, endPoint y: -84, distance: 806.0
click at [213, 0] on html "mixline ( 11627 /v 1 ) Wpuszczany MIXLINE [DATE] Wersja nr 1 2247,84 zł On/Off …" at bounding box center [525, 352] width 1051 height 704
click at [569, 222] on h3 "Parametry oprawy" at bounding box center [526, 219] width 586 height 17
